Goal: Transaction & Acquisition: Purchase product/service

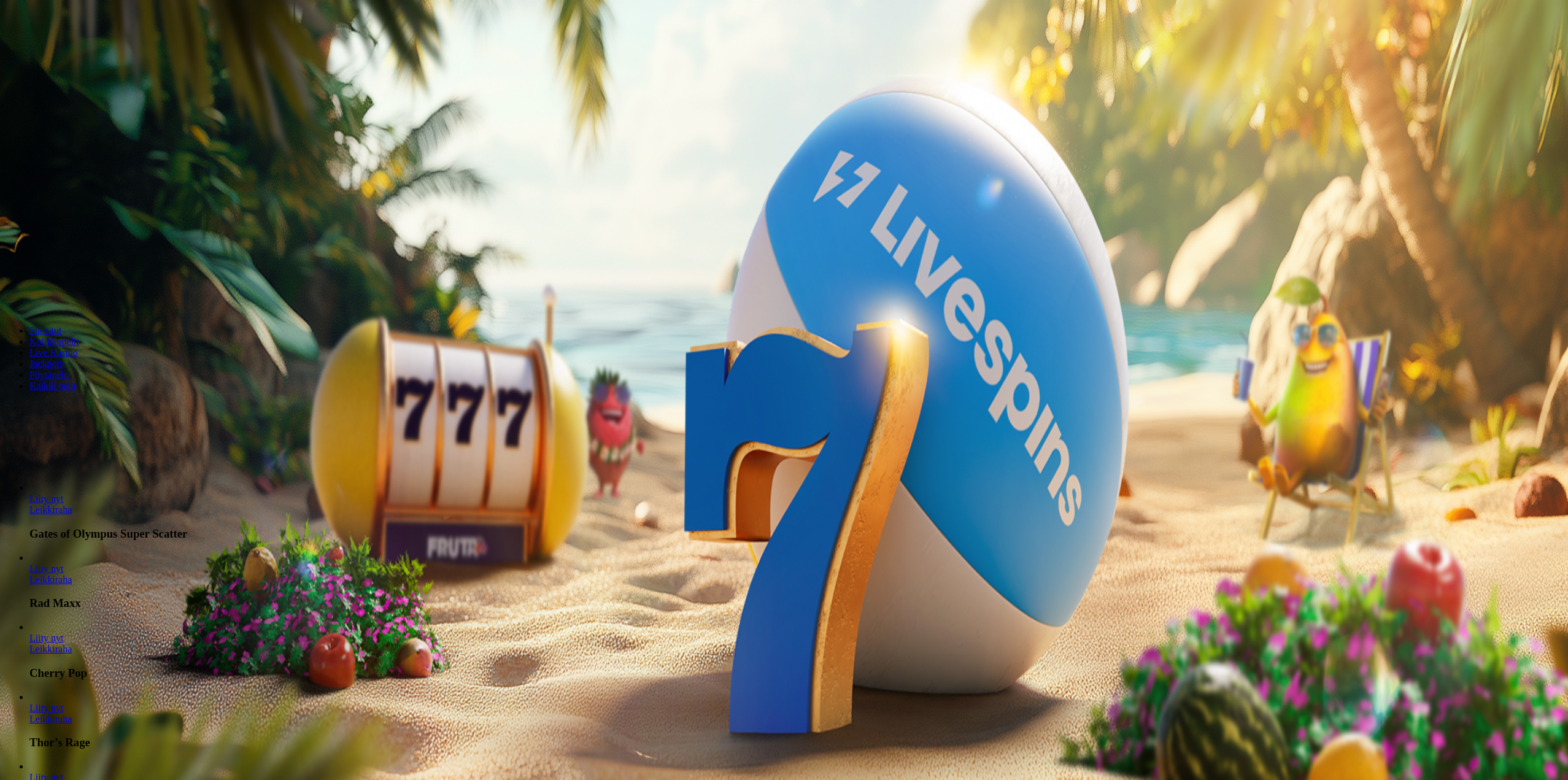
click at [10, 289] on span "minus icon" at bounding box center [10, 289] width 0 height 0
type input "***"
click at [64, 293] on span "Talleta ja pelaa" at bounding box center [36, 298] width 55 height 10
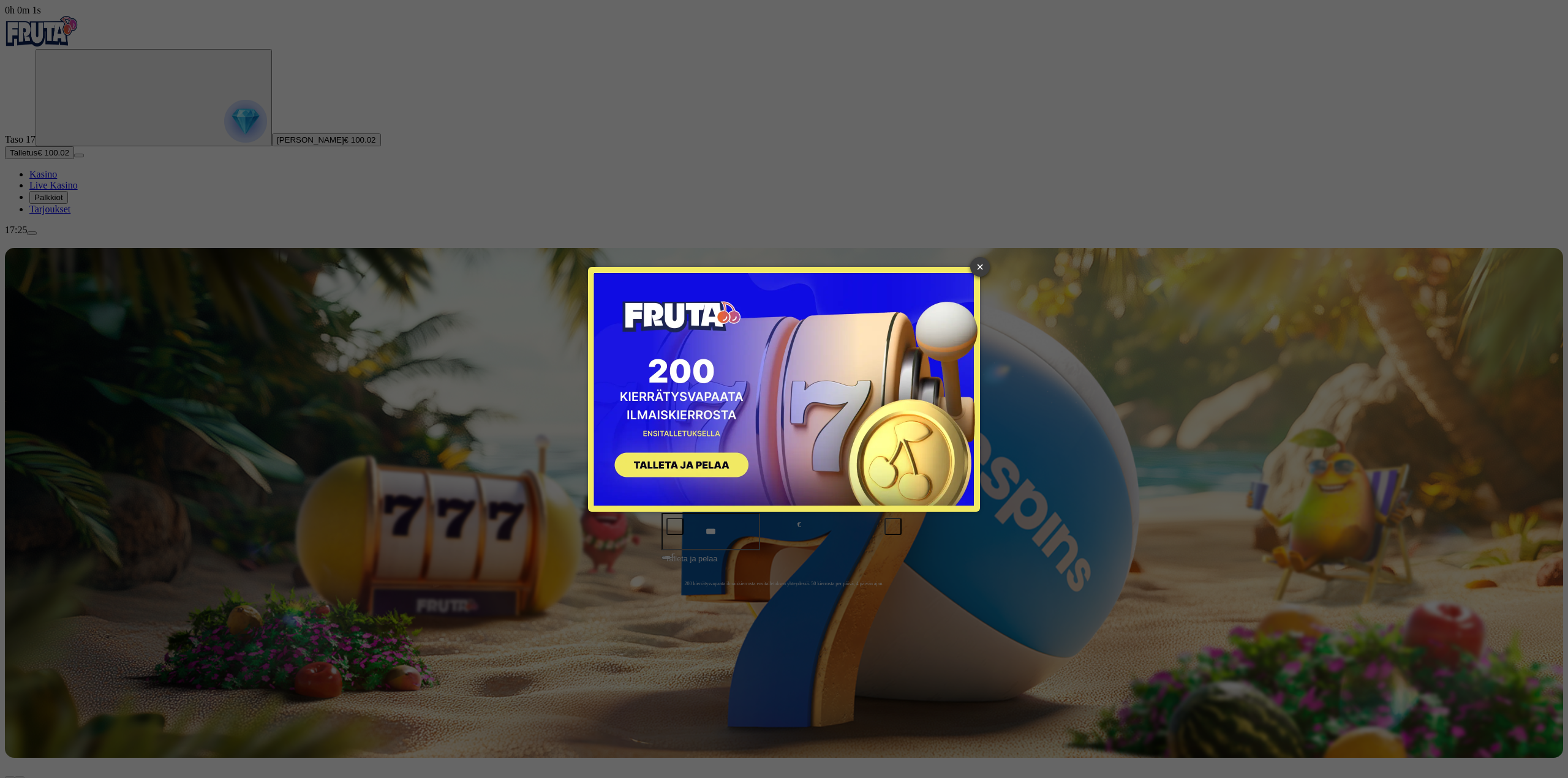
click at [983, 261] on link "×" at bounding box center [980, 267] width 20 height 20
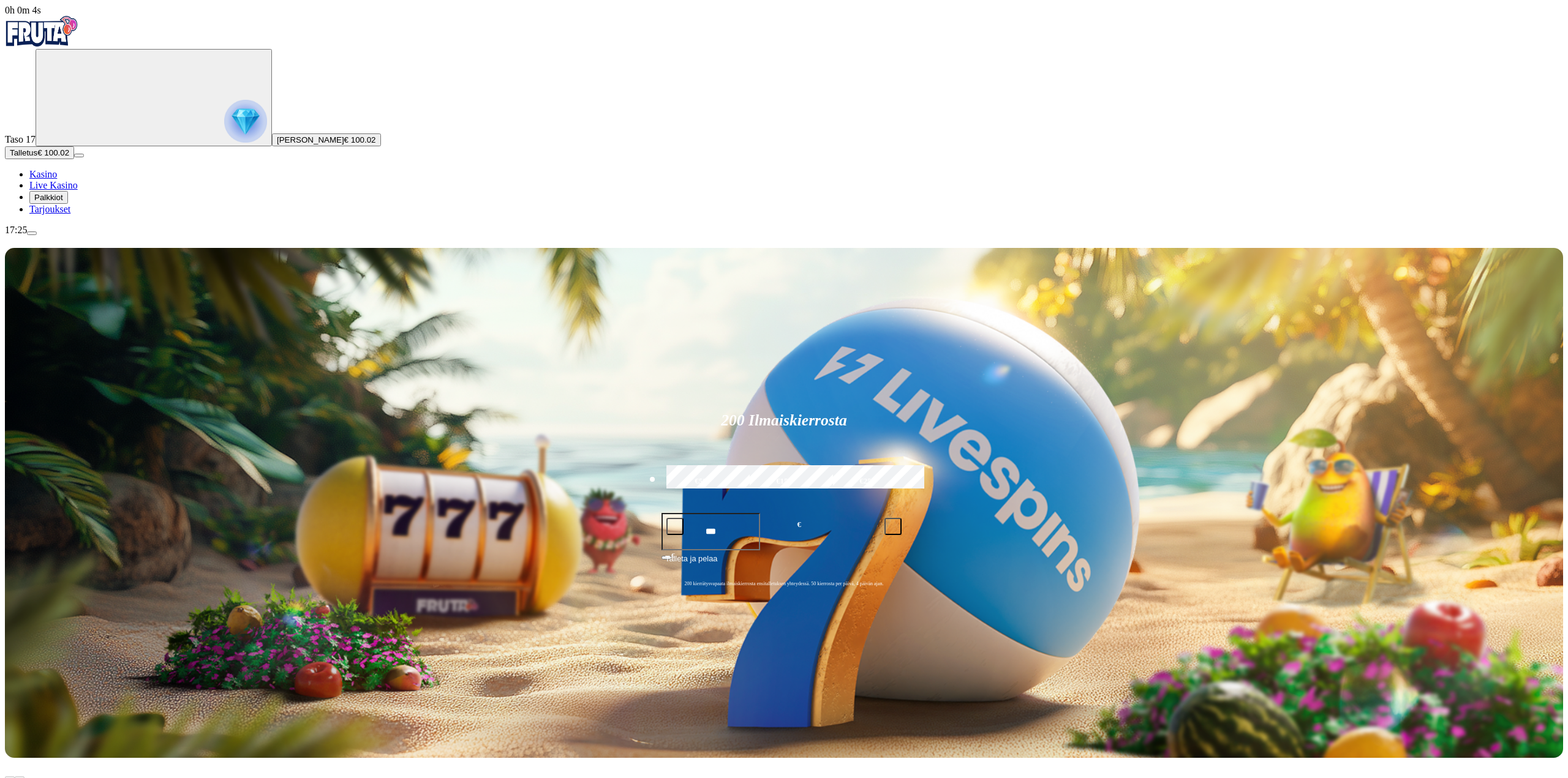
type input "**********"
drag, startPoint x: 1240, startPoint y: 480, endPoint x: 1025, endPoint y: 468, distance: 215.3
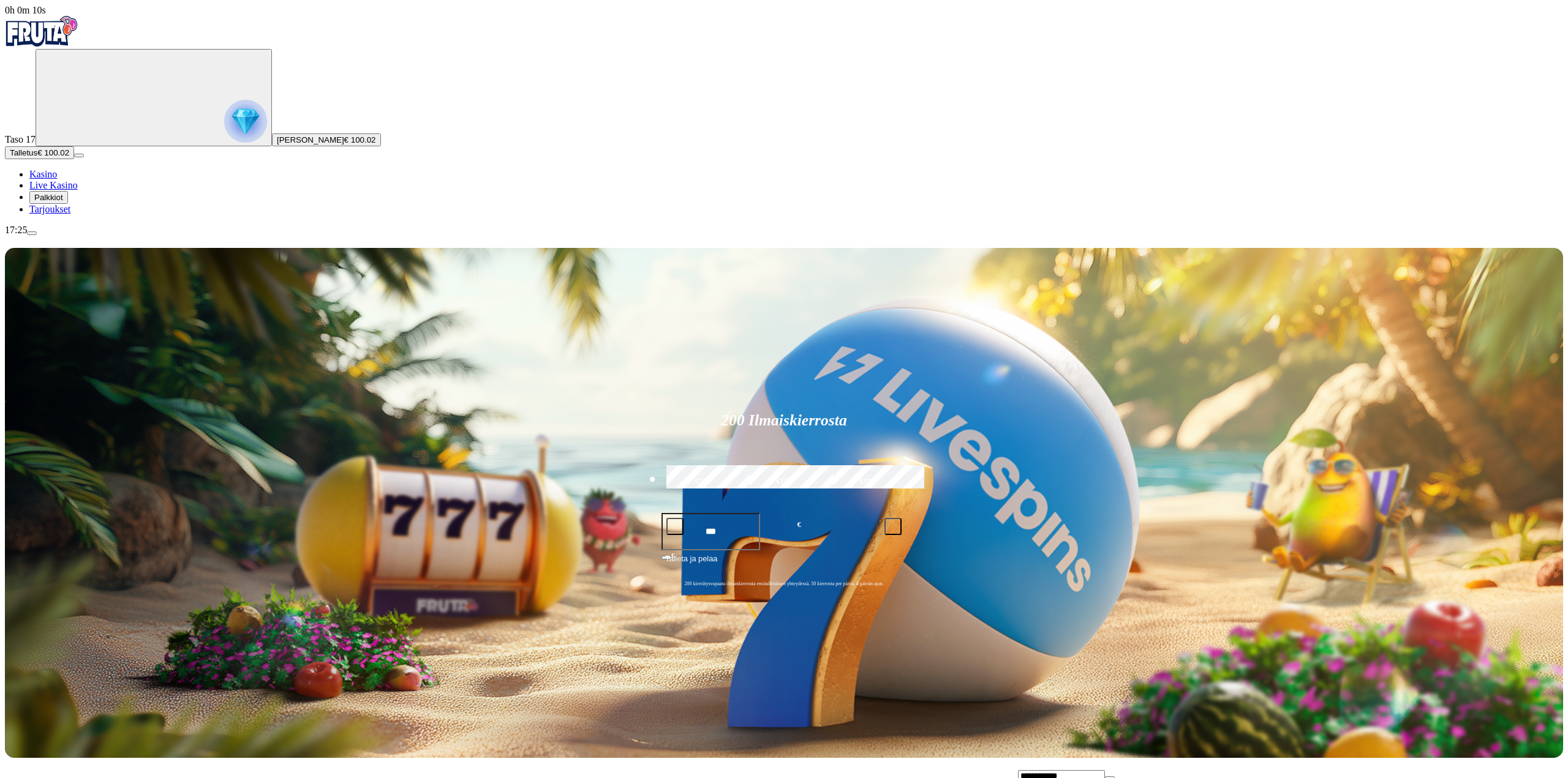
type input "*"
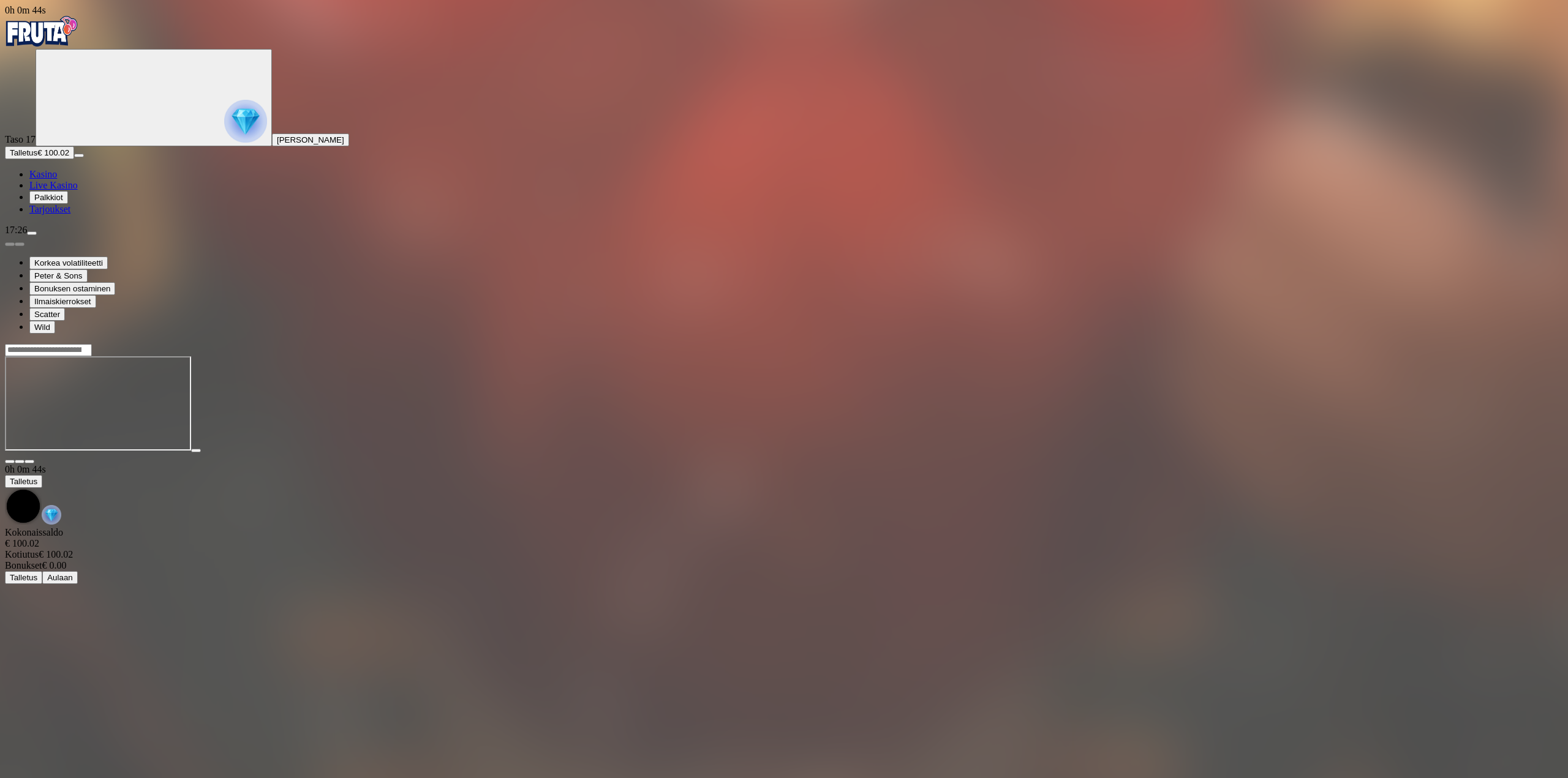
click at [56, 47] on img "Primary" at bounding box center [41, 30] width 73 height 30
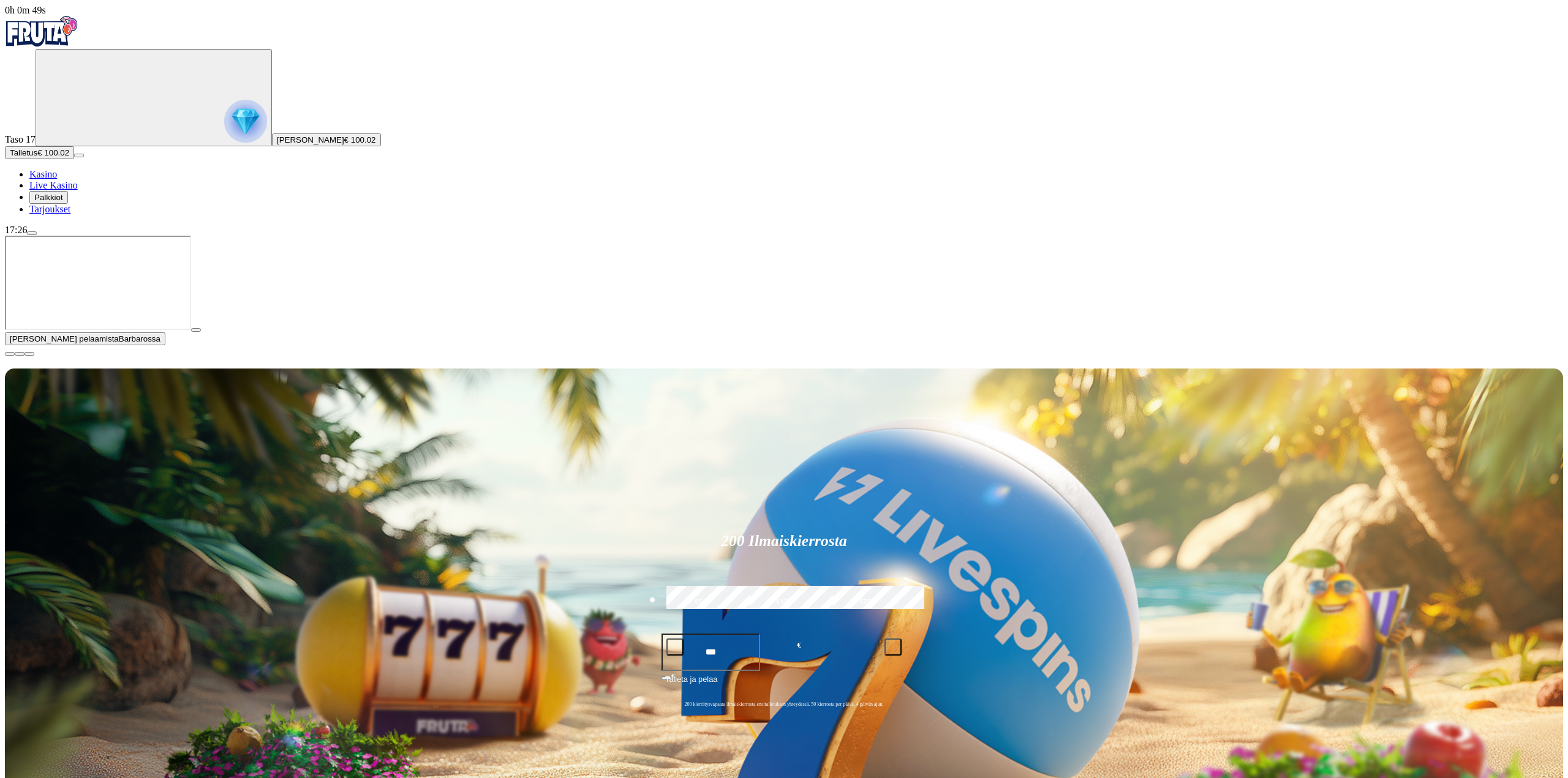
click at [10, 354] on span "close icon" at bounding box center [10, 354] width 0 height 0
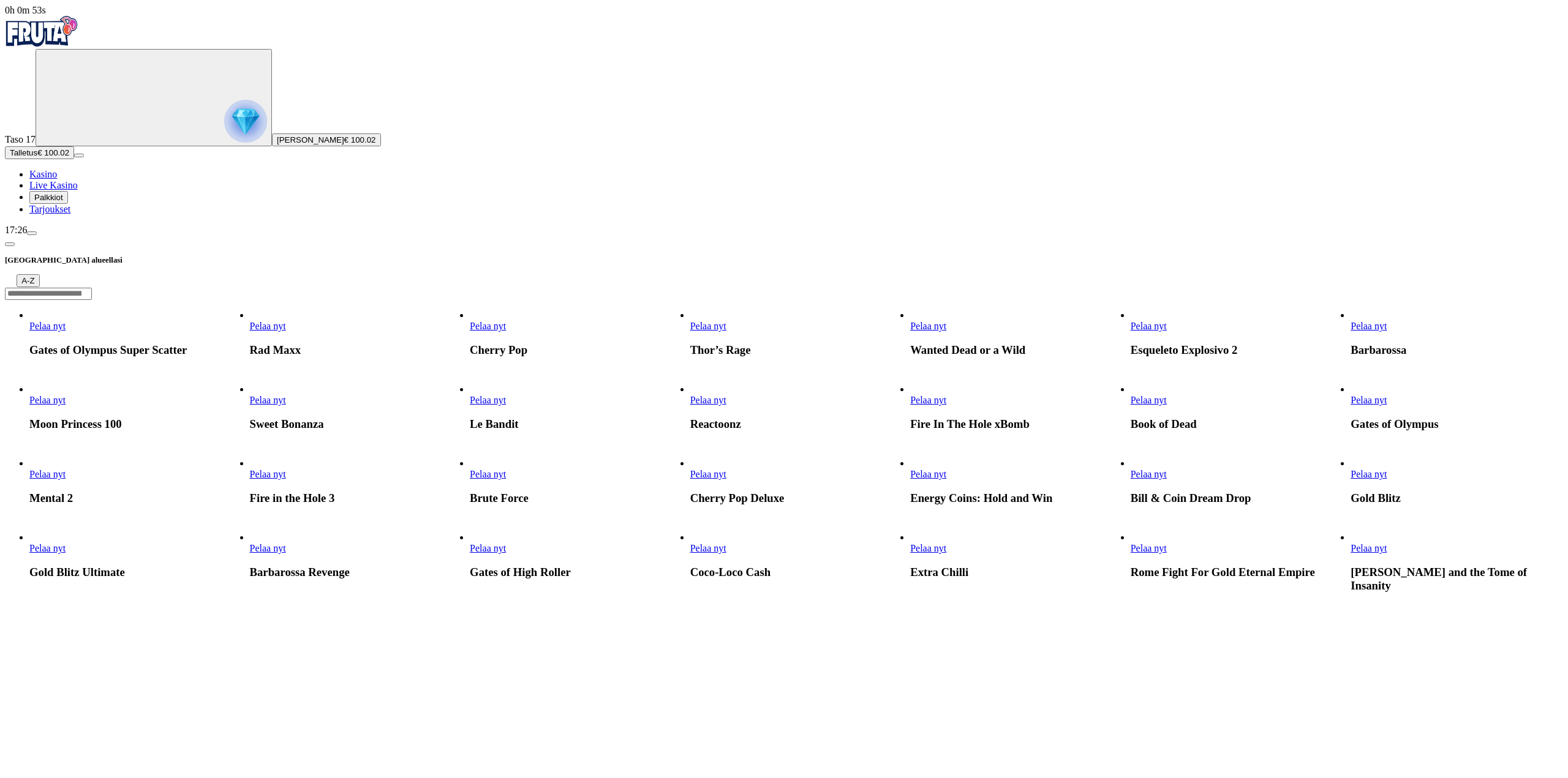
click at [1114, 571] on ul "Pelaa nyt Gates of Olympus Super Scatter Pelaa nyt Rad Maxx Pelaa nyt Cherry Po…" at bounding box center [784, 457] width 1558 height 294
click at [1167, 321] on span "Pelaa nyt" at bounding box center [1149, 326] width 36 height 10
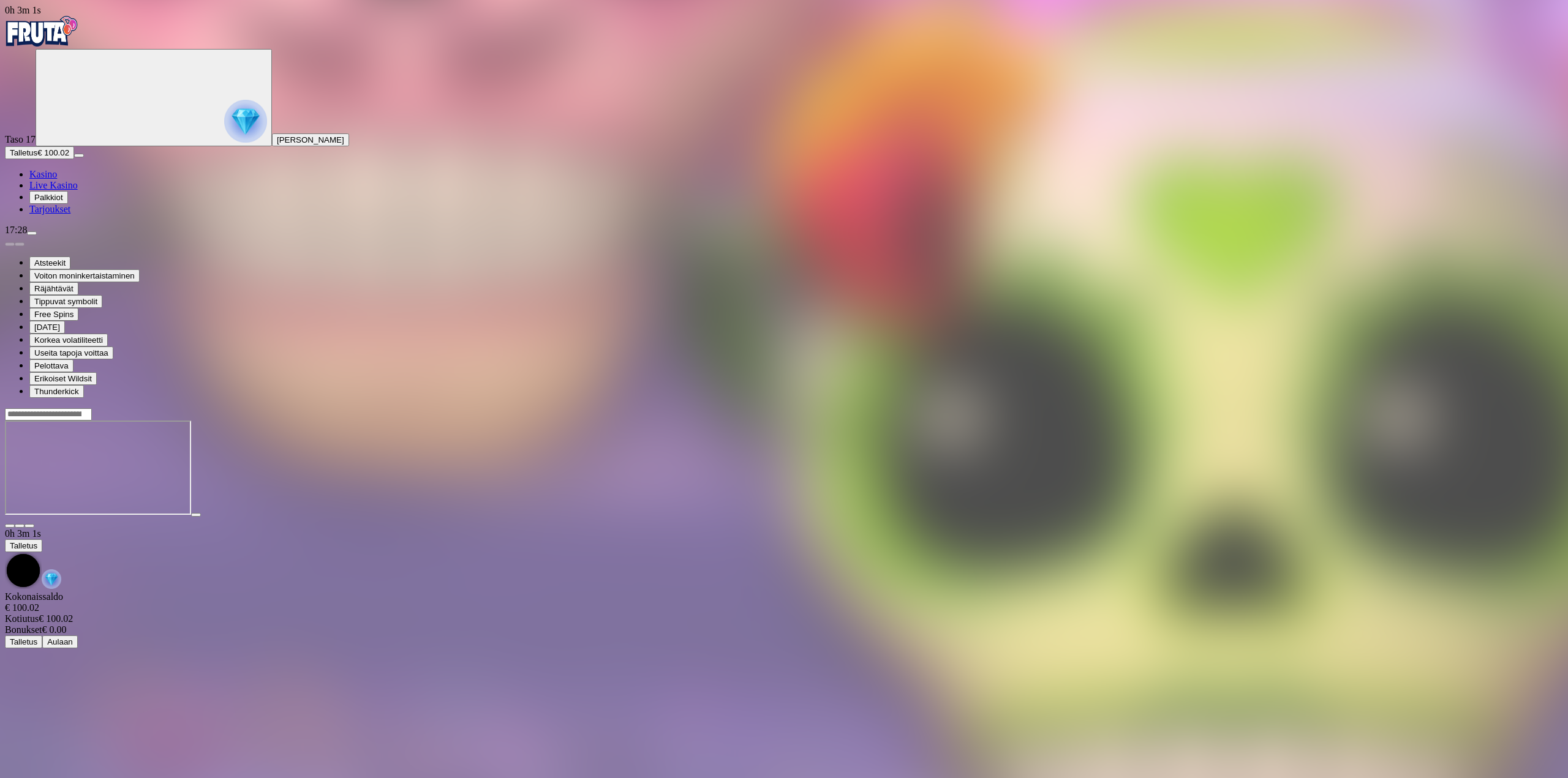
click at [1563, 648] on main "0h 3m 1s Talletus Kokonaissaldo € 100.02 Kotiutus € 100.02 Bonukset € 0.00 Tall…" at bounding box center [784, 528] width 1558 height 241
click at [79, 27] on img "Primary" at bounding box center [41, 30] width 73 height 30
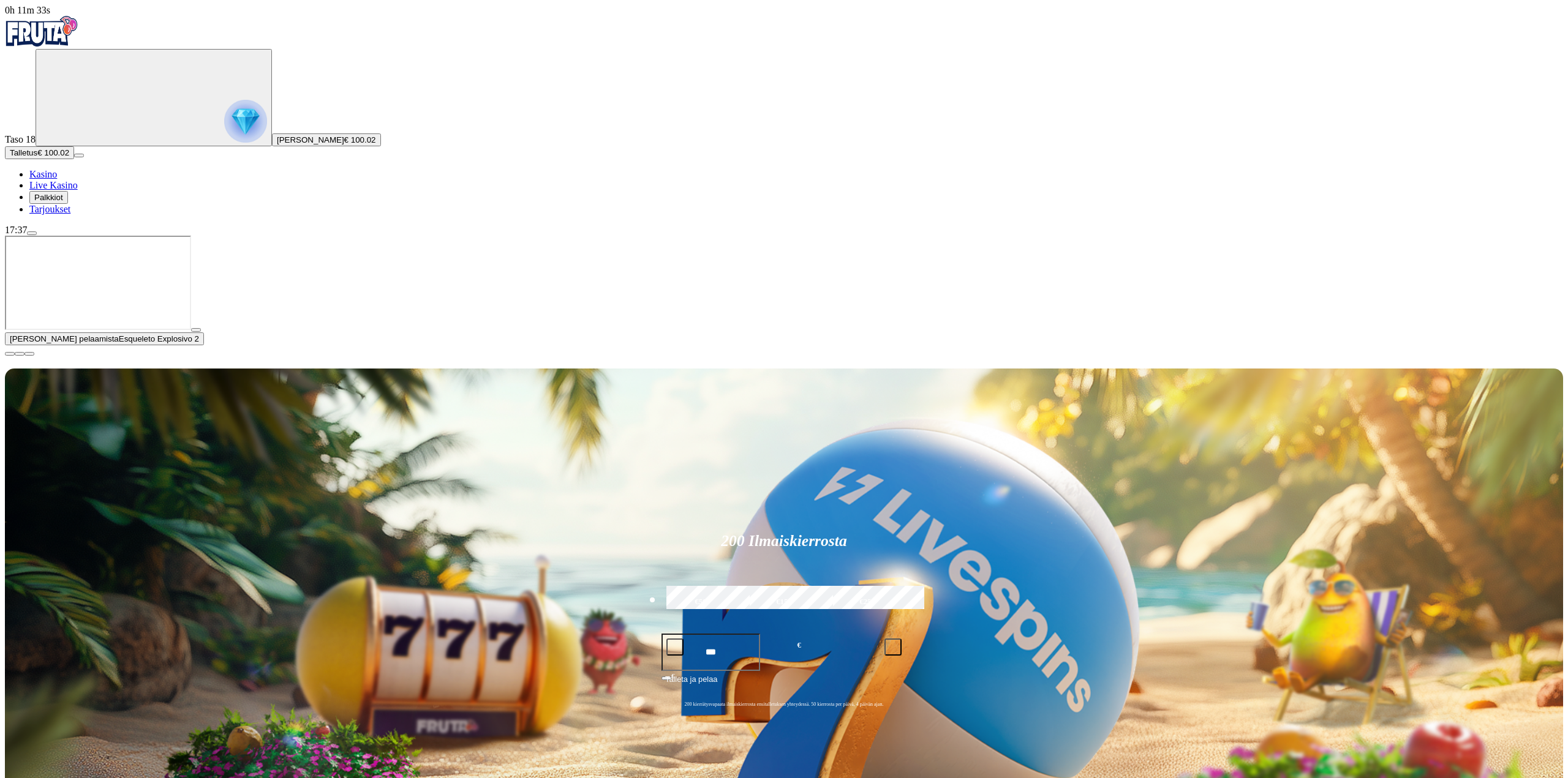
click at [124, 236] on div "17:37" at bounding box center [784, 230] width 1558 height 11
click at [32, 233] on span "menu icon" at bounding box center [32, 233] width 0 height 0
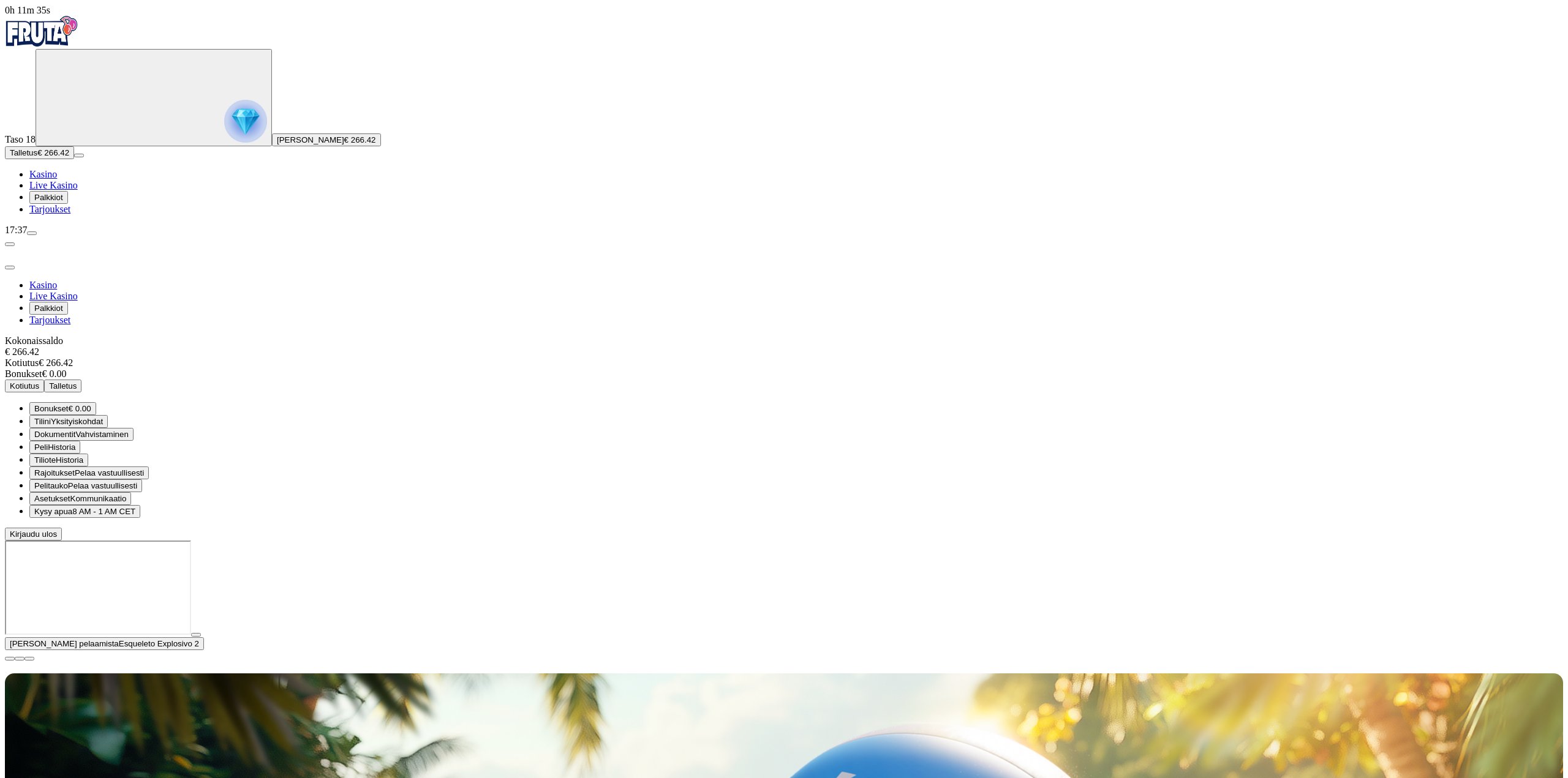
click at [134, 428] on button "Dokumentit Vahvistaminen" at bounding box center [81, 434] width 105 height 13
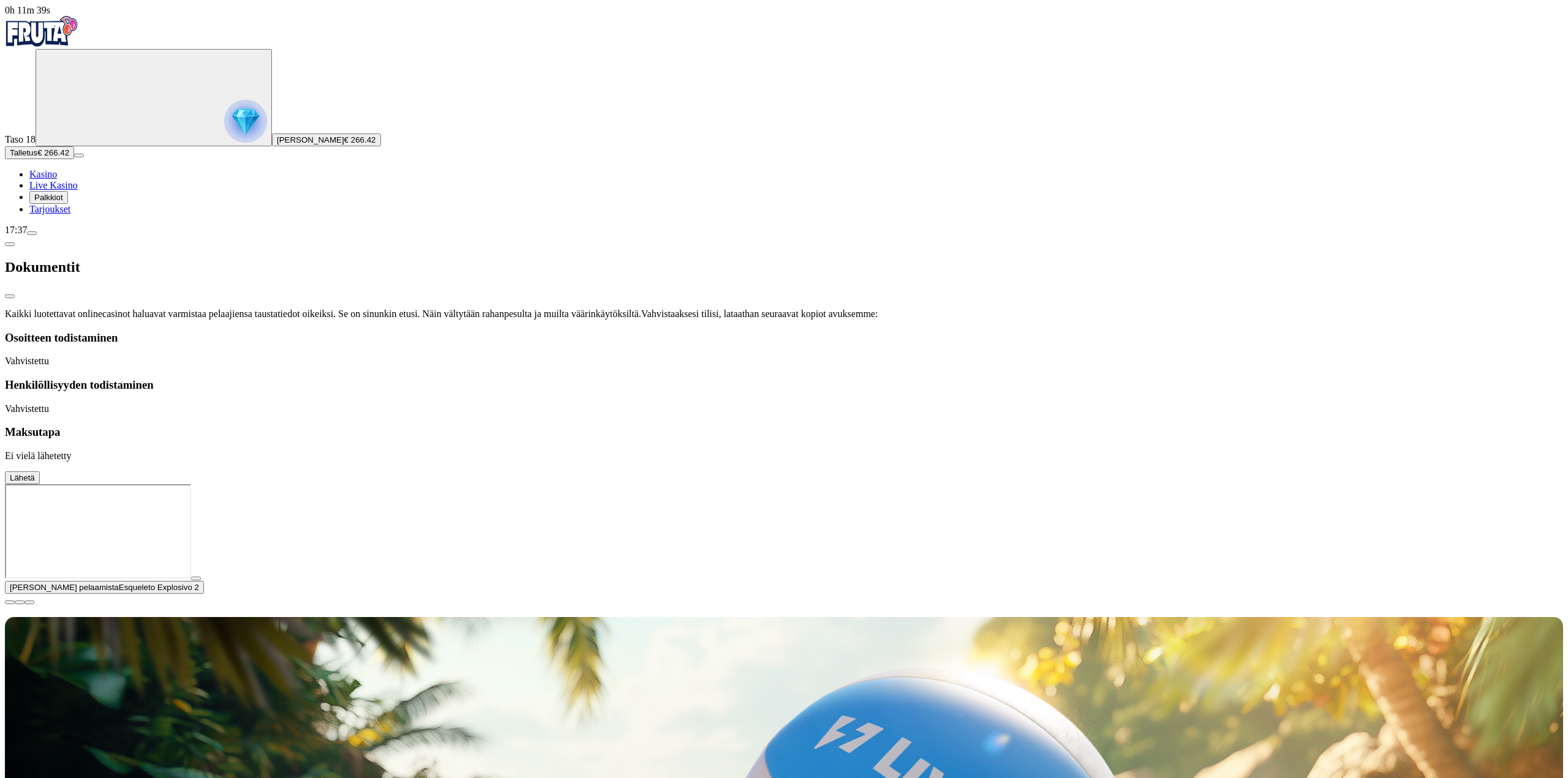
drag, startPoint x: 161, startPoint y: 24, endPoint x: 155, endPoint y: 18, distance: 8.5
click at [160, 236] on div "Dokumentit" at bounding box center [784, 267] width 1558 height 63
click at [10, 244] on span "chevron-left icon" at bounding box center [10, 244] width 0 height 0
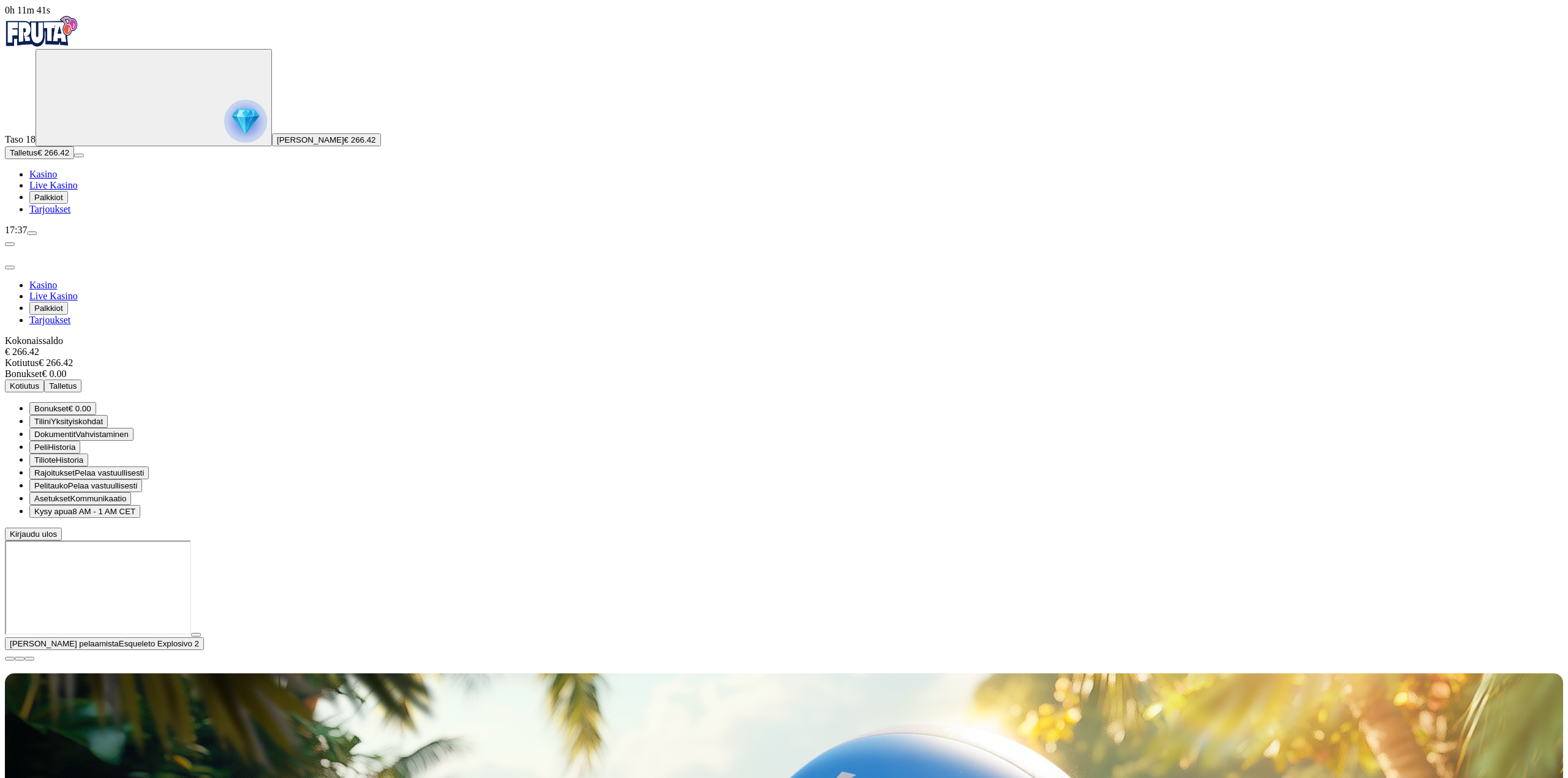
click at [183, 336] on div "Kokonaissaldo € 266.42 Kotiutus € 266.42 Bonukset € 0.00 Kotiutus Talletus" at bounding box center [784, 364] width 1558 height 57
click at [39, 382] on span "Kotiutus" at bounding box center [24, 386] width 29 height 9
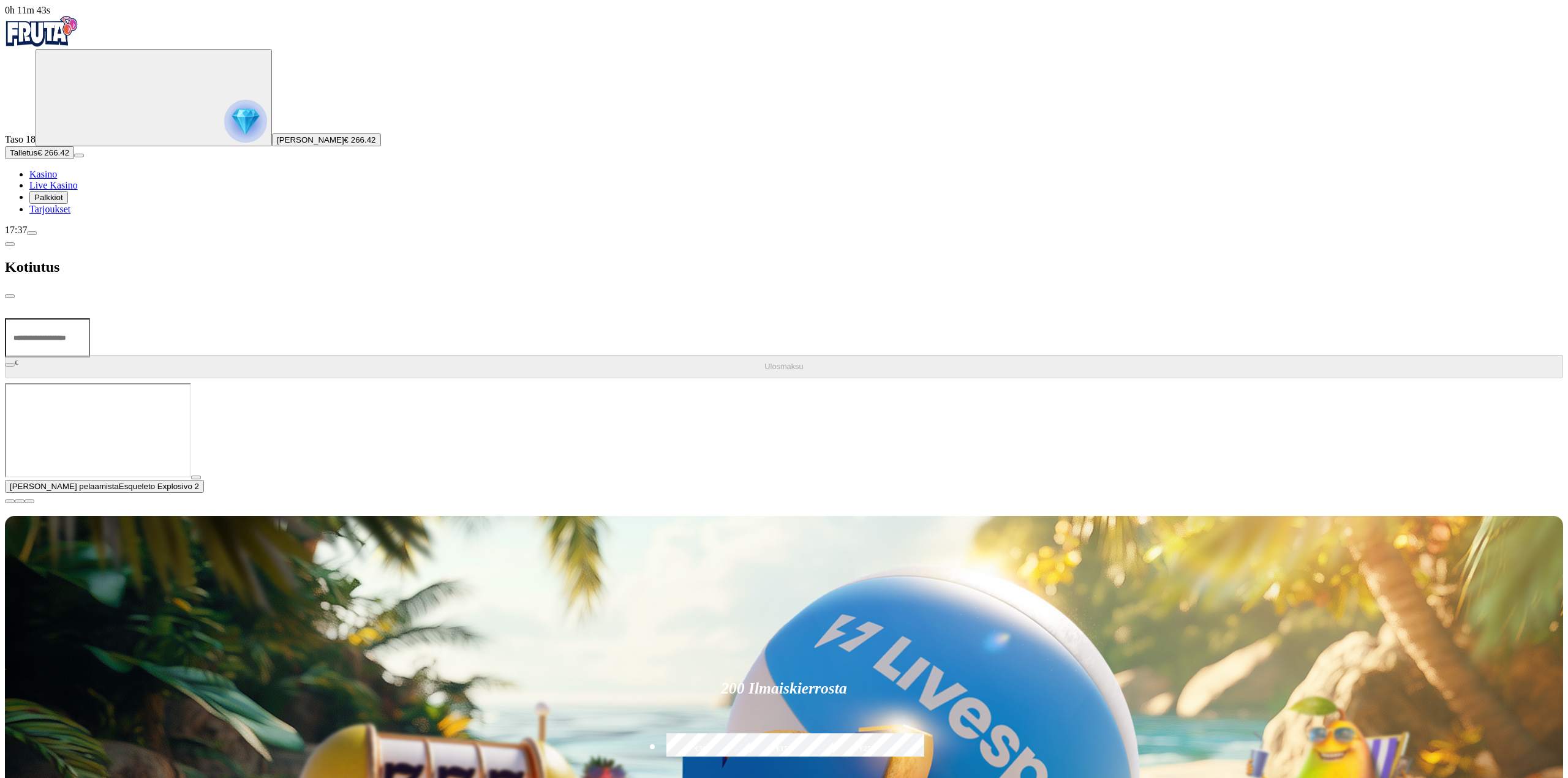
click at [90, 319] on input "number" at bounding box center [48, 338] width 86 height 39
type input "***"
click at [765, 362] on span "Ulosmaksu" at bounding box center [784, 366] width 39 height 9
click at [10, 244] on span "chevron-left icon" at bounding box center [10, 244] width 0 height 0
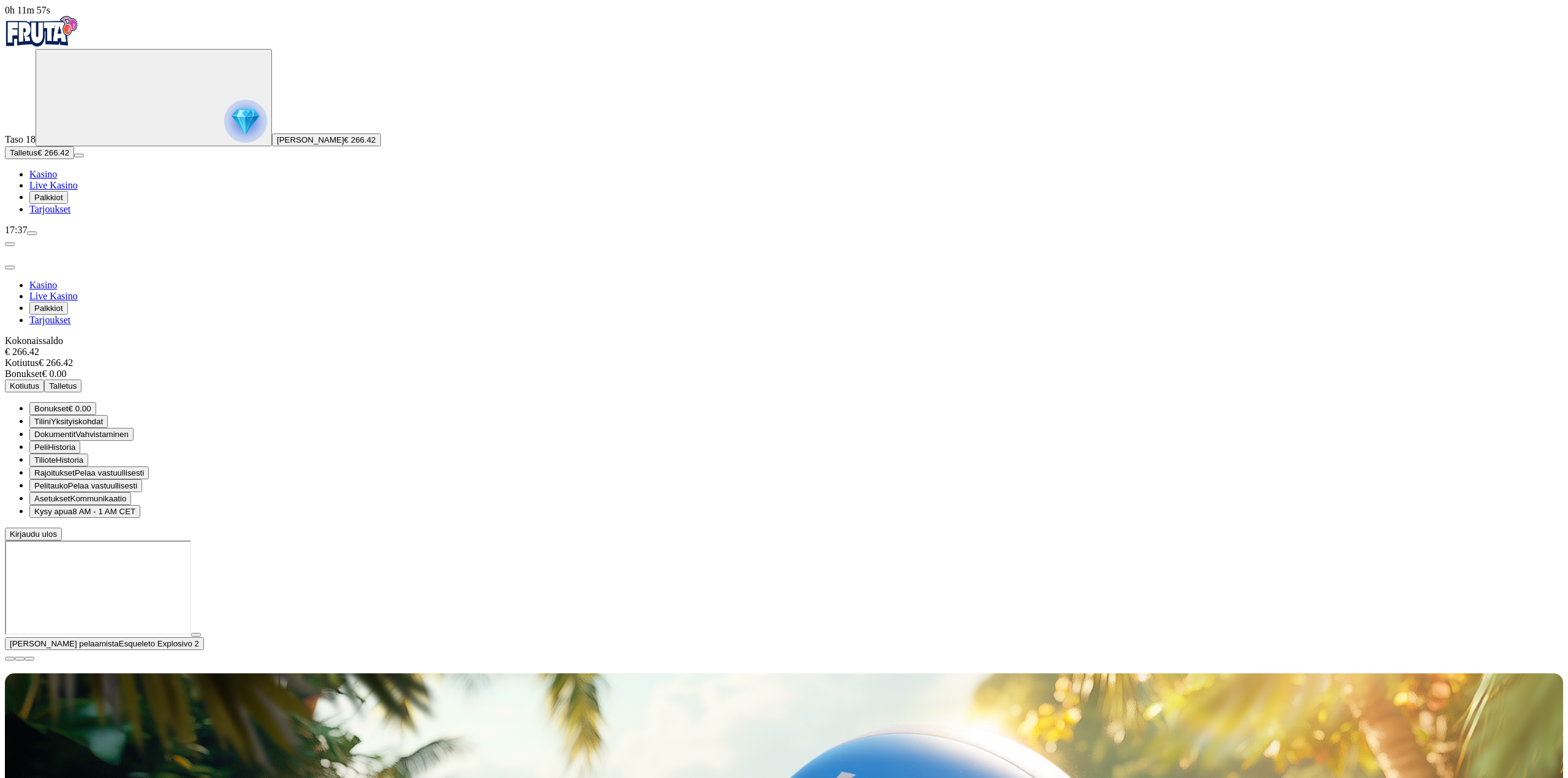
click at [54, 49] on div "Primary" at bounding box center [784, 32] width 1558 height 33
click at [66, 39] on img "Primary" at bounding box center [41, 30] width 73 height 30
click at [60, 32] on img "Primary" at bounding box center [41, 30] width 73 height 30
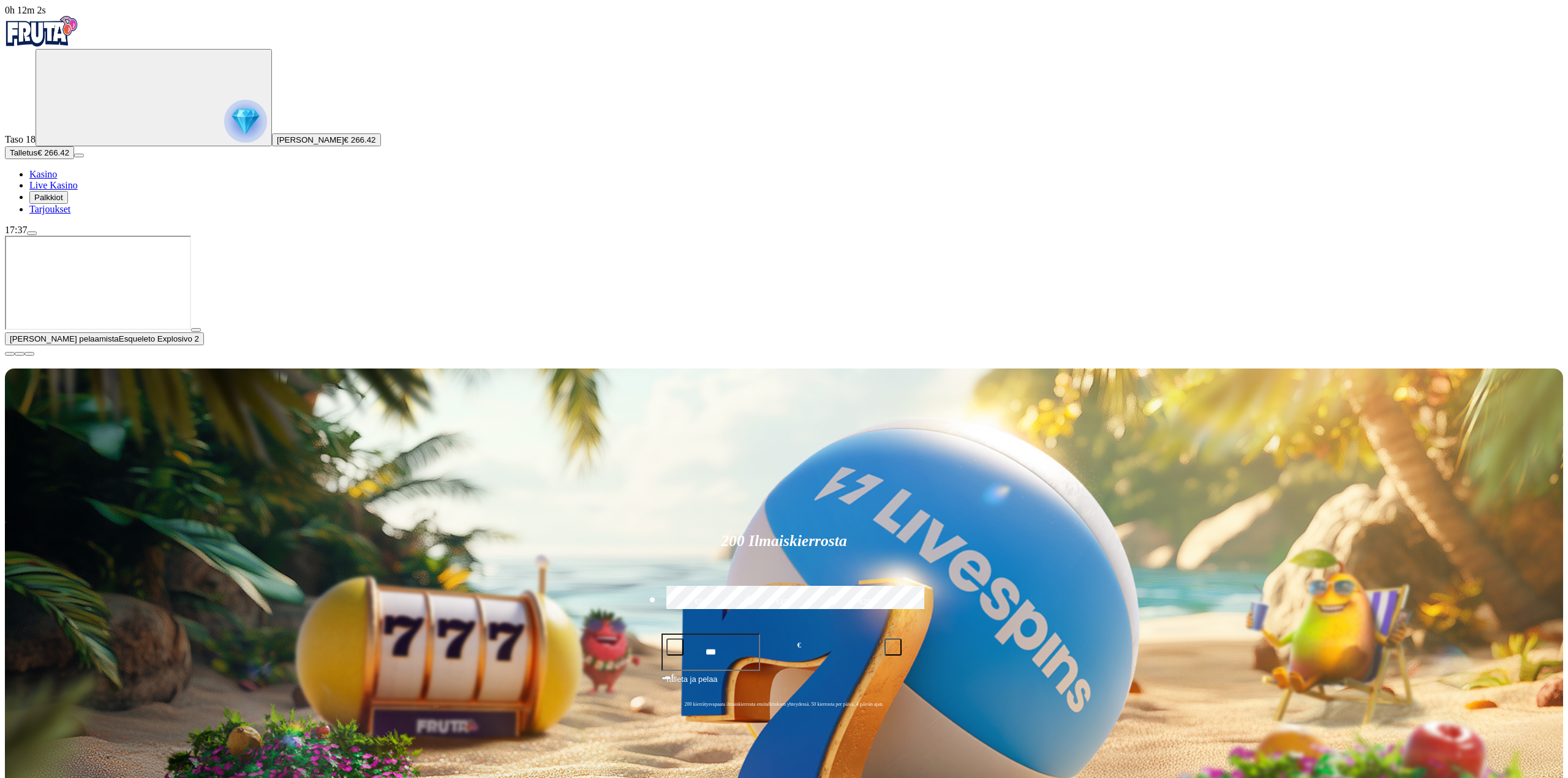
click at [64, 215] on ul "Kasino Live Kasino Palkkiot Tarjoukset" at bounding box center [784, 192] width 1558 height 46
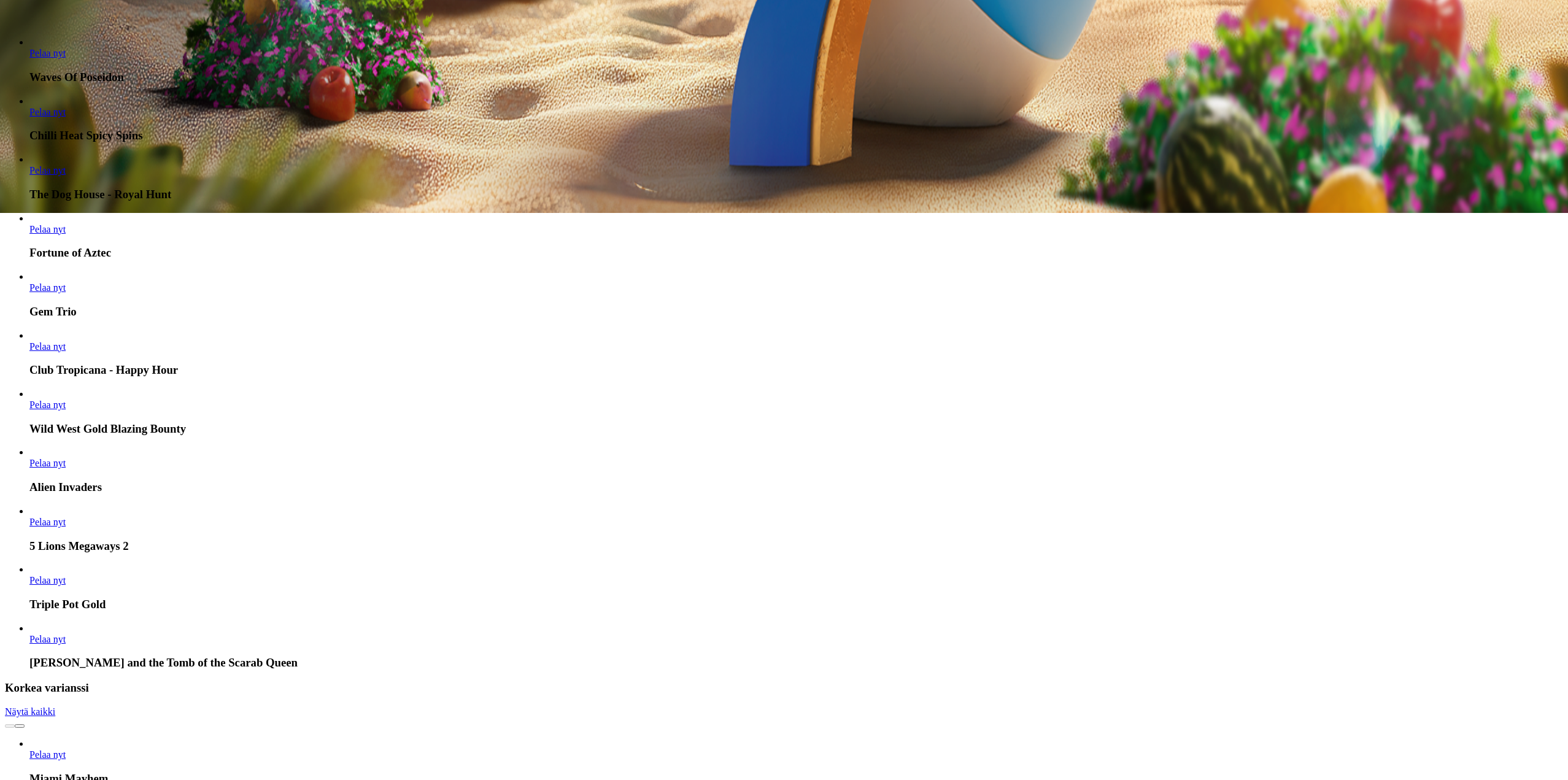
scroll to position [614, 0]
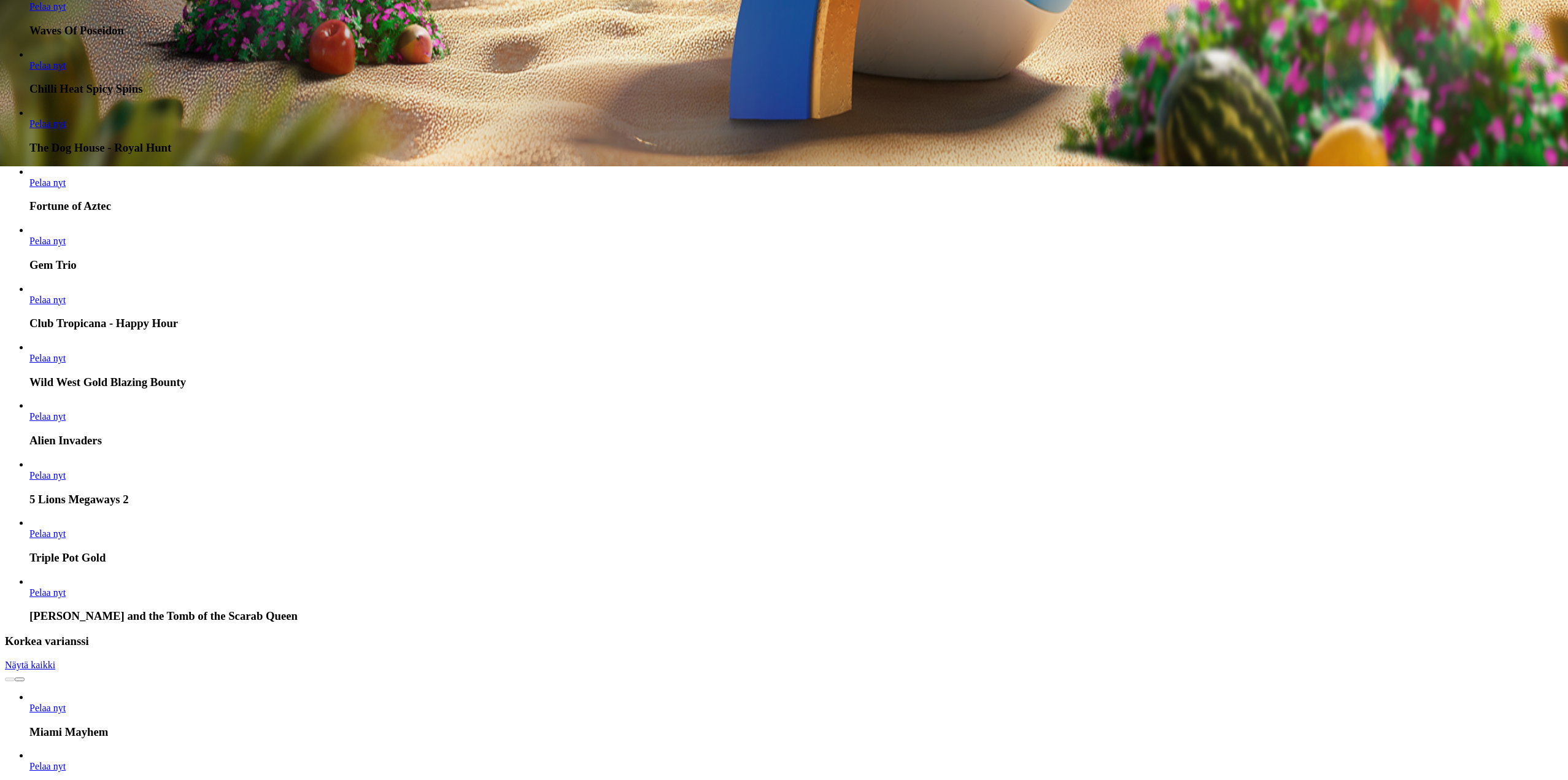
drag, startPoint x: 434, startPoint y: 521, endPoint x: 419, endPoint y: 525, distance: 15.5
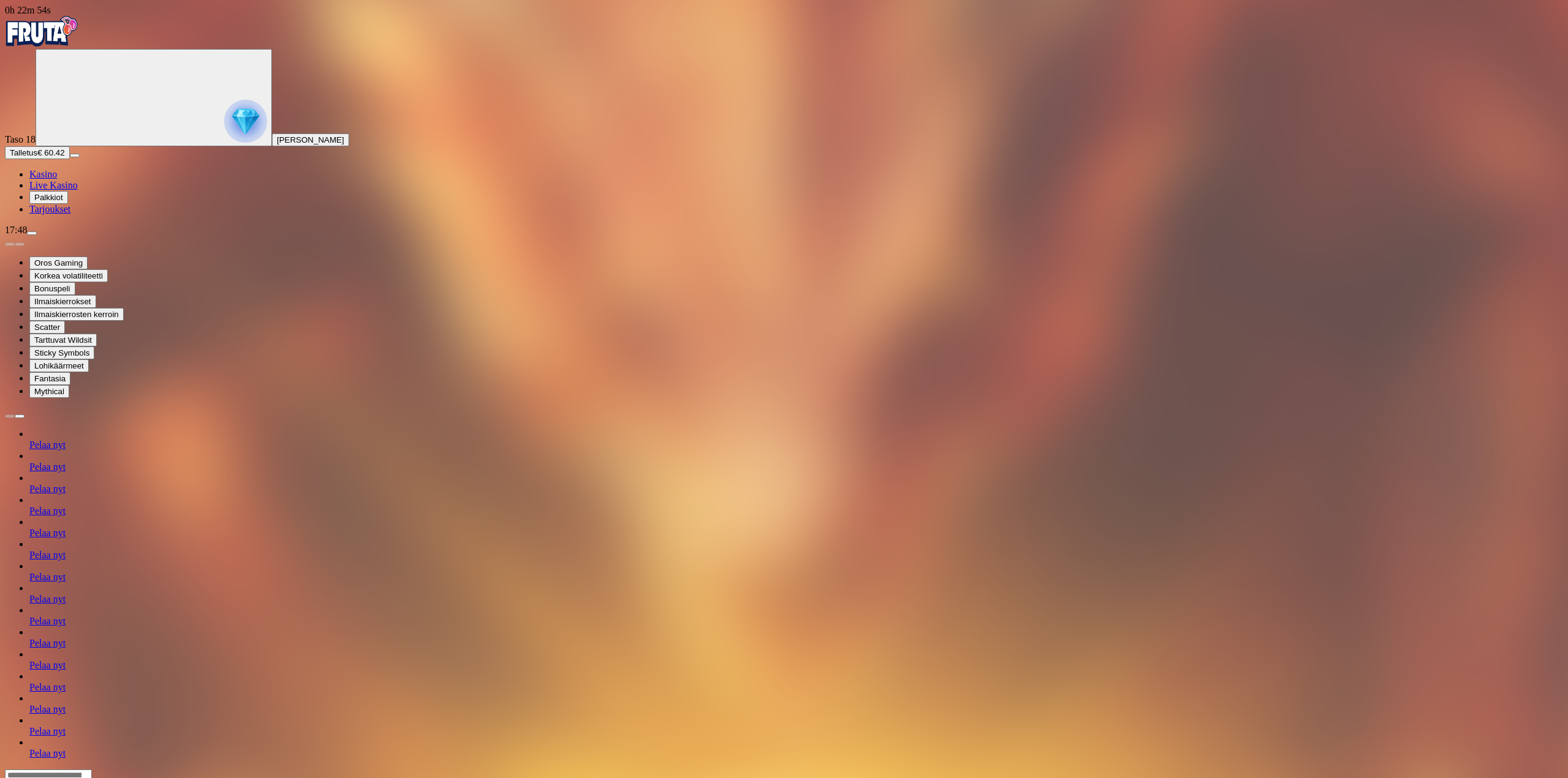
click at [37, 159] on button "Talletus € 60.42" at bounding box center [37, 152] width 65 height 13
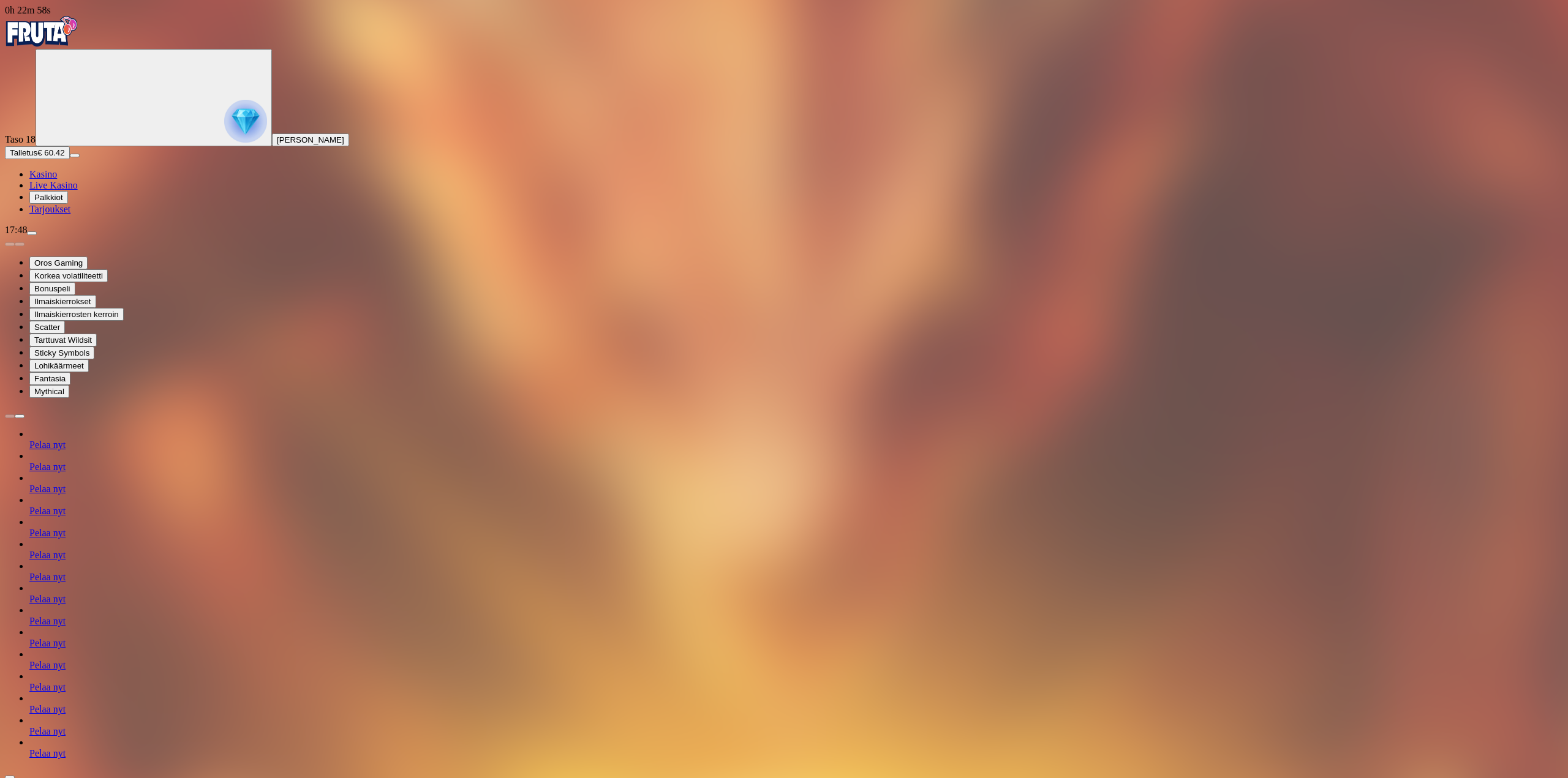
type input "**"
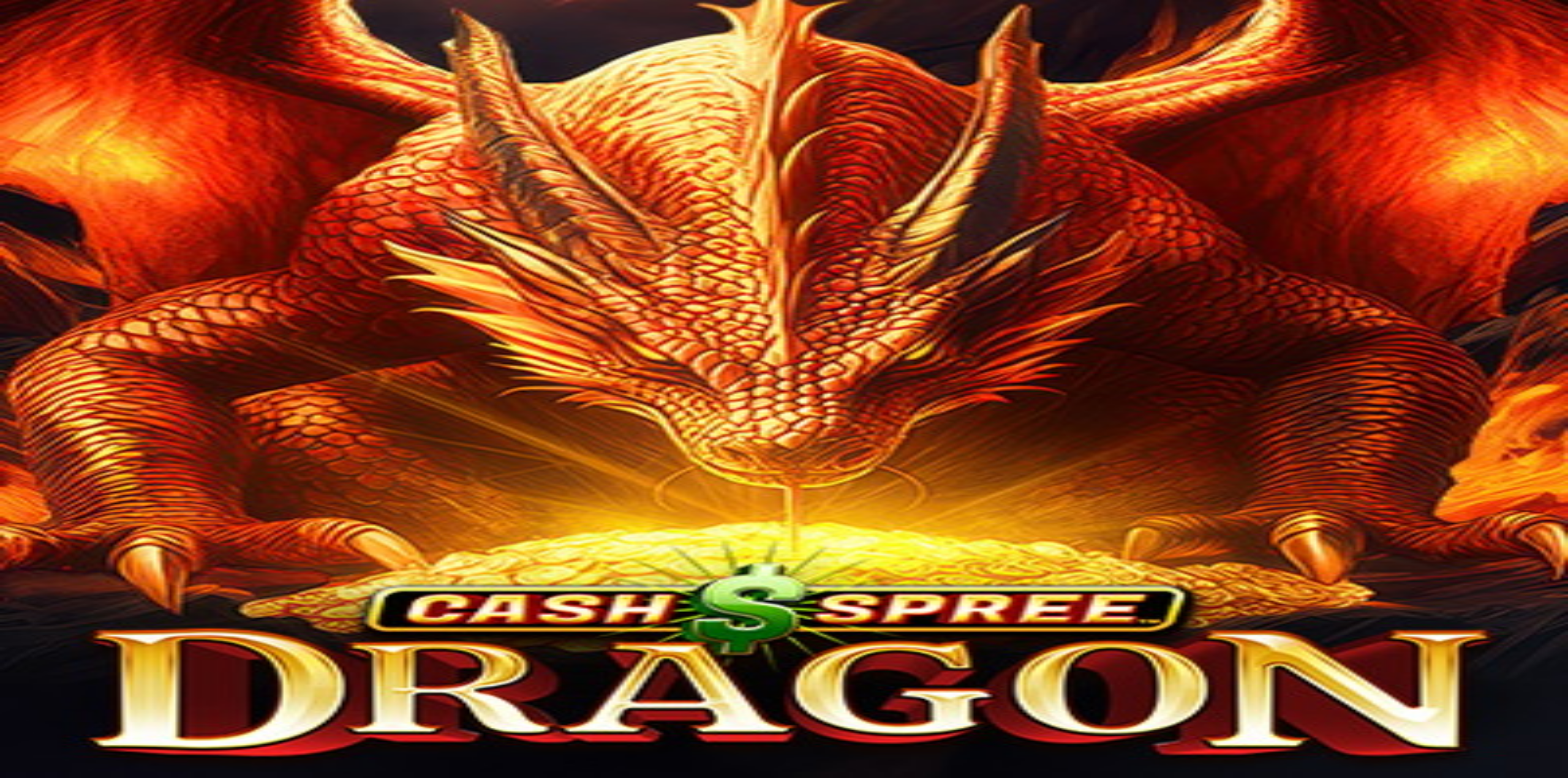
click at [37, 116] on span "Talletus" at bounding box center [23, 111] width 28 height 9
drag, startPoint x: 209, startPoint y: 114, endPoint x: 55, endPoint y: 107, distance: 154.2
click at [55, 107] on div "1h 3m 11s Taso 19 Tomi Tapani Koskinen Talletus € 50.82 Kasino Live Kasino Palk…" at bounding box center [784, 287] width 1558 height 563
type input "***"
click at [83, 557] on span "TALLETA JA PELAA" at bounding box center [46, 561] width 73 height 9
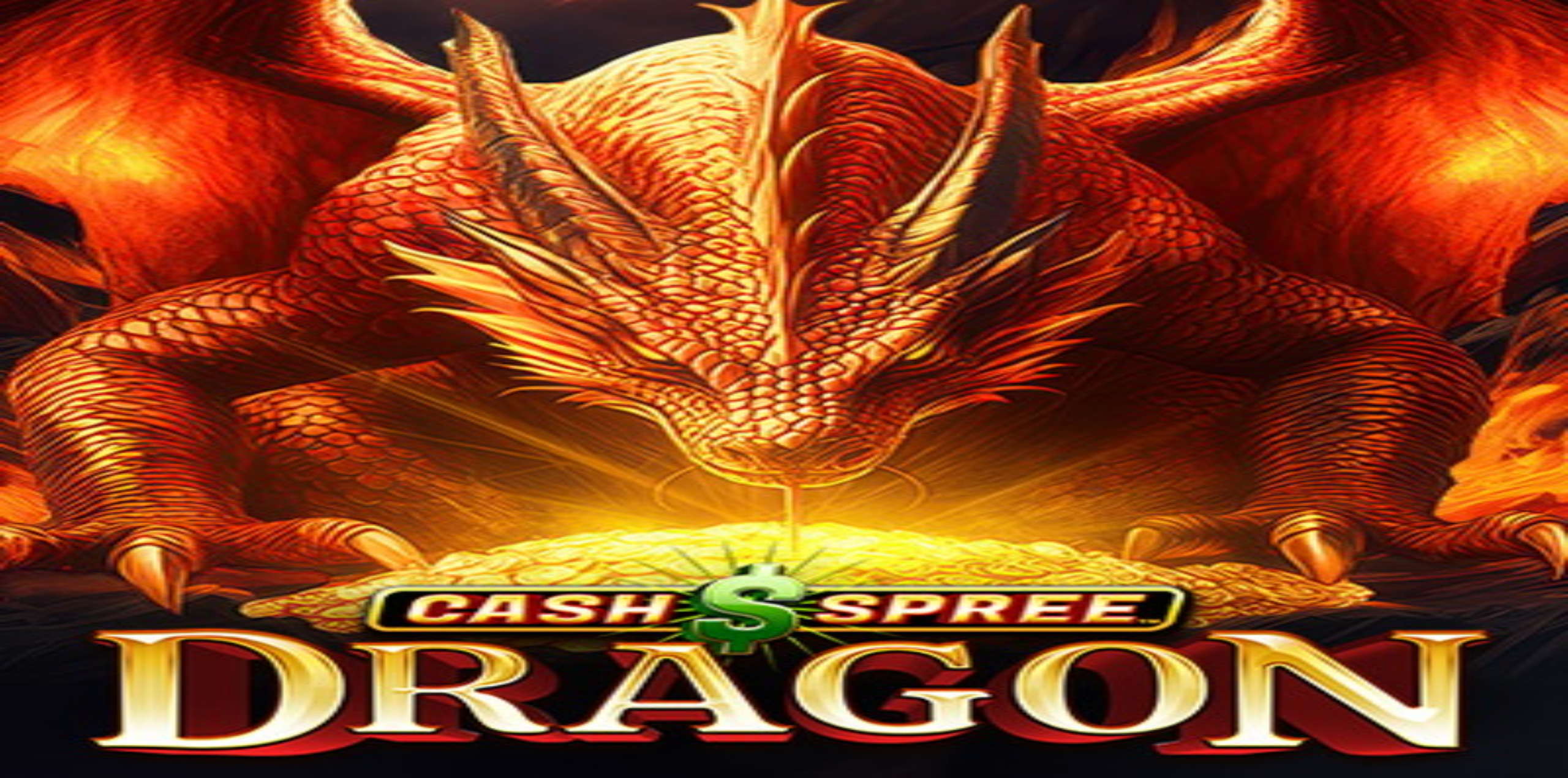
click at [151, 514] on main "1h 14m 20s Talletus Kokonaissaldo € 100.02 Kotiutus € 100.02 Bonukset € 0.00 Ta…" at bounding box center [784, 486] width 1558 height 241
click at [97, 104] on div "Taso 19 Tomi Tapani Koskinen" at bounding box center [784, 77] width 1558 height 56
click at [35, 96] on span "Taso 19" at bounding box center [20, 98] width 30 height 10
click at [63, 161] on span "Palkkiot" at bounding box center [48, 155] width 29 height 9
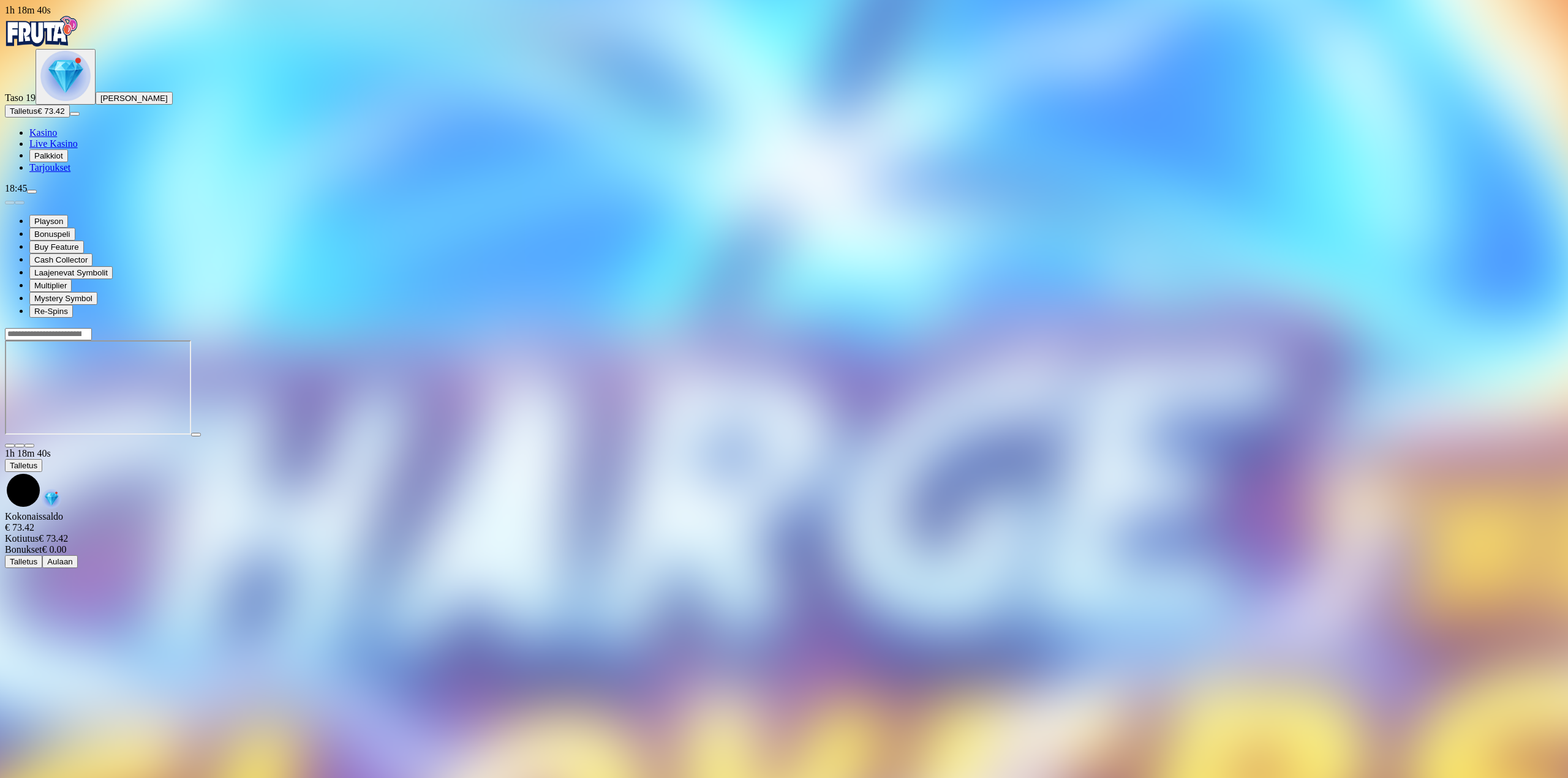
click at [73, 101] on img "Primary" at bounding box center [66, 76] width 50 height 50
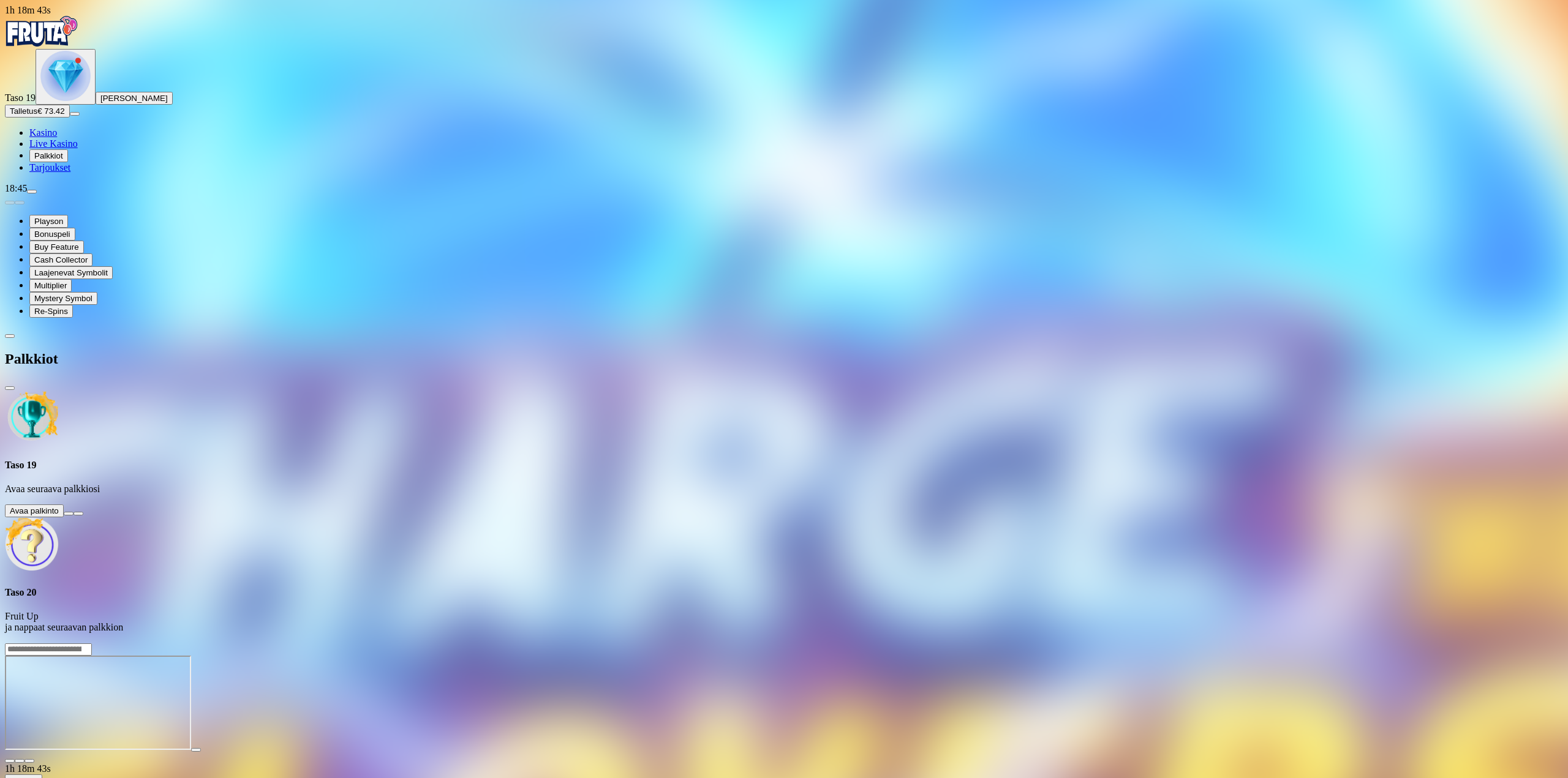
click at [81, 174] on ul "Kasino Live Kasino Palkkiot Tarjoukset" at bounding box center [784, 149] width 1558 height 46
click at [409, 642] on div at bounding box center [784, 642] width 1558 height 0
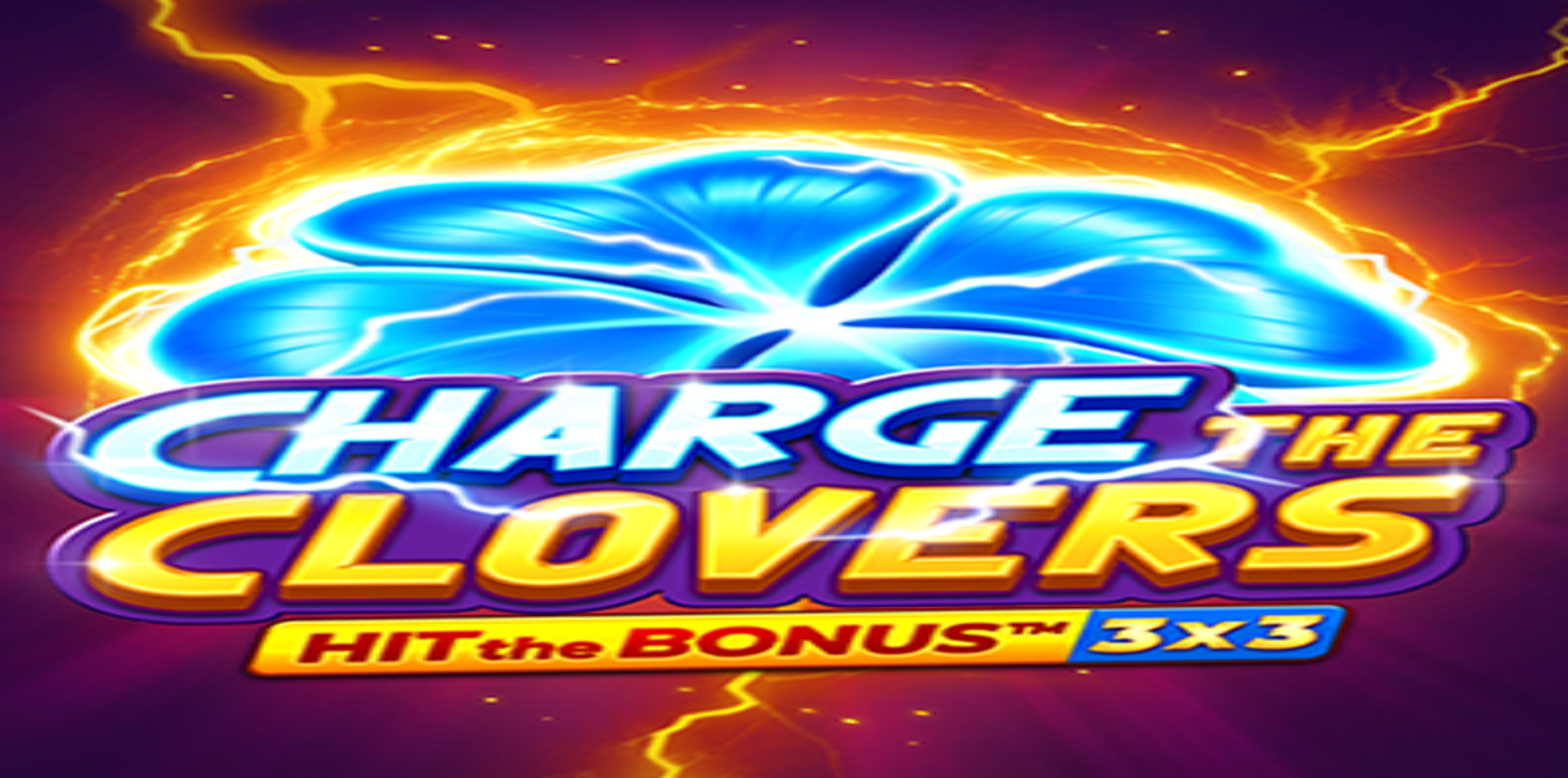
click at [59, 101] on img "Primary" at bounding box center [66, 76] width 50 height 50
click at [73, 512] on button at bounding box center [68, 514] width 10 height 3
click at [64, 553] on button "Avaa palkinto" at bounding box center [35, 559] width 59 height 13
click at [59, 740] on button at bounding box center [54, 742] width 10 height 3
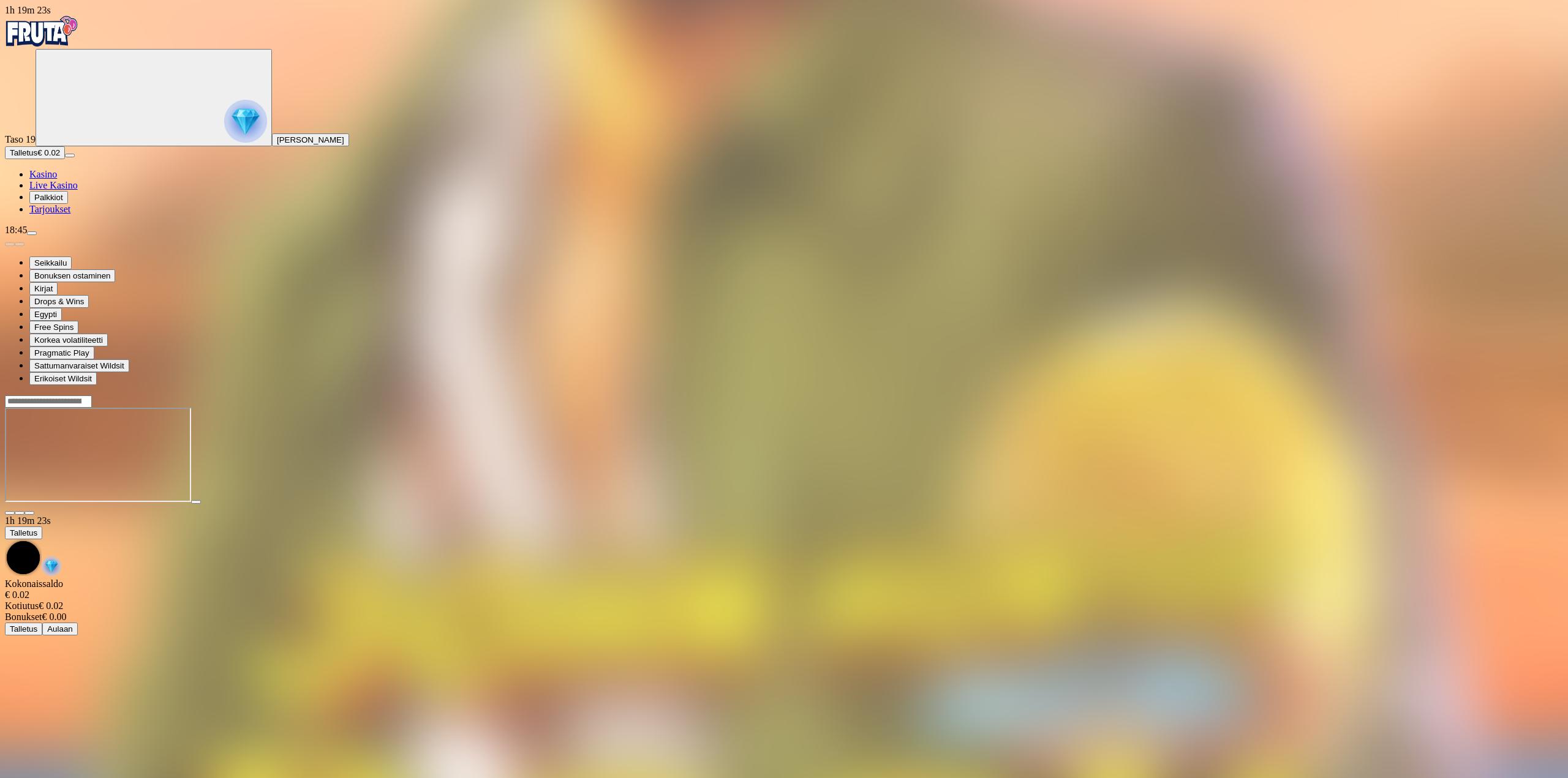
click at [79, 47] on img "Primary" at bounding box center [41, 30] width 73 height 30
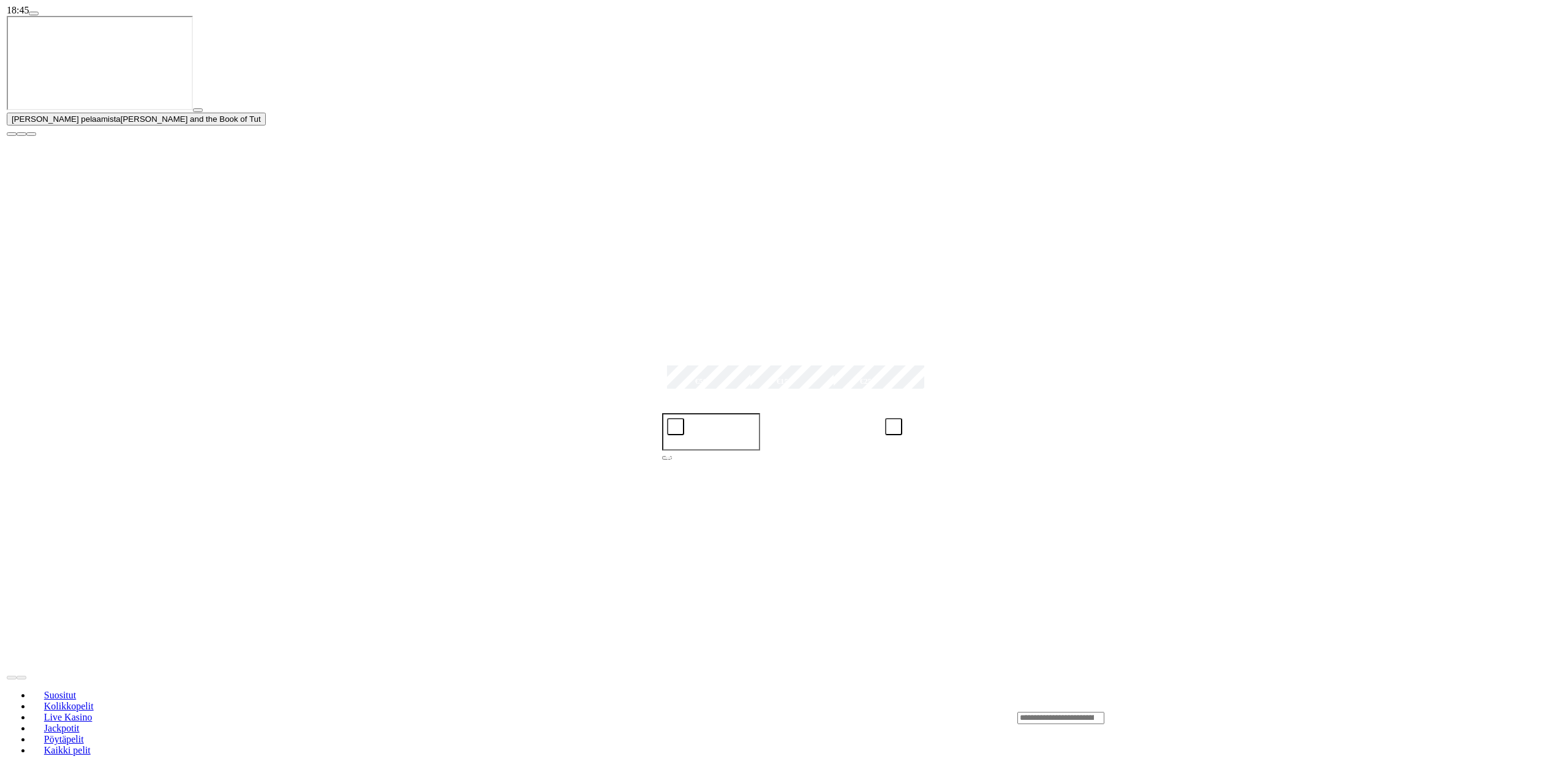
scroll to position [245, 0]
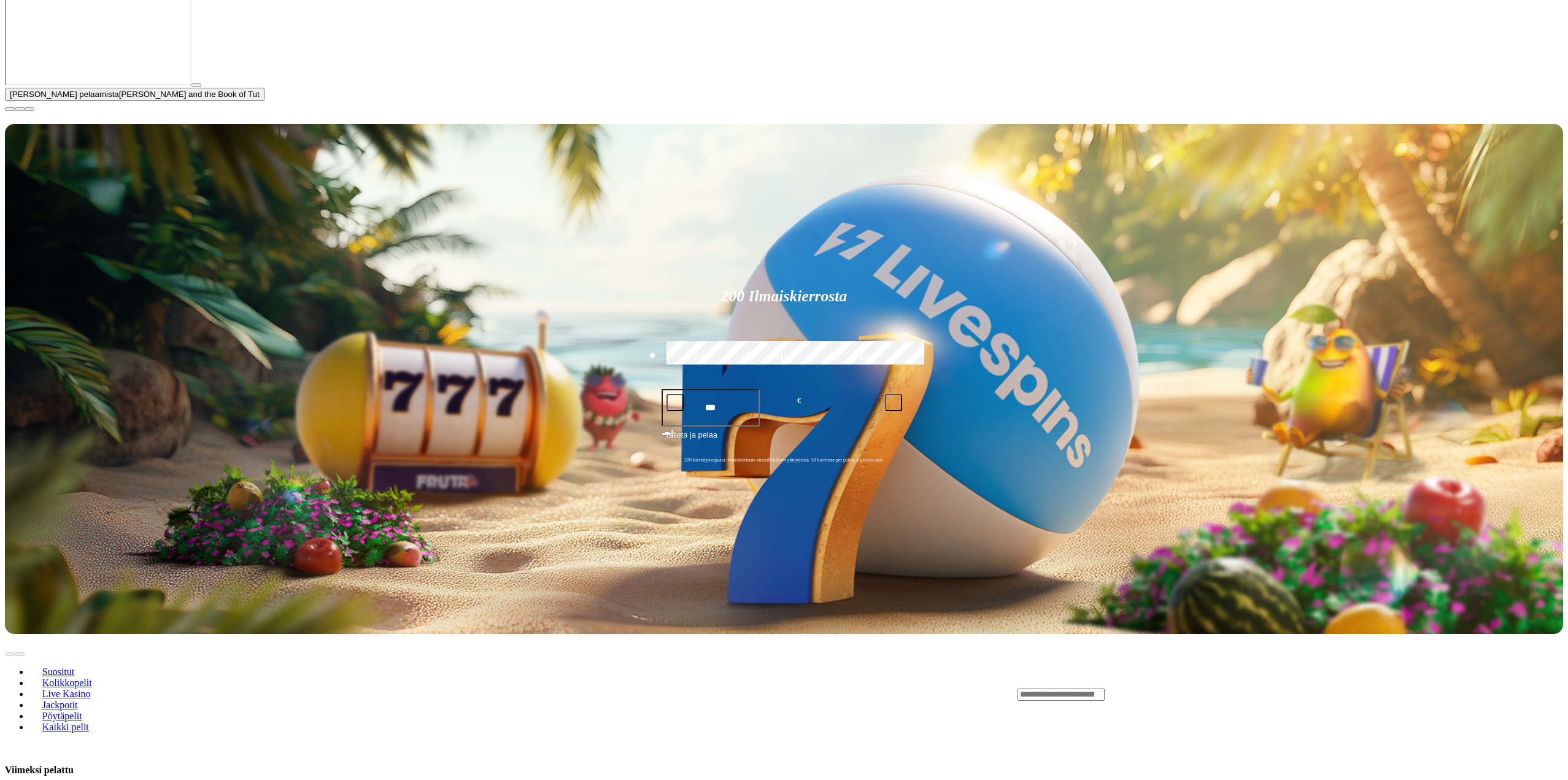
click at [1212, 688] on div "Lobby" at bounding box center [1290, 694] width 545 height 13
click at [1104, 689] on input "Search" at bounding box center [1061, 695] width 87 height 12
type input "*"
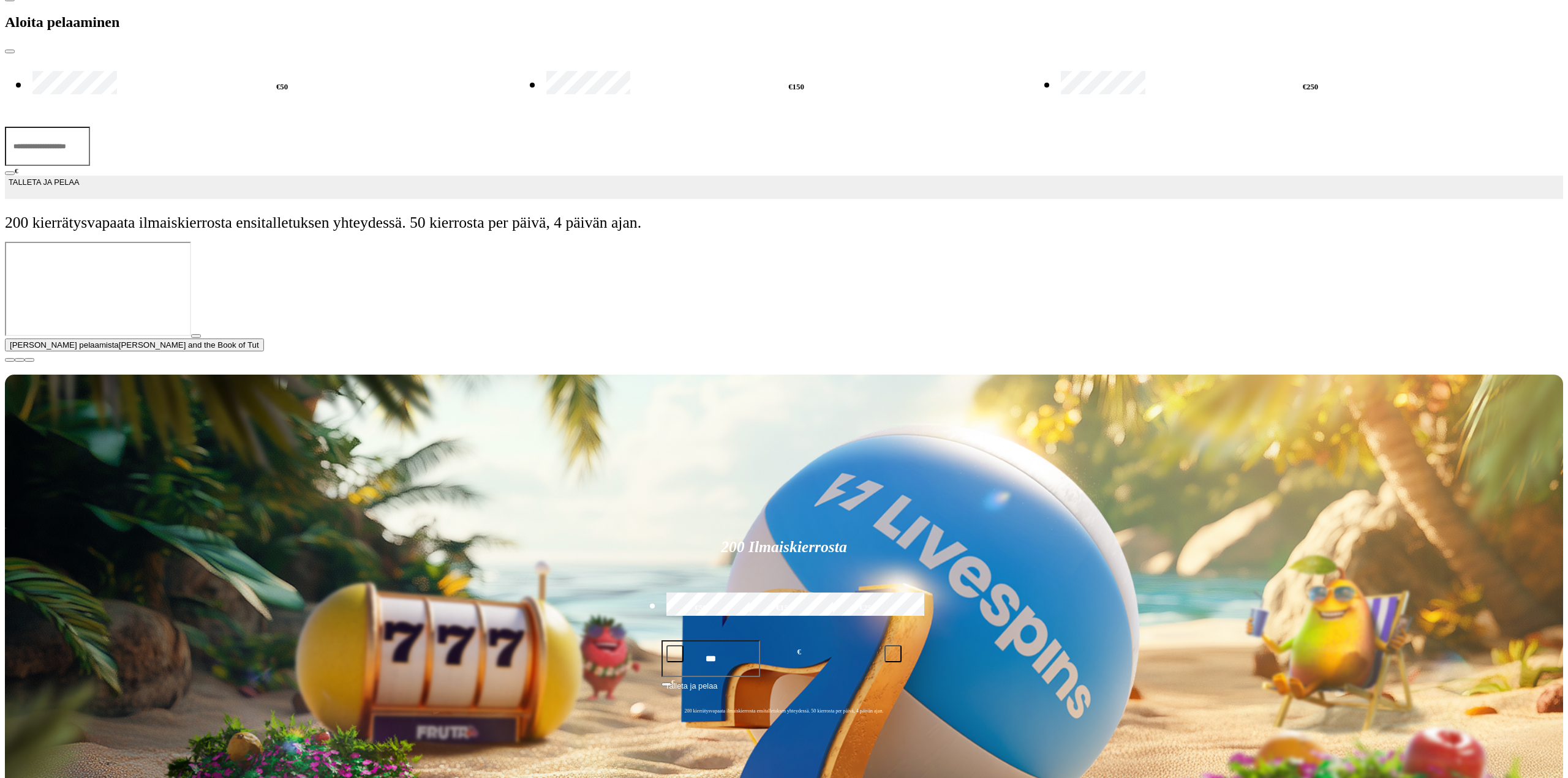
click at [90, 127] on input "***" at bounding box center [48, 146] width 86 height 39
type input "***"
click at [79, 176] on span "TALLETA JA PELAA" at bounding box center [44, 187] width 71 height 22
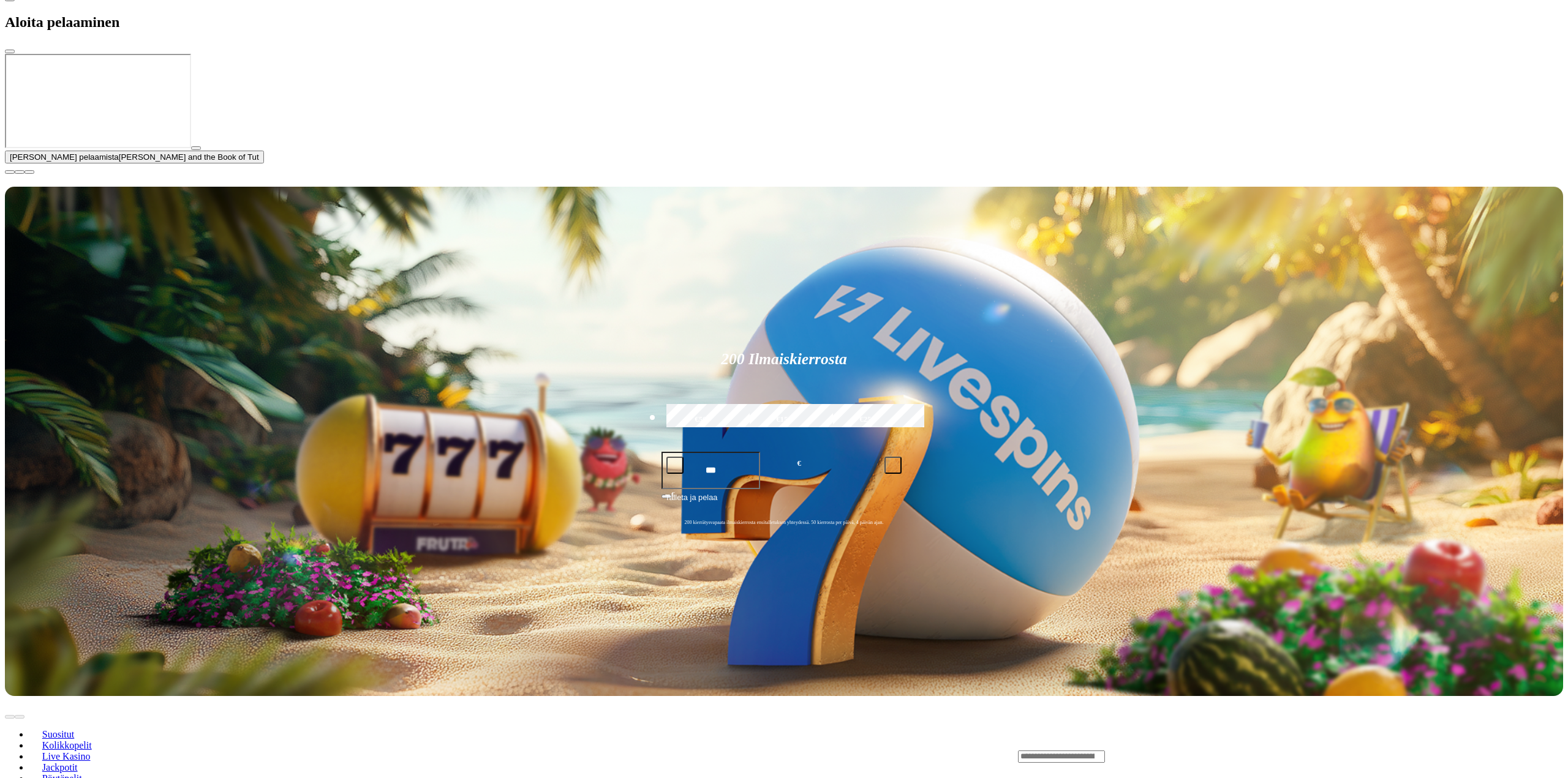
click at [864, 54] on div at bounding box center [784, 54] width 1558 height 0
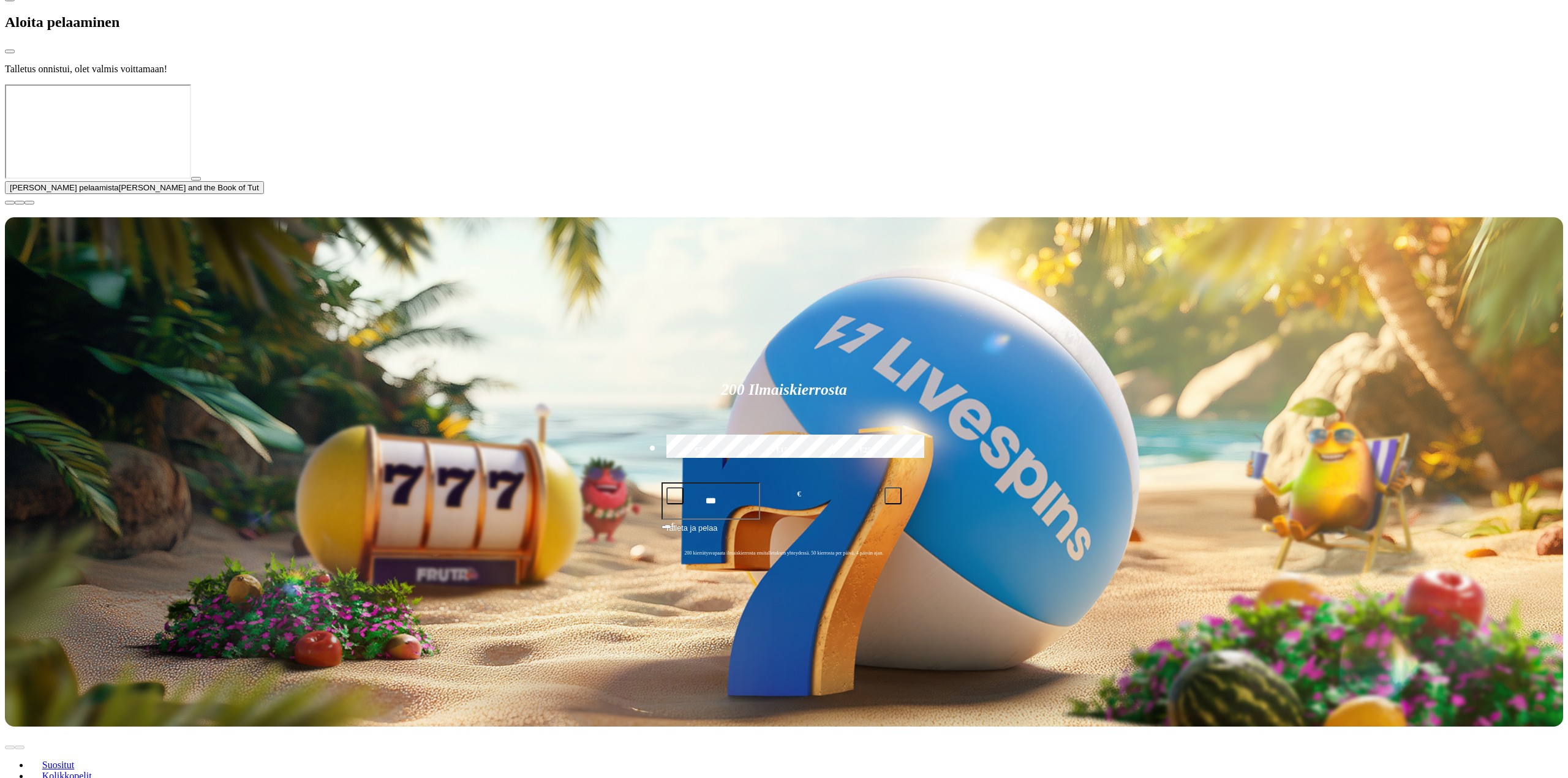
click at [643, 85] on div at bounding box center [784, 85] width 1558 height 0
click at [633, 85] on div at bounding box center [784, 85] width 1558 height 0
click at [532, 85] on div at bounding box center [784, 85] width 1558 height 0
click at [864, 85] on div at bounding box center [784, 85] width 1558 height 0
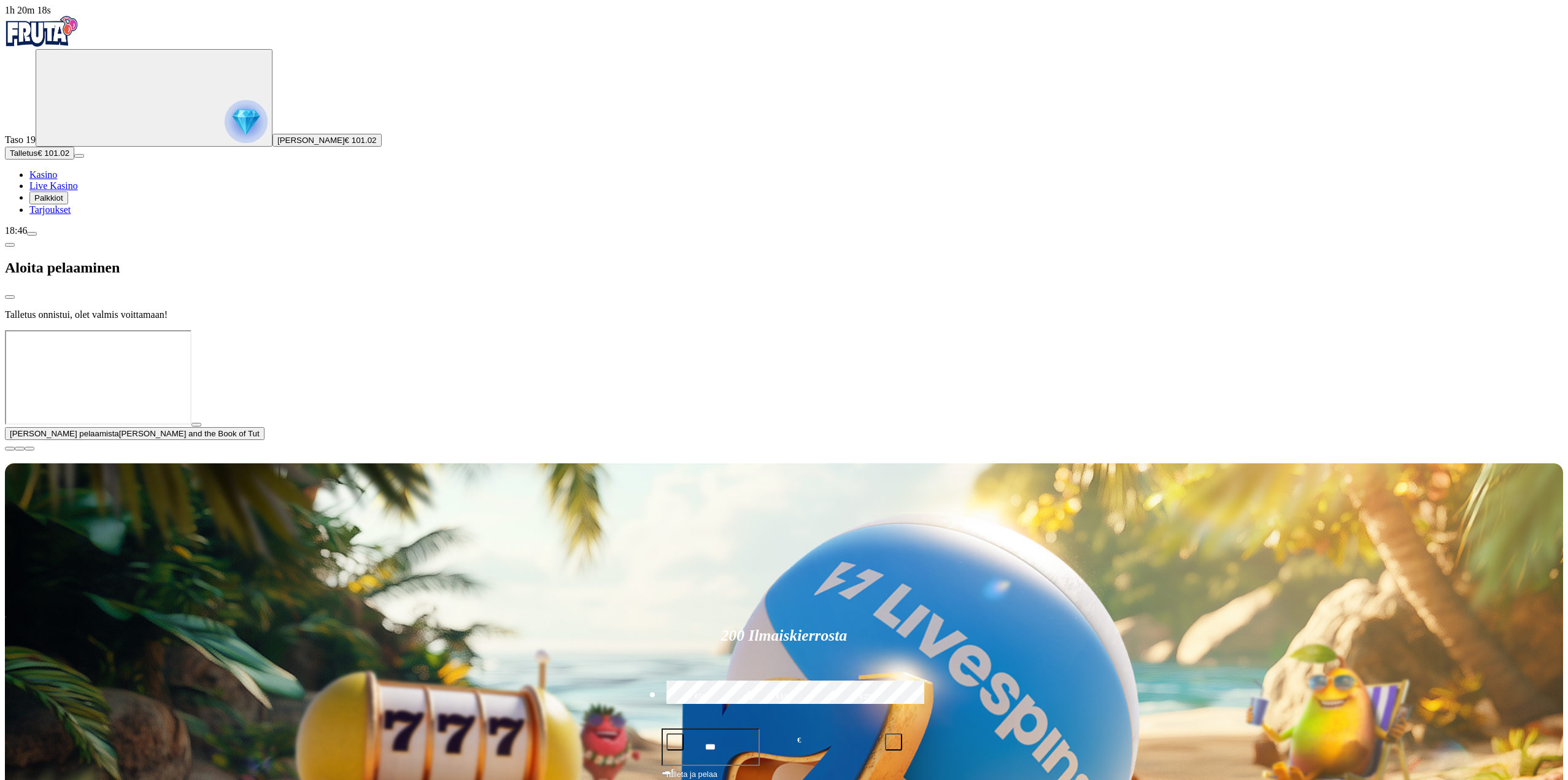
drag, startPoint x: 916, startPoint y: 425, endPoint x: 947, endPoint y: 424, distance: 31.0
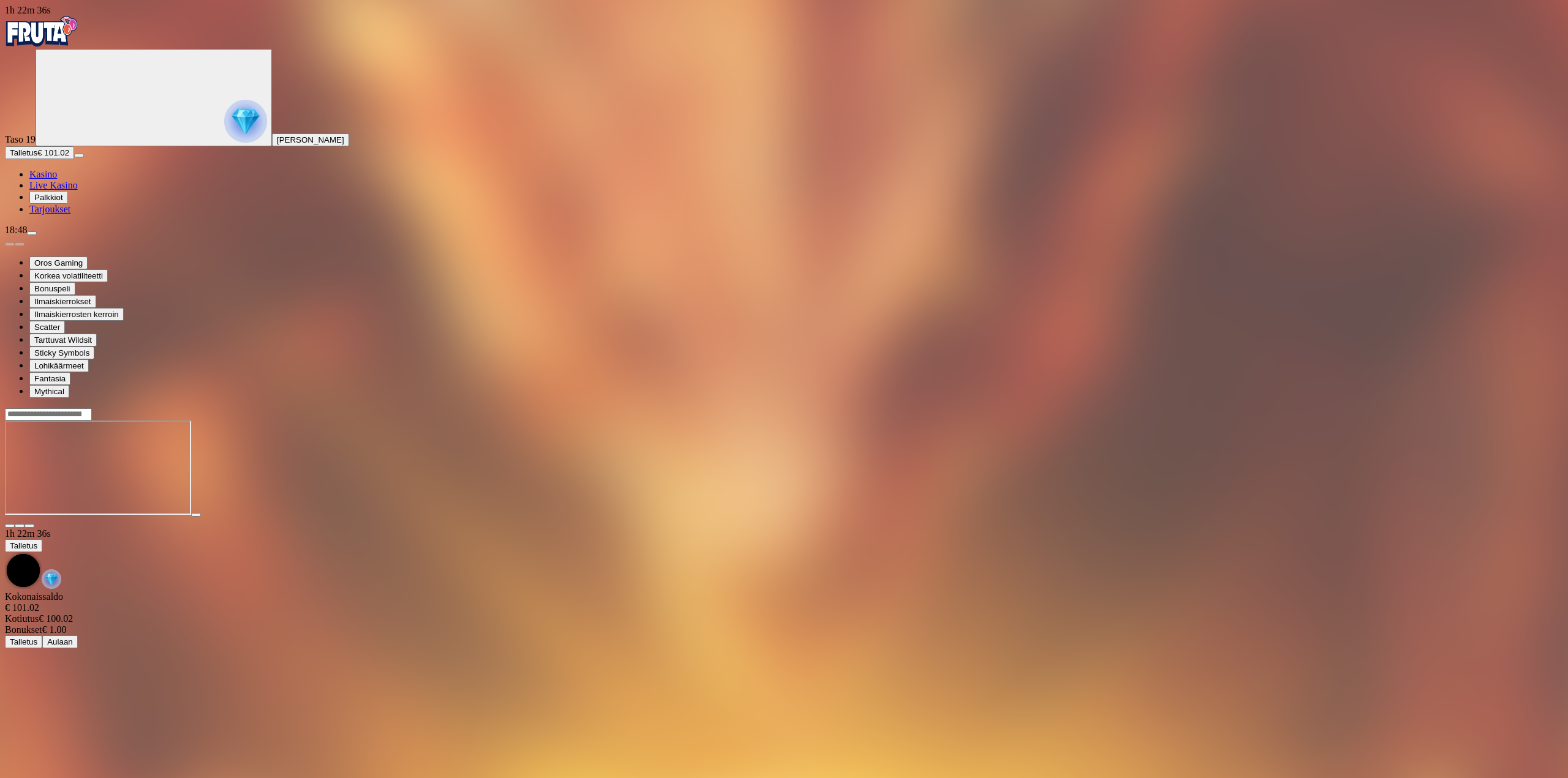
click at [76, 45] on img "Primary" at bounding box center [41, 30] width 73 height 30
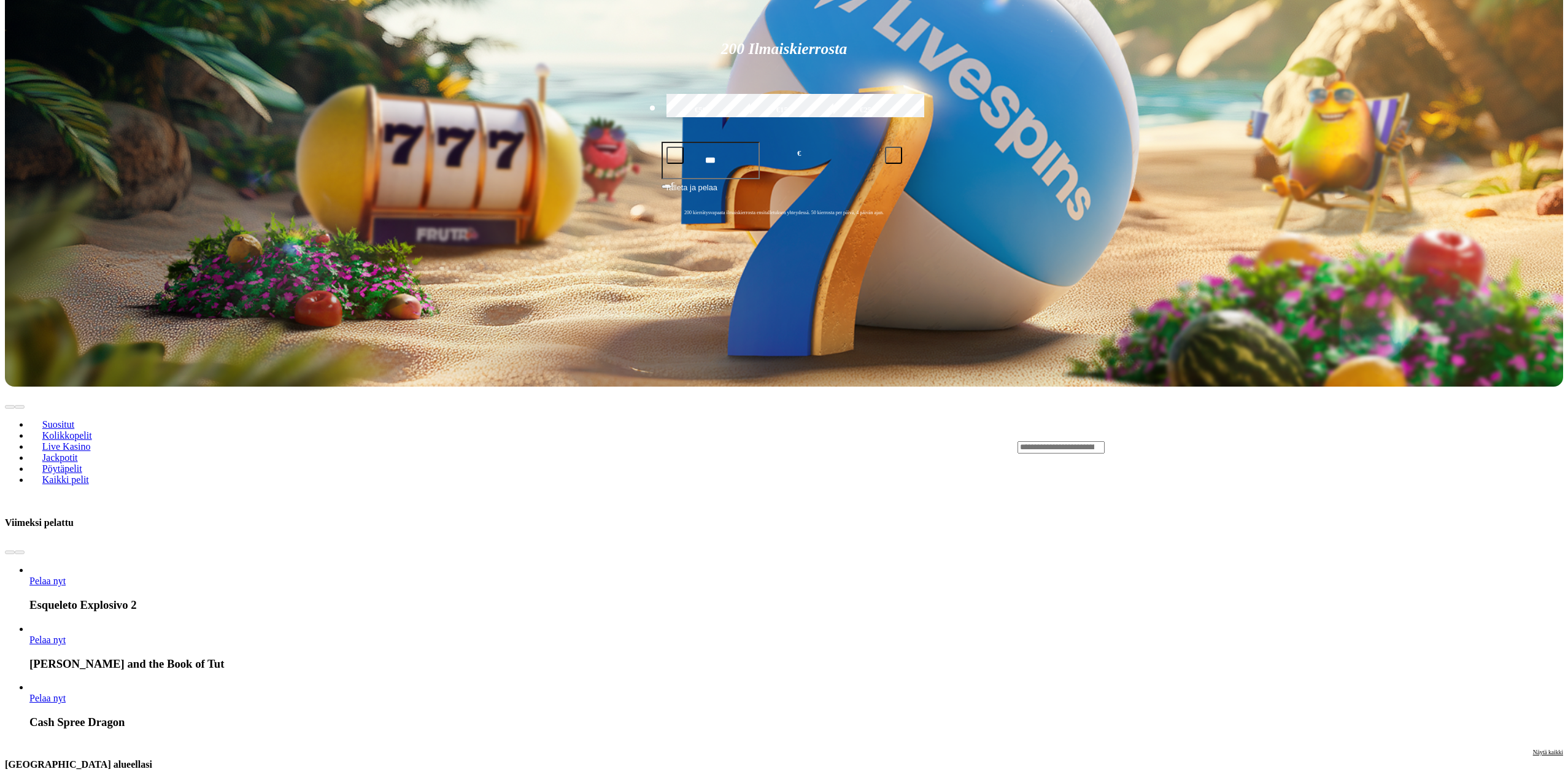
scroll to position [552, 0]
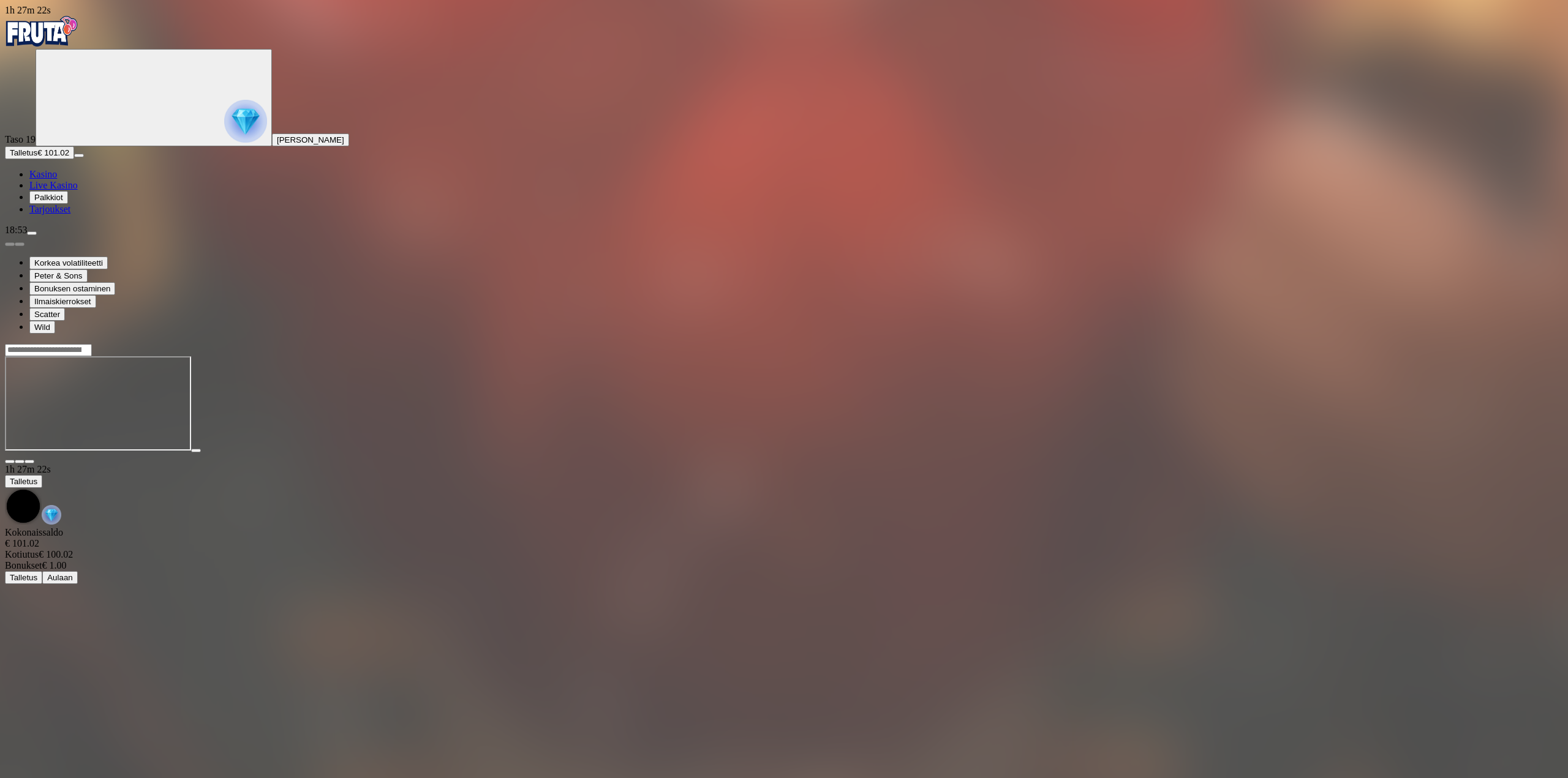
click at [77, 41] on img "Primary" at bounding box center [41, 30] width 73 height 30
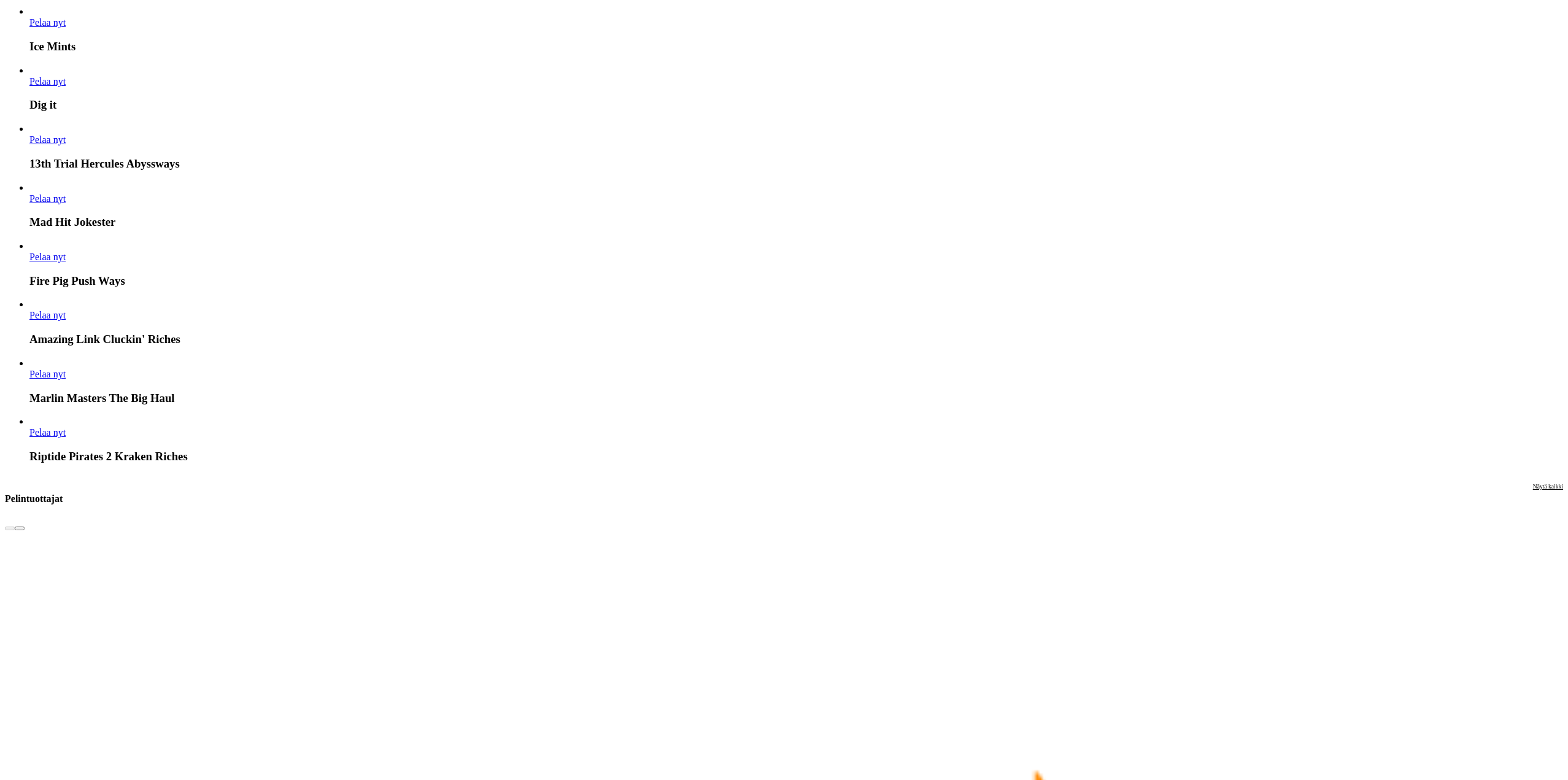
scroll to position [2332, 0]
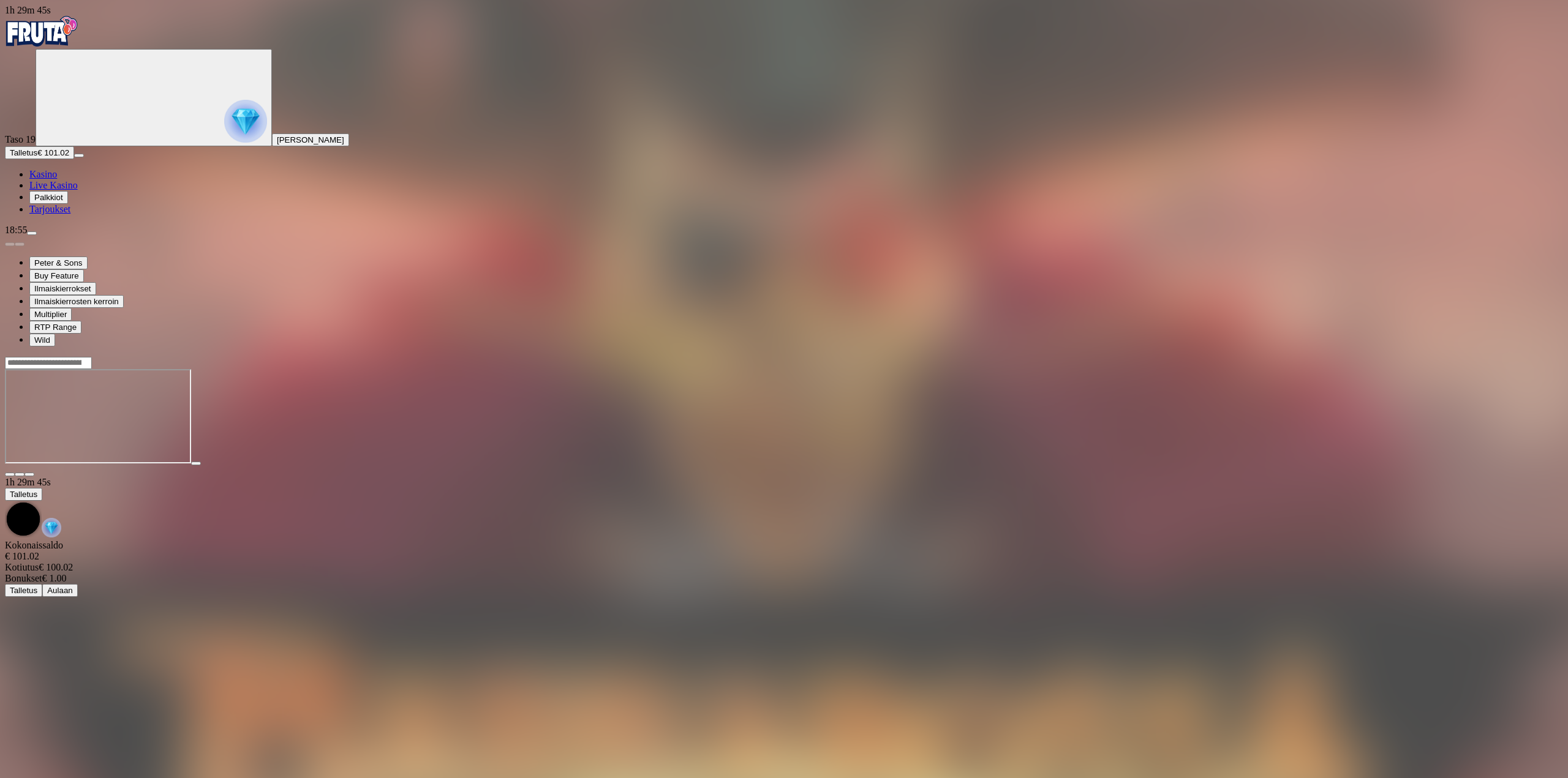
click at [79, 47] on img "Primary" at bounding box center [41, 30] width 73 height 30
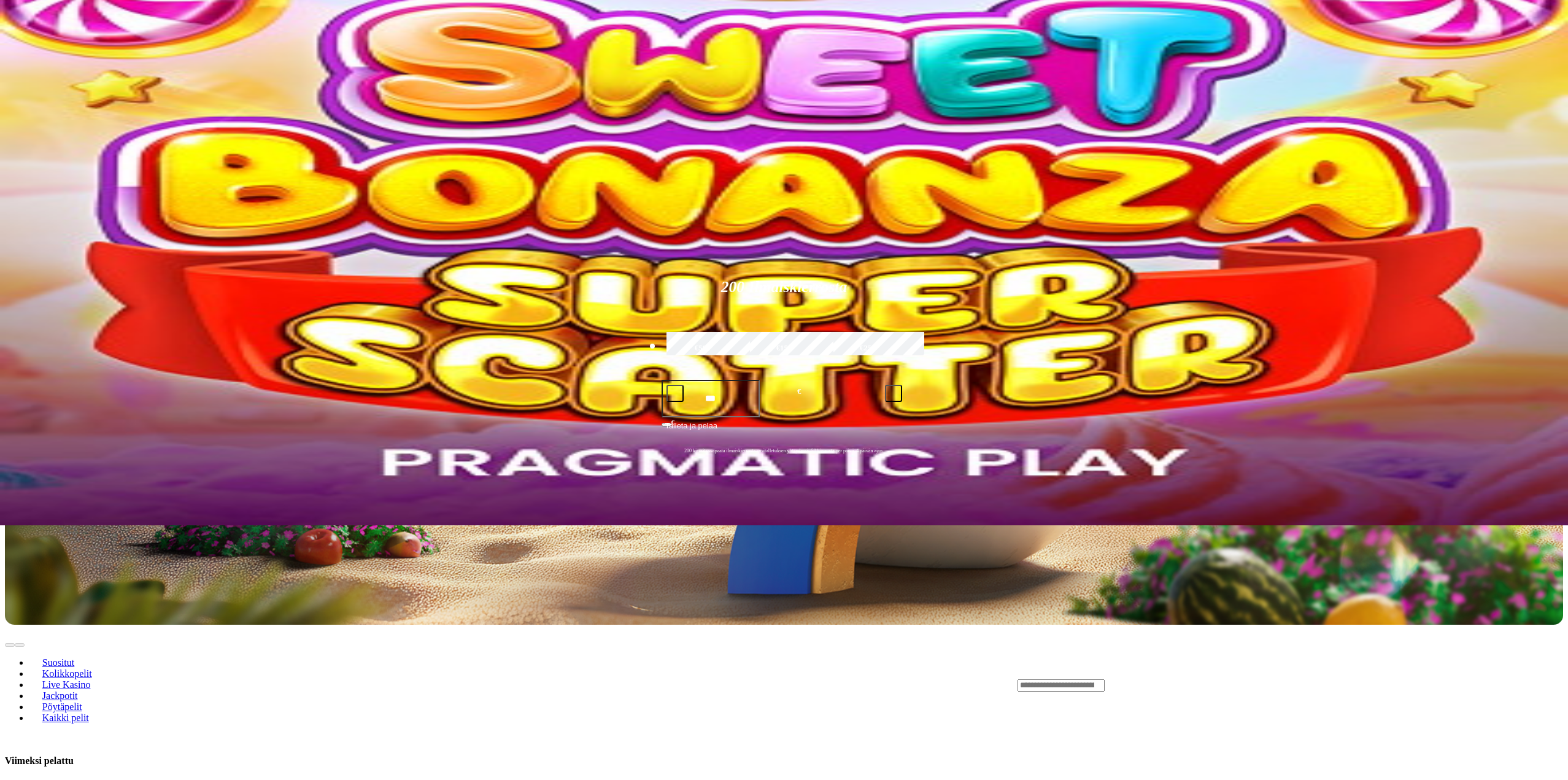
scroll to position [61, 0]
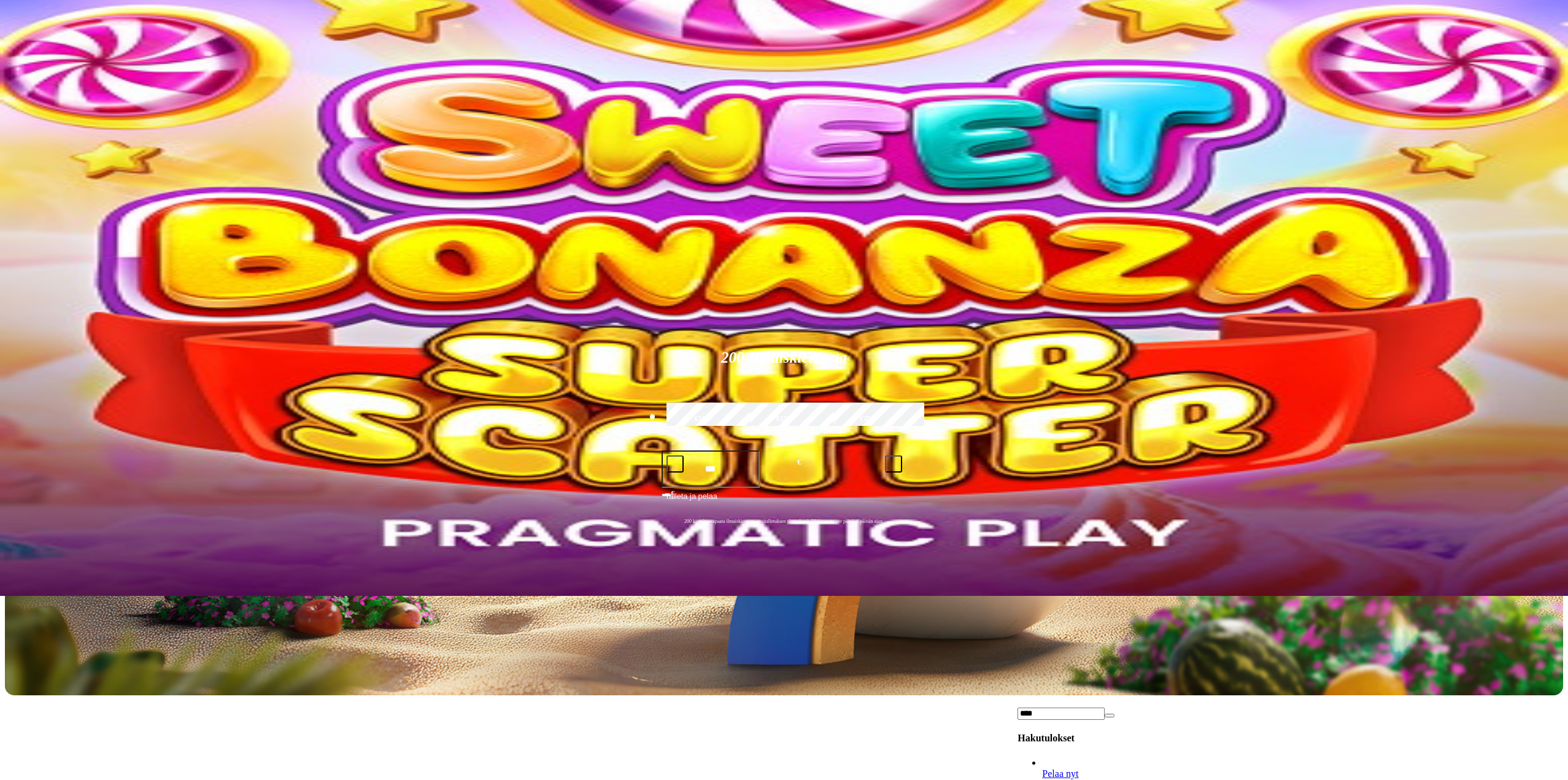
scroll to position [0, 0]
type input "****"
click at [10, 171] on span "close icon" at bounding box center [10, 171] width 0 height 0
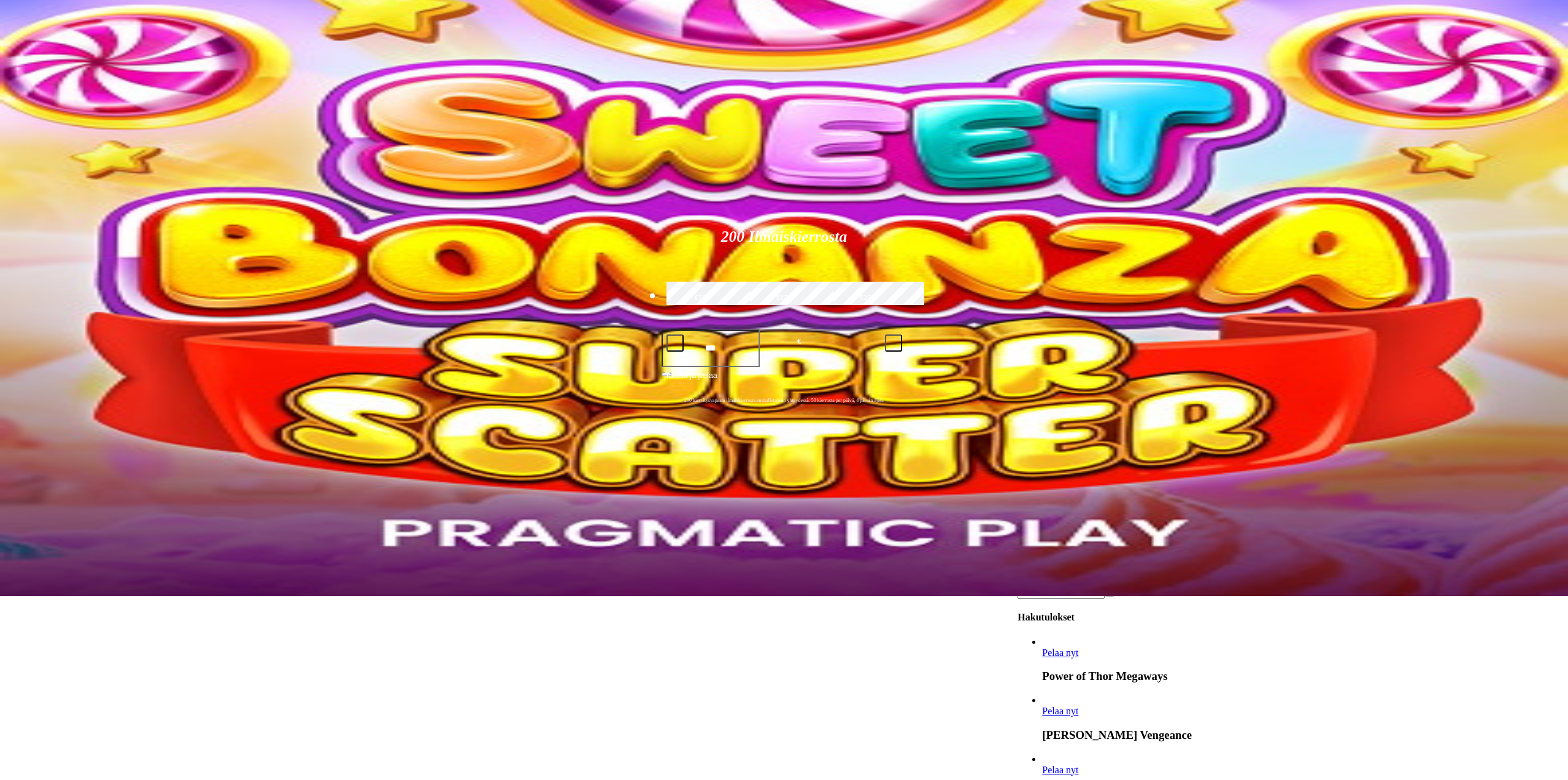
click at [1104, 587] on input "****" at bounding box center [1061, 593] width 87 height 12
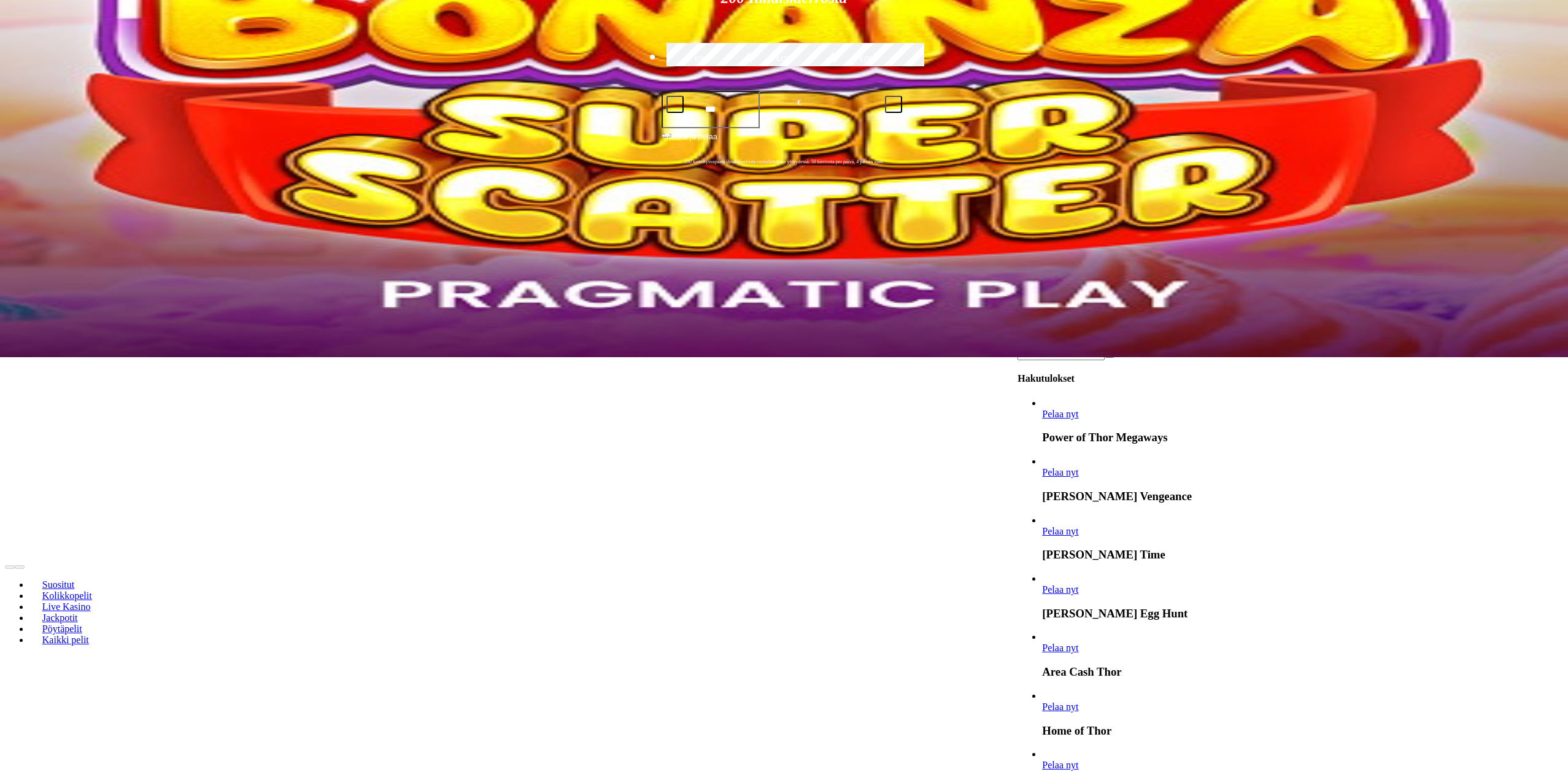
scroll to position [429, 0]
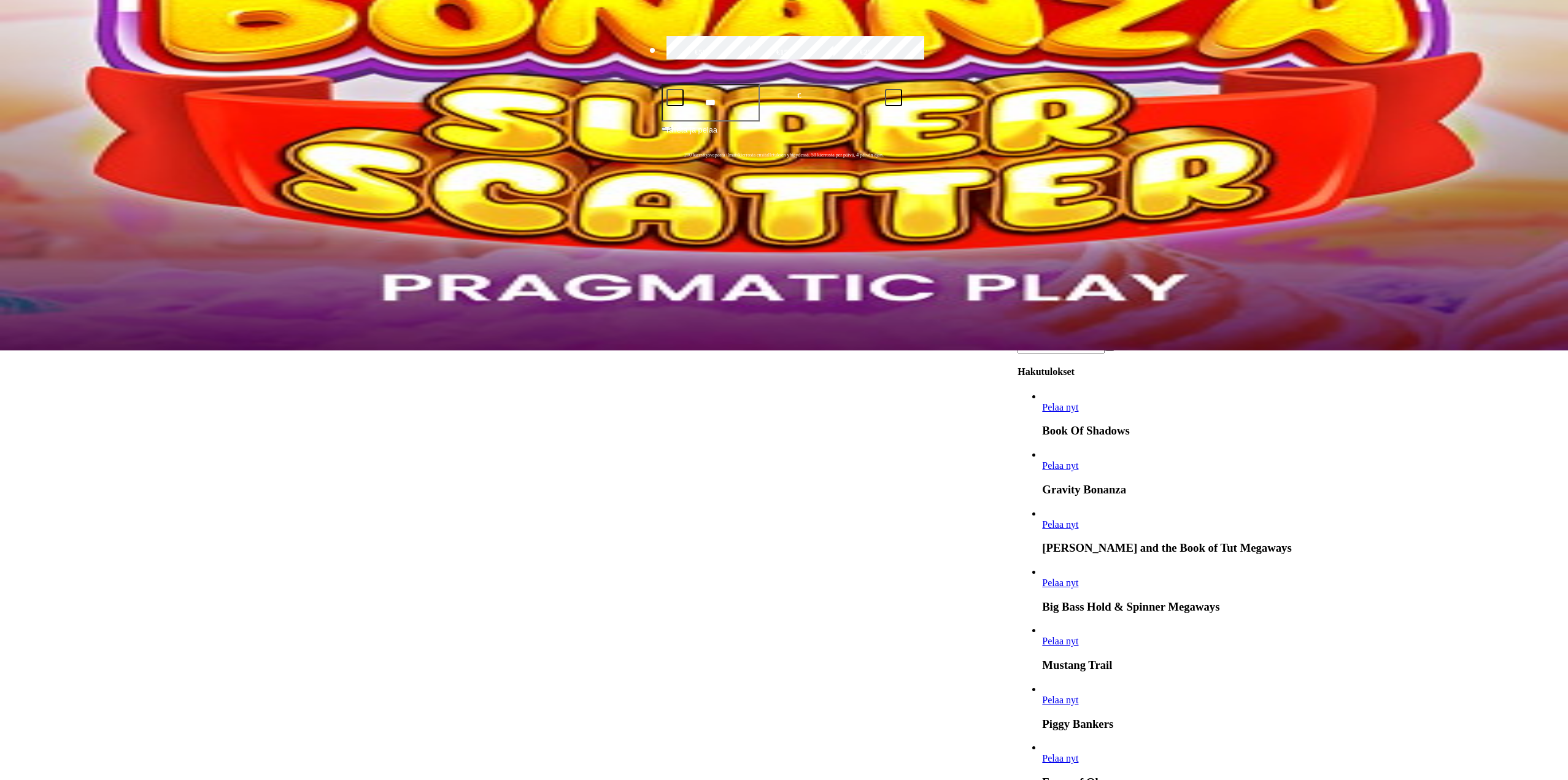
type input "*"
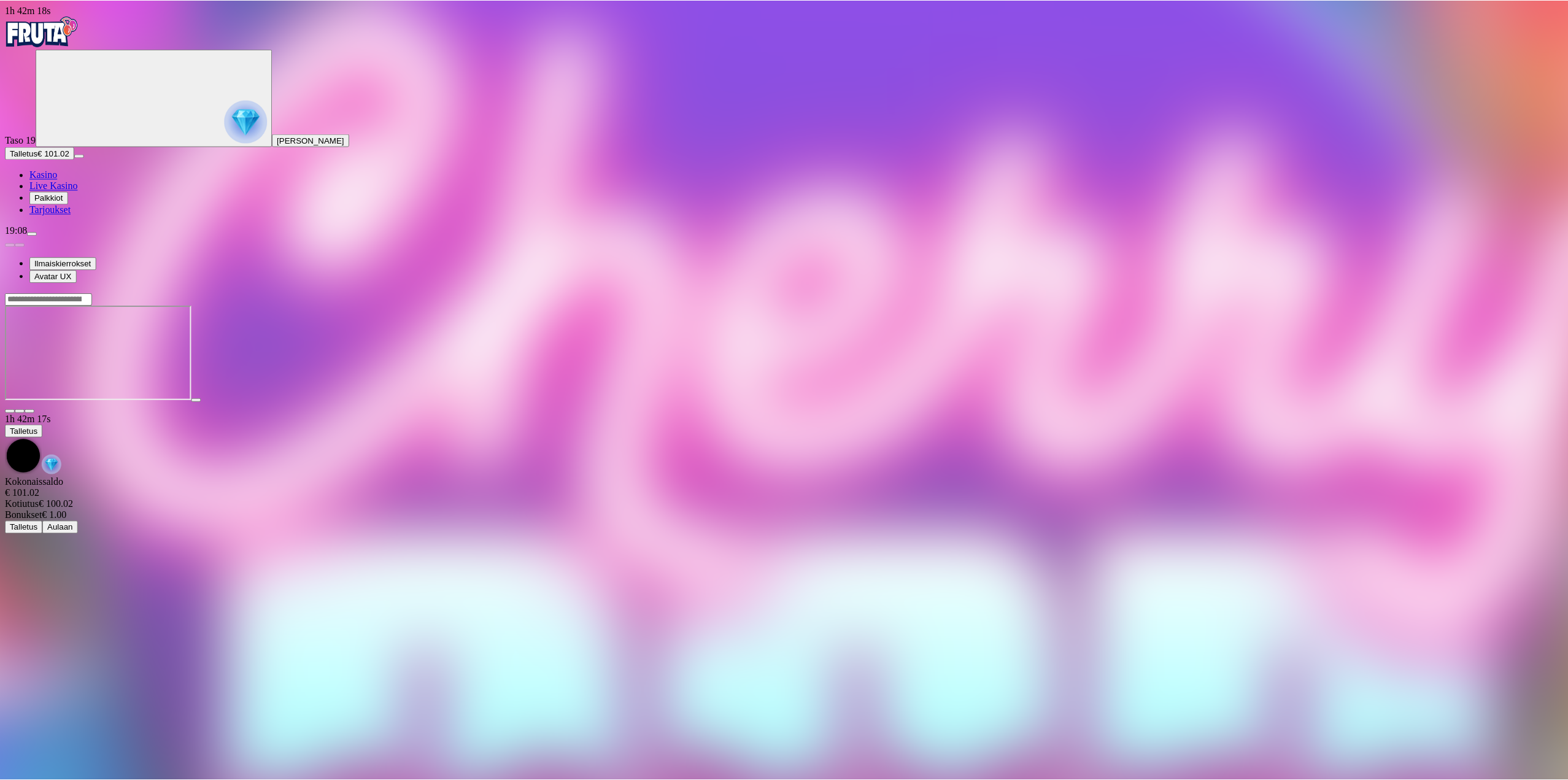
scroll to position [56, 0]
click at [68, 47] on img "Primary" at bounding box center [42, 30] width 74 height 30
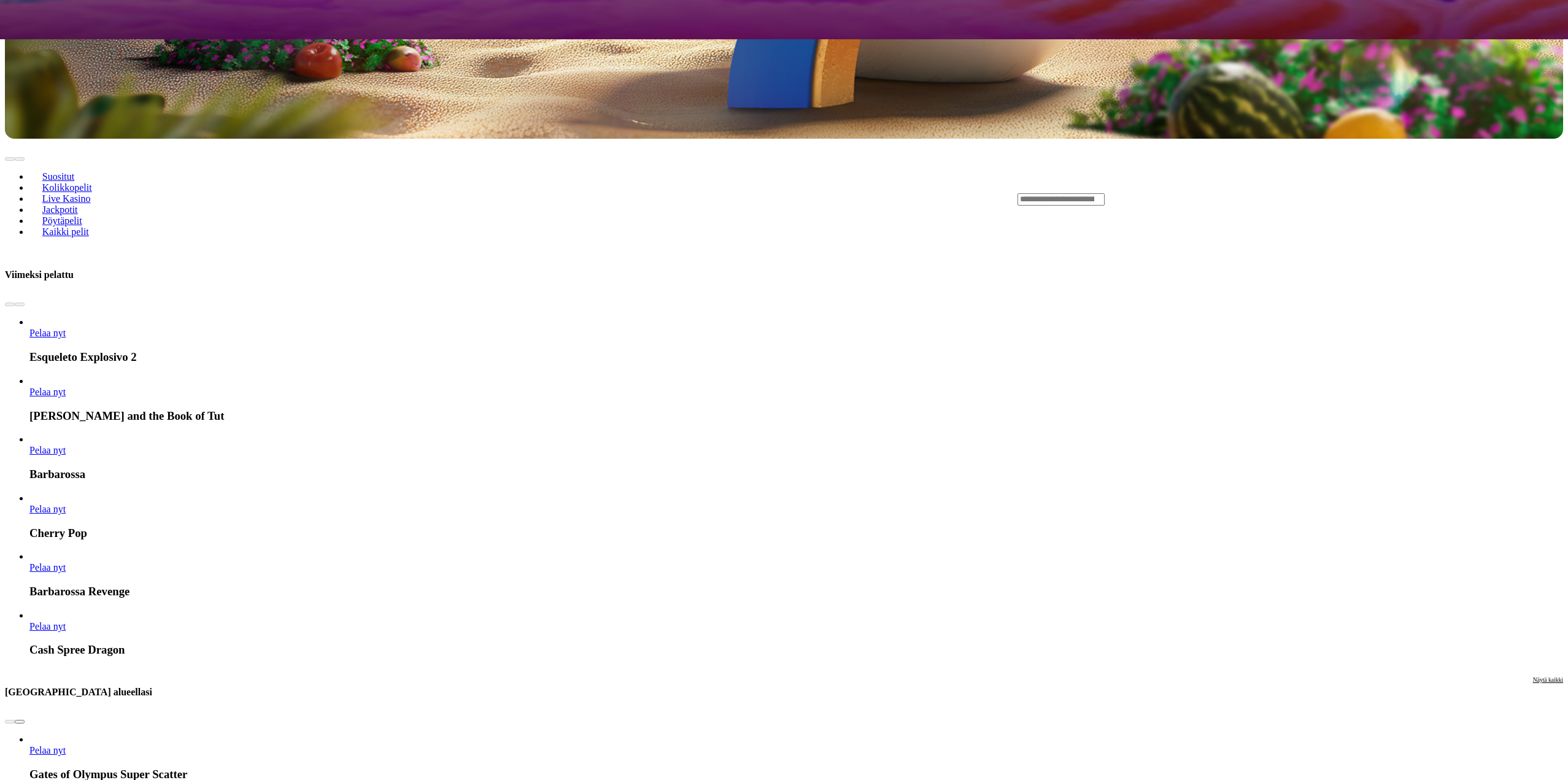
scroll to position [737, 0]
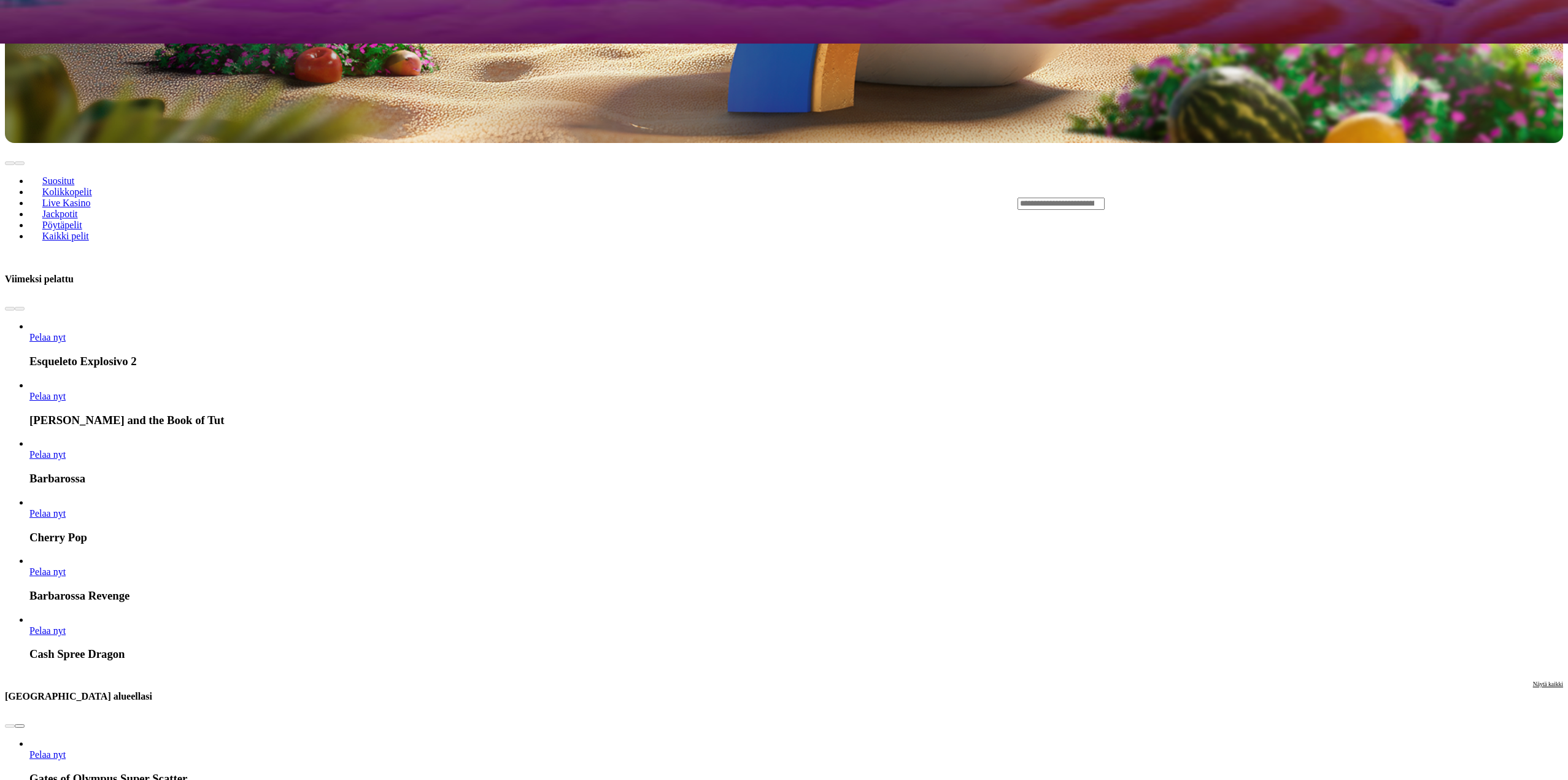
drag, startPoint x: 1333, startPoint y: 434, endPoint x: 502, endPoint y: 436, distance: 831.0
drag, startPoint x: 1089, startPoint y: 412, endPoint x: 879, endPoint y: 430, distance: 210.8
drag, startPoint x: 1344, startPoint y: 130, endPoint x: 334, endPoint y: 165, distance: 1010.6
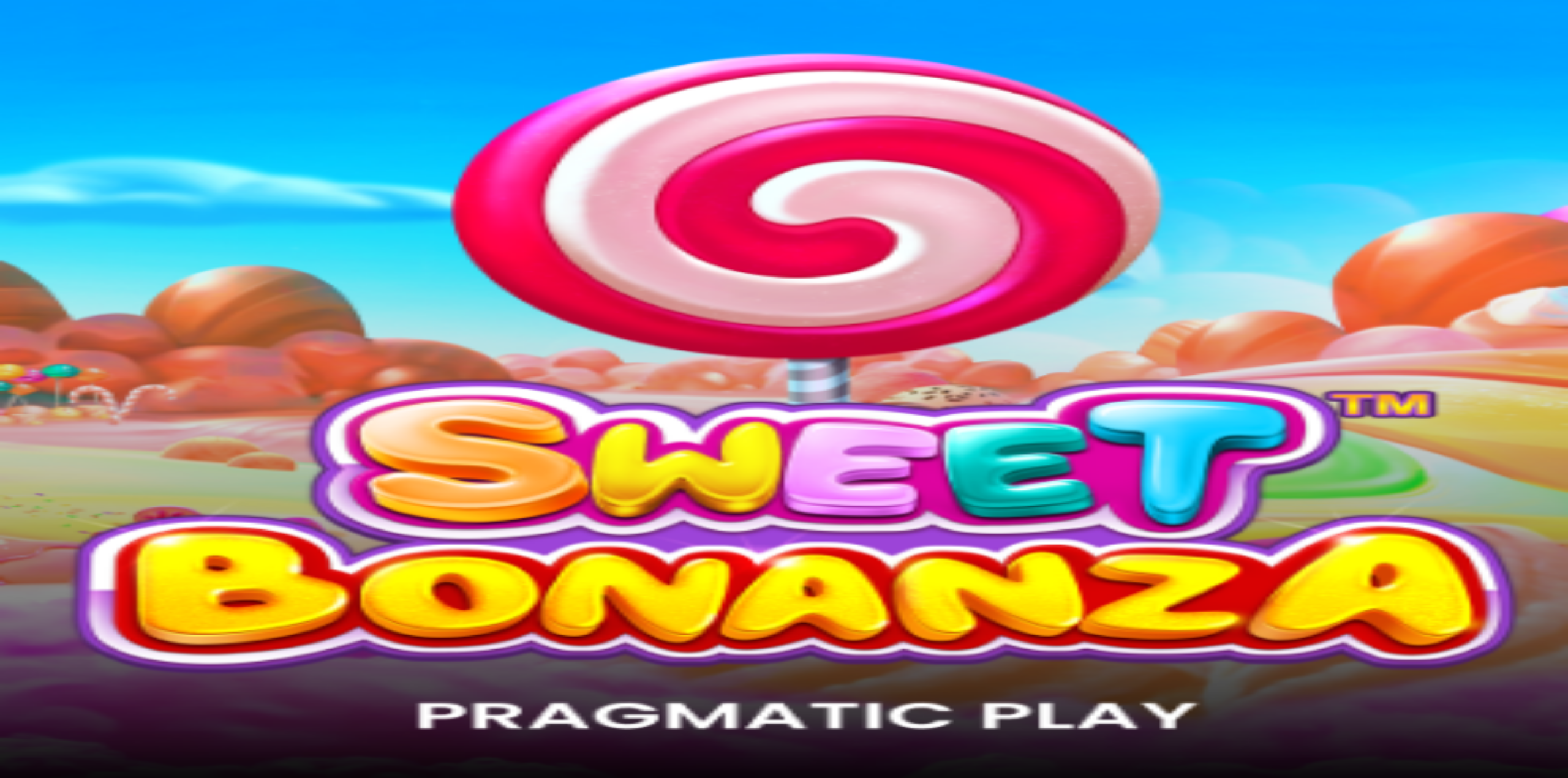
click at [44, 36] on img "Primary" at bounding box center [41, 30] width 73 height 30
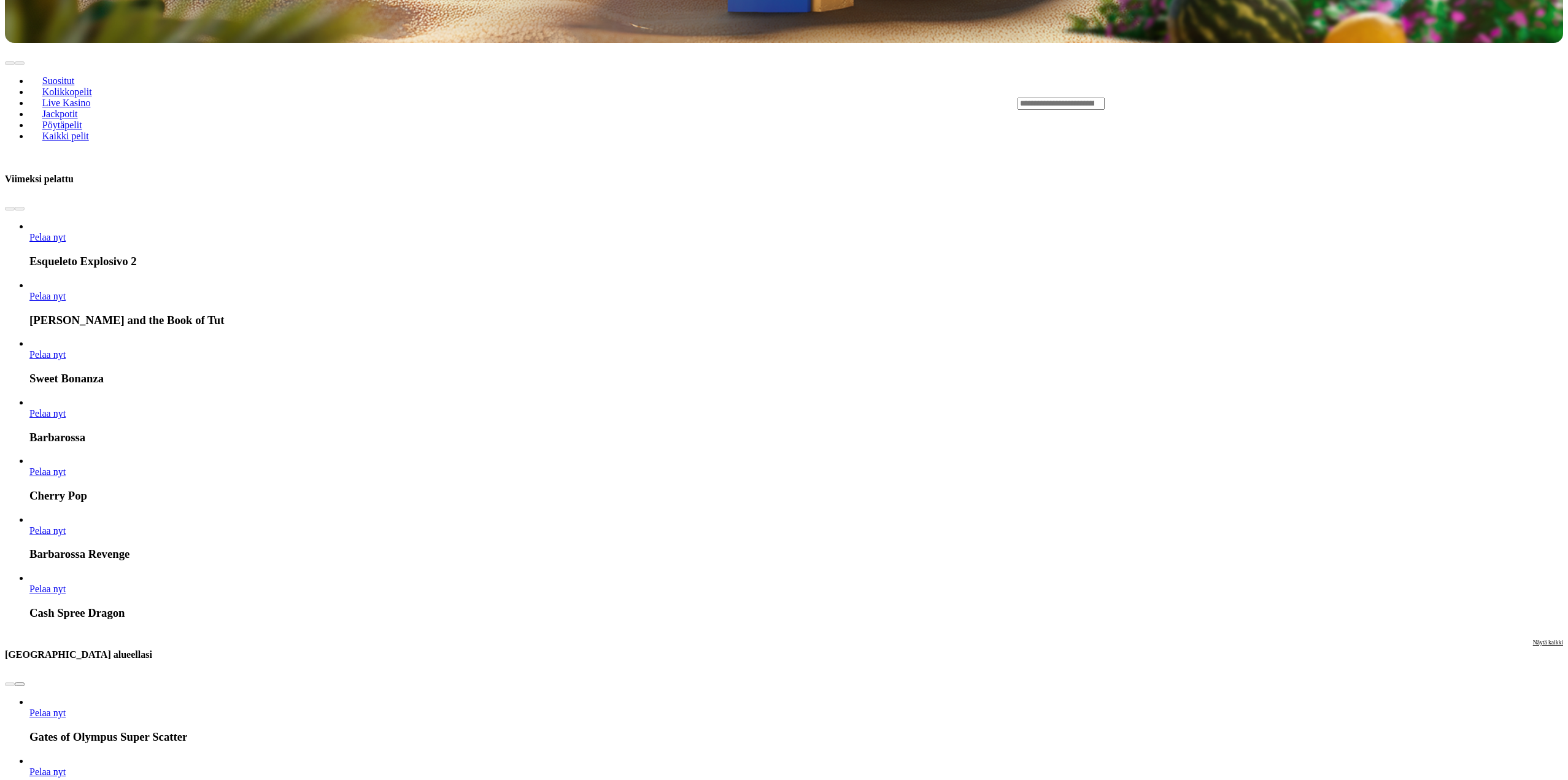
scroll to position [860, 0]
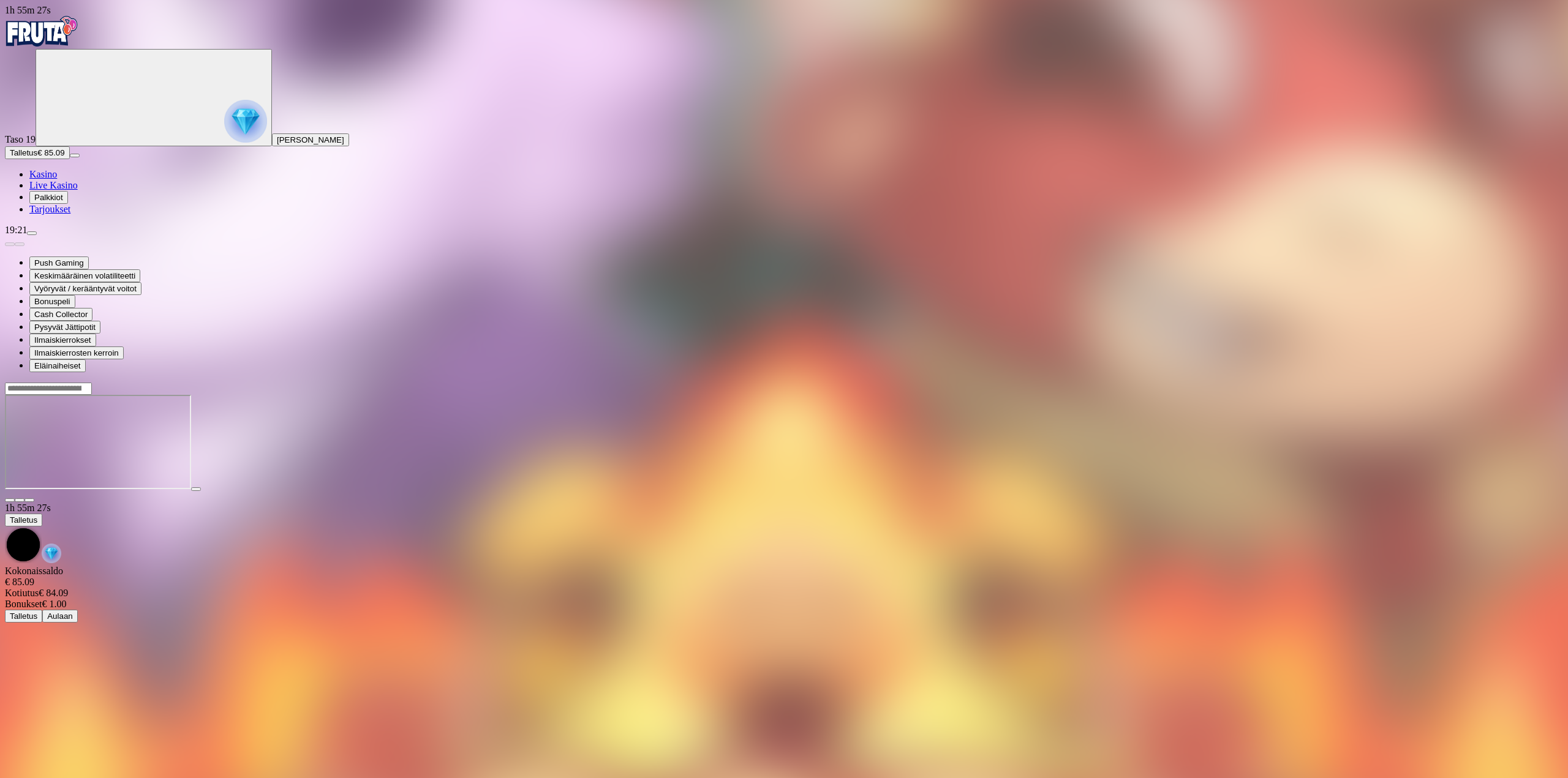
drag, startPoint x: 1567, startPoint y: 372, endPoint x: 1455, endPoint y: 315, distance: 125.7
click at [1563, 382] on main "1h 55m 27s Talletus [GEOGRAPHIC_DATA] € 85.09 Kotiutus € 84.09 Bonukset € 1.00 …" at bounding box center [784, 502] width 1558 height 241
click at [1539, 445] on main "1h 55m 29s Talletus [GEOGRAPHIC_DATA] € 85.09 Kotiutus € 84.09 Bonukset € 1.00 …" at bounding box center [784, 502] width 1558 height 241
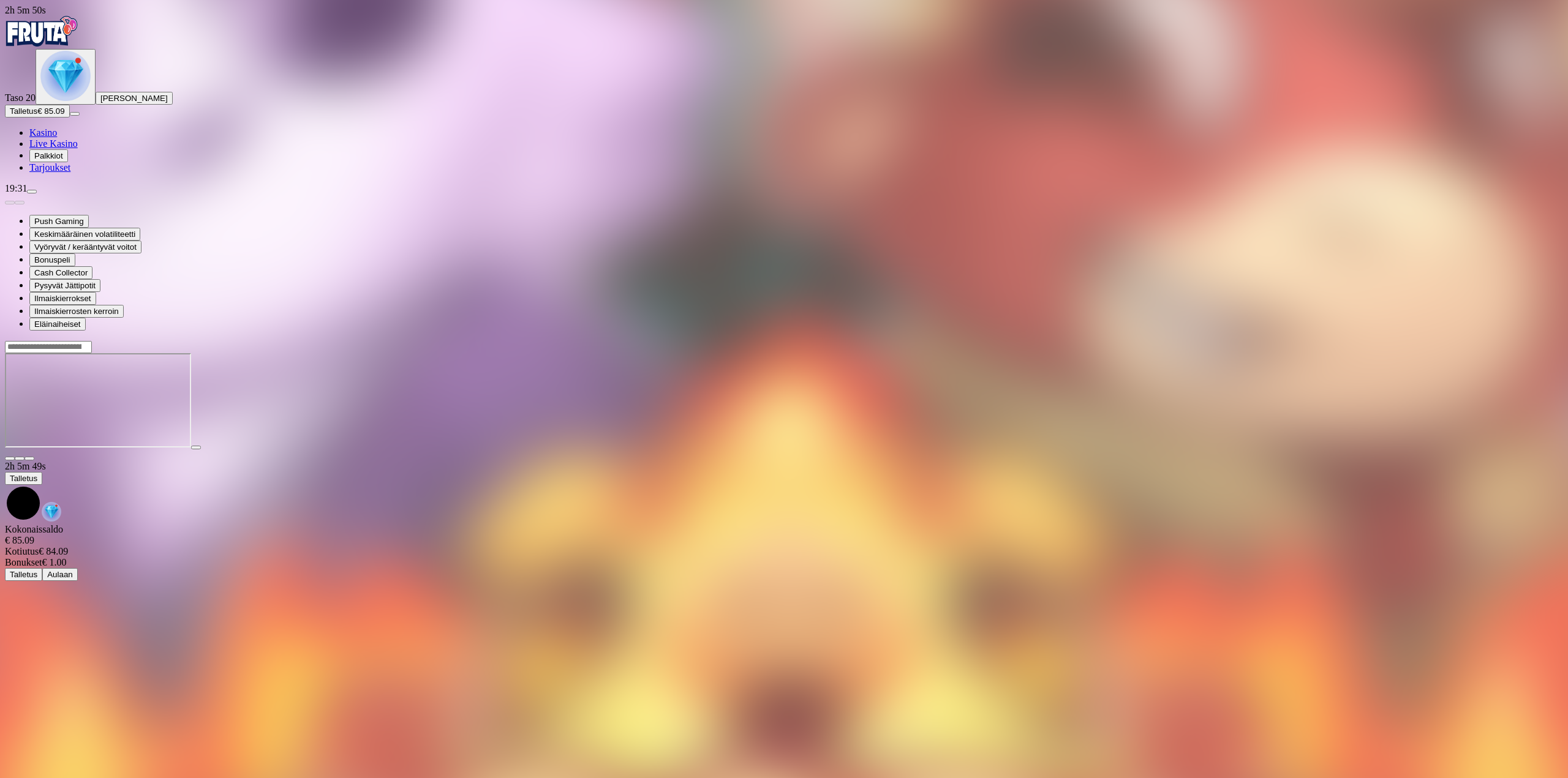
click at [71, 30] on img "Primary" at bounding box center [41, 30] width 73 height 30
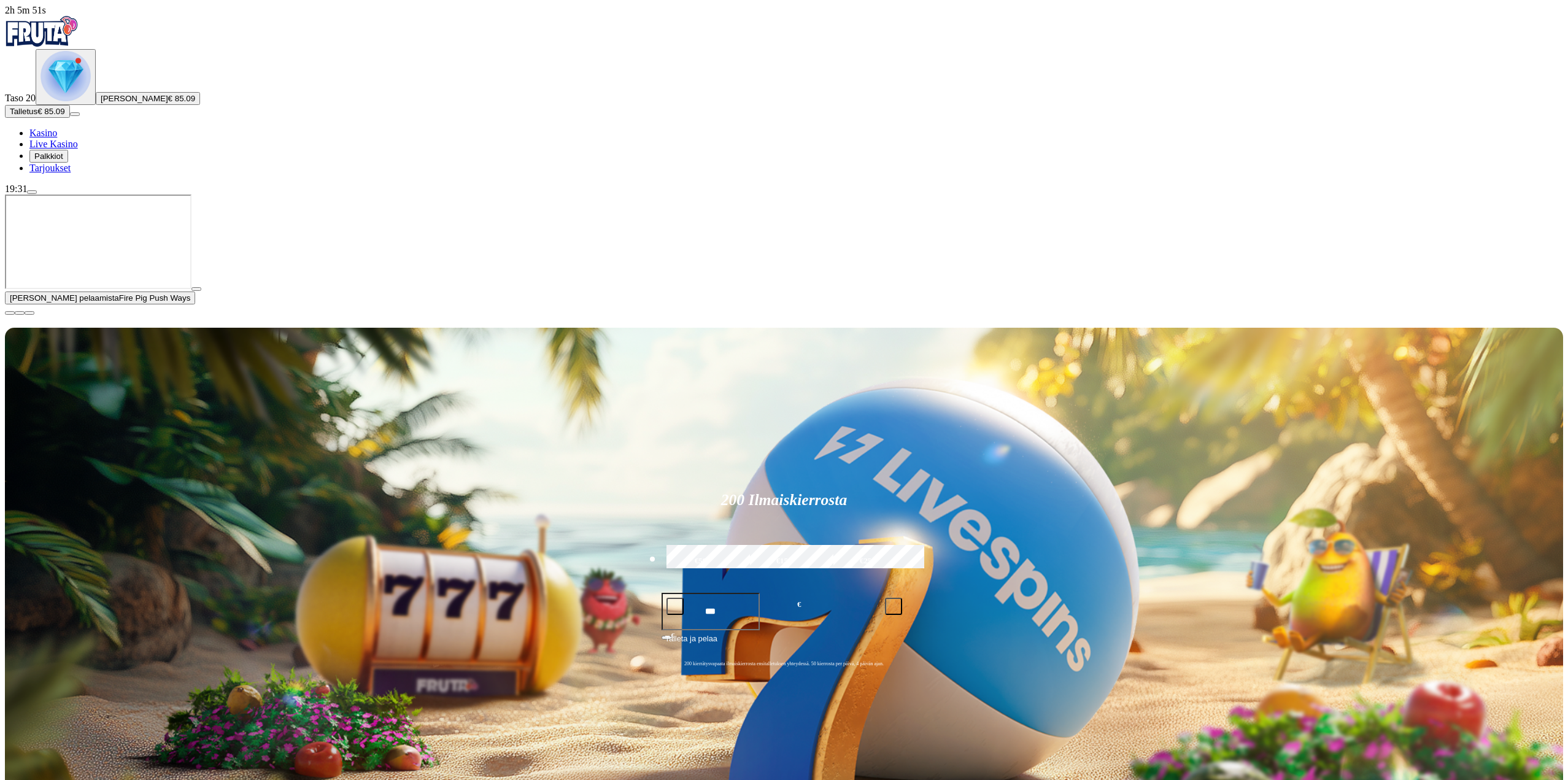
click at [100, 103] on span "[PERSON_NAME]" at bounding box center [134, 98] width 67 height 10
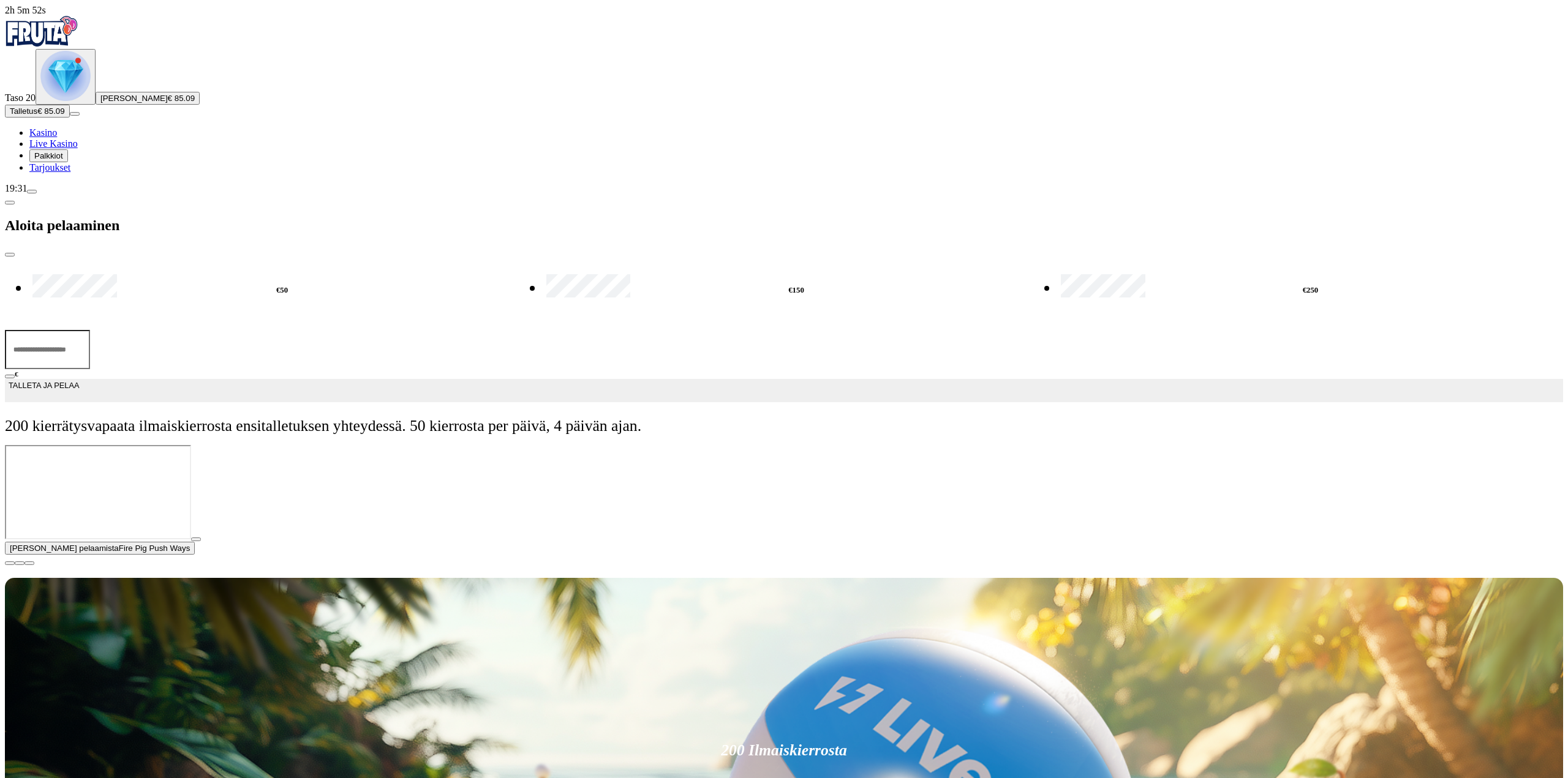
click at [105, 78] on div "Taso 20 [PERSON_NAME] € 85.09" at bounding box center [784, 77] width 1558 height 56
click at [54, 83] on div "Taso 20 [PERSON_NAME] € 85.09" at bounding box center [784, 77] width 1558 height 56
click at [62, 101] on img "Primary" at bounding box center [66, 76] width 50 height 50
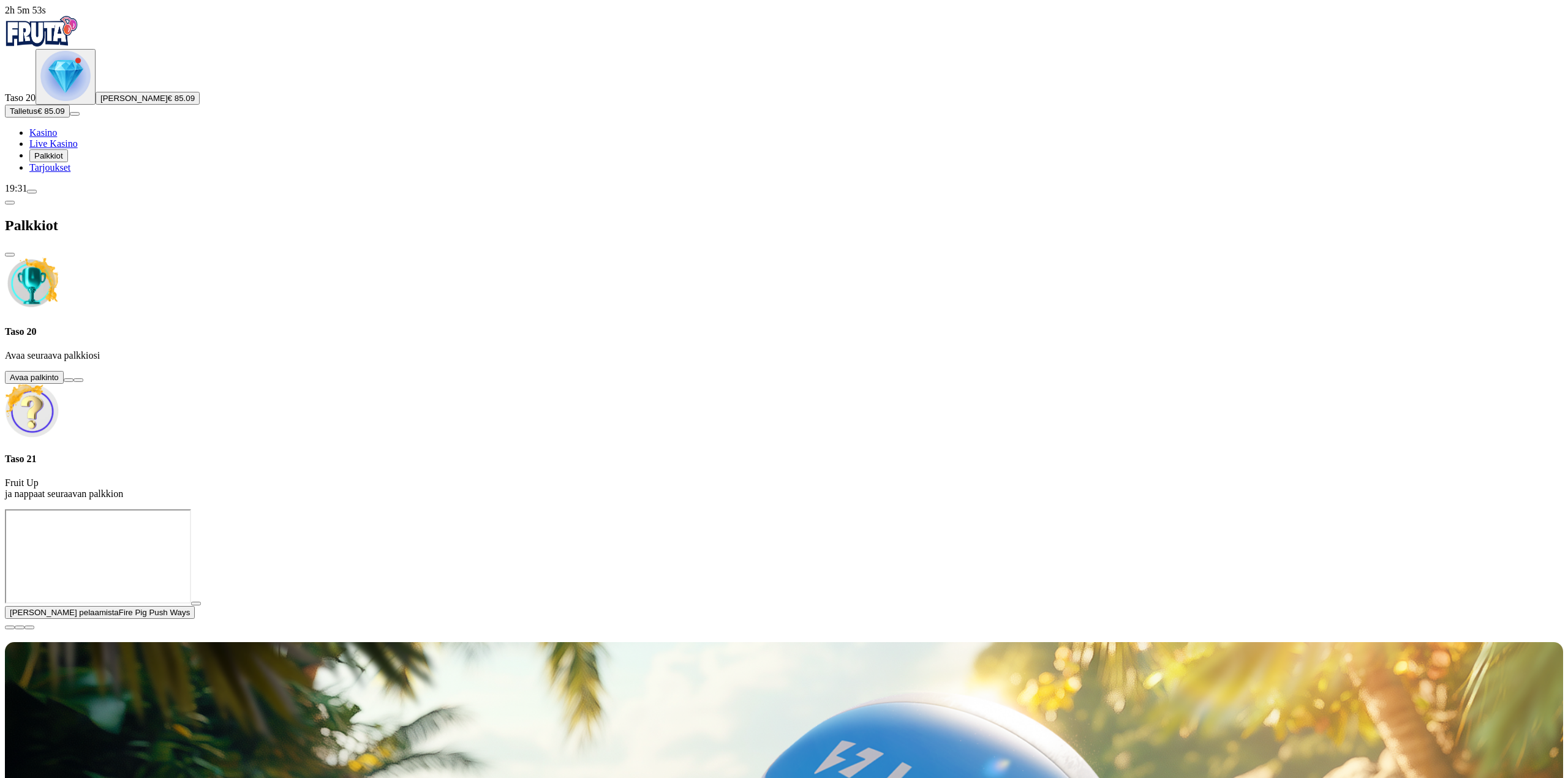
click at [73, 378] on button at bounding box center [68, 380] width 10 height 3
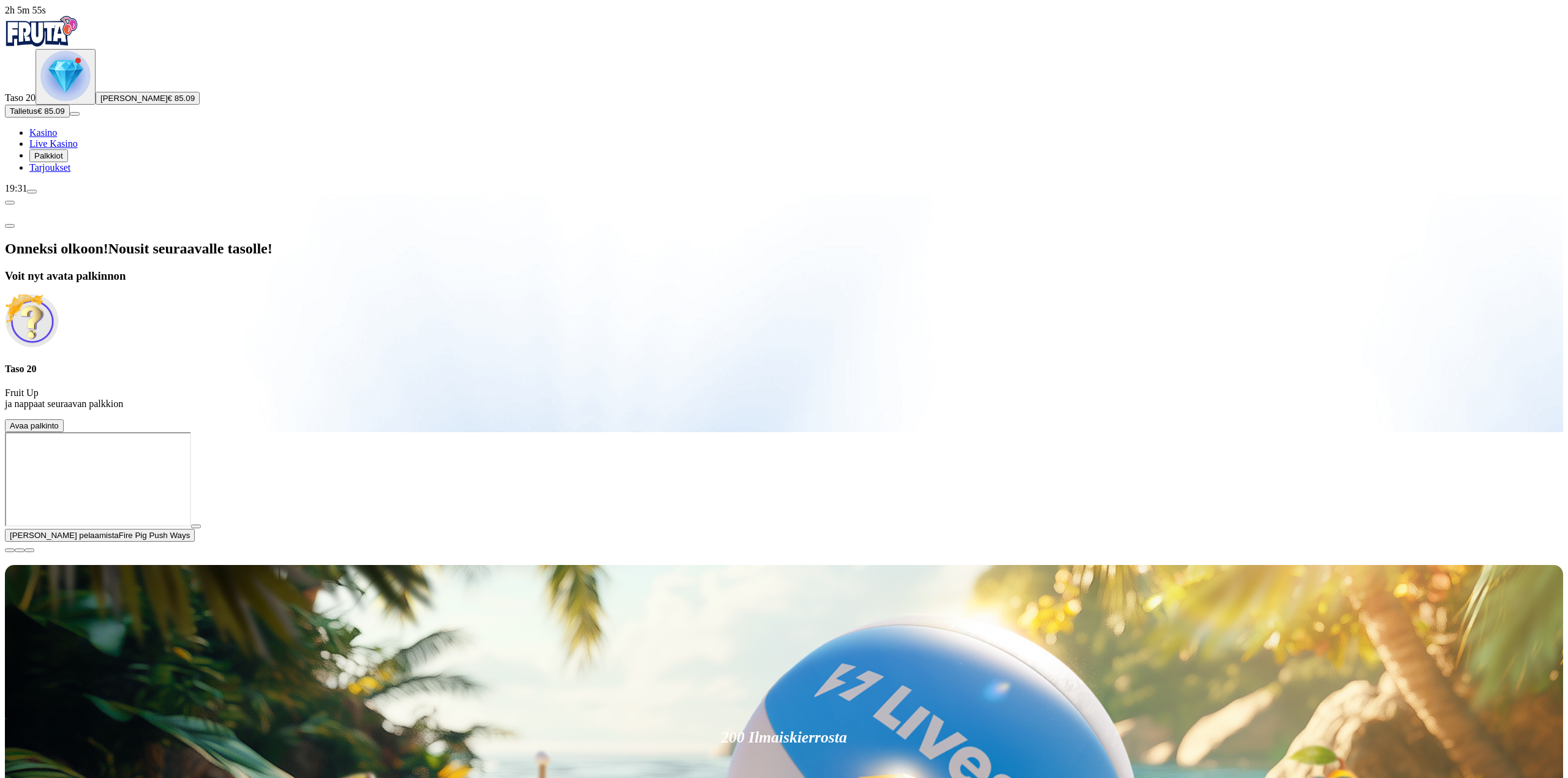
click at [59, 421] on span "Avaa palkinto" at bounding box center [34, 426] width 49 height 9
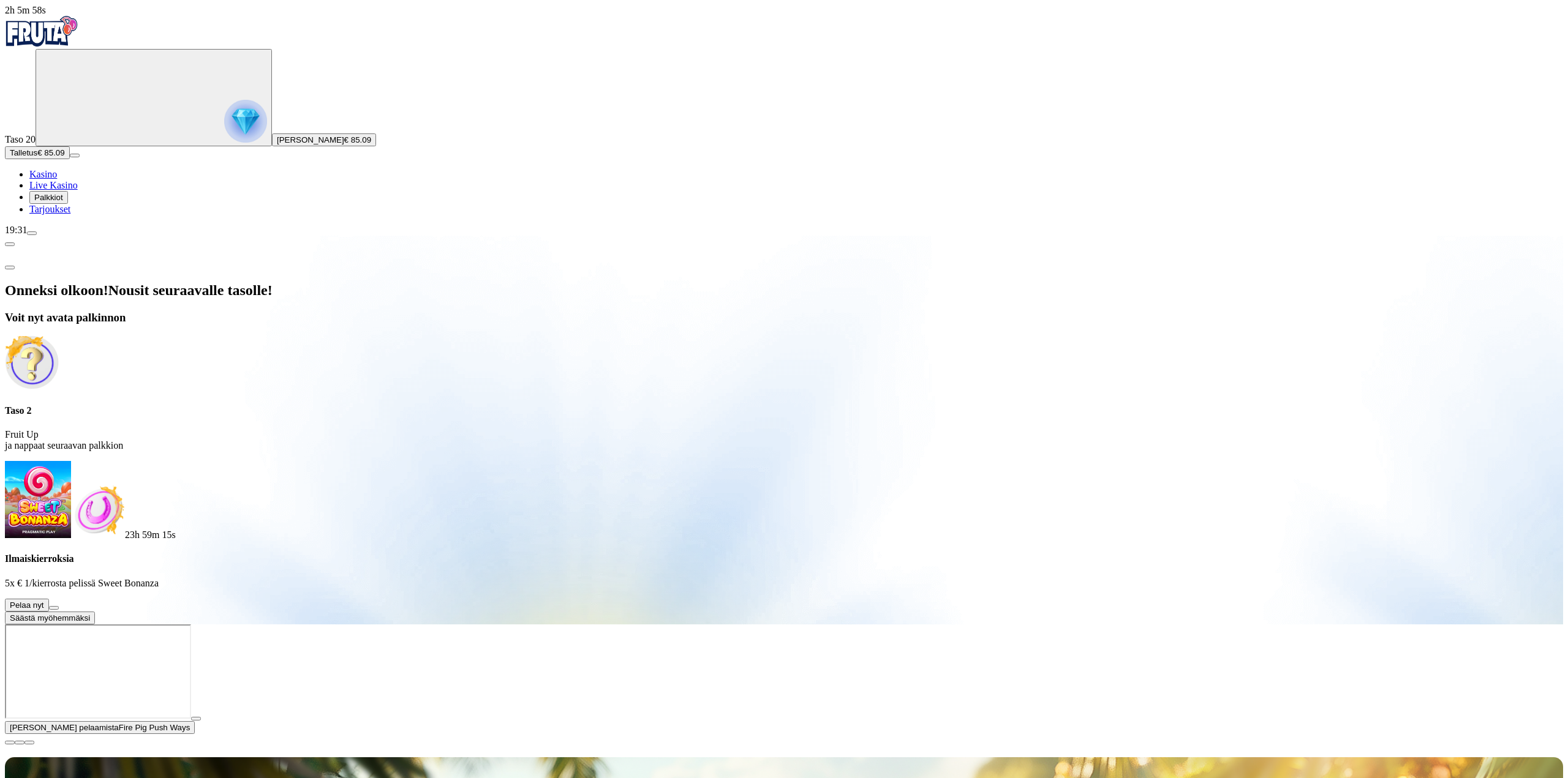
click at [59, 606] on button at bounding box center [54, 608] width 10 height 3
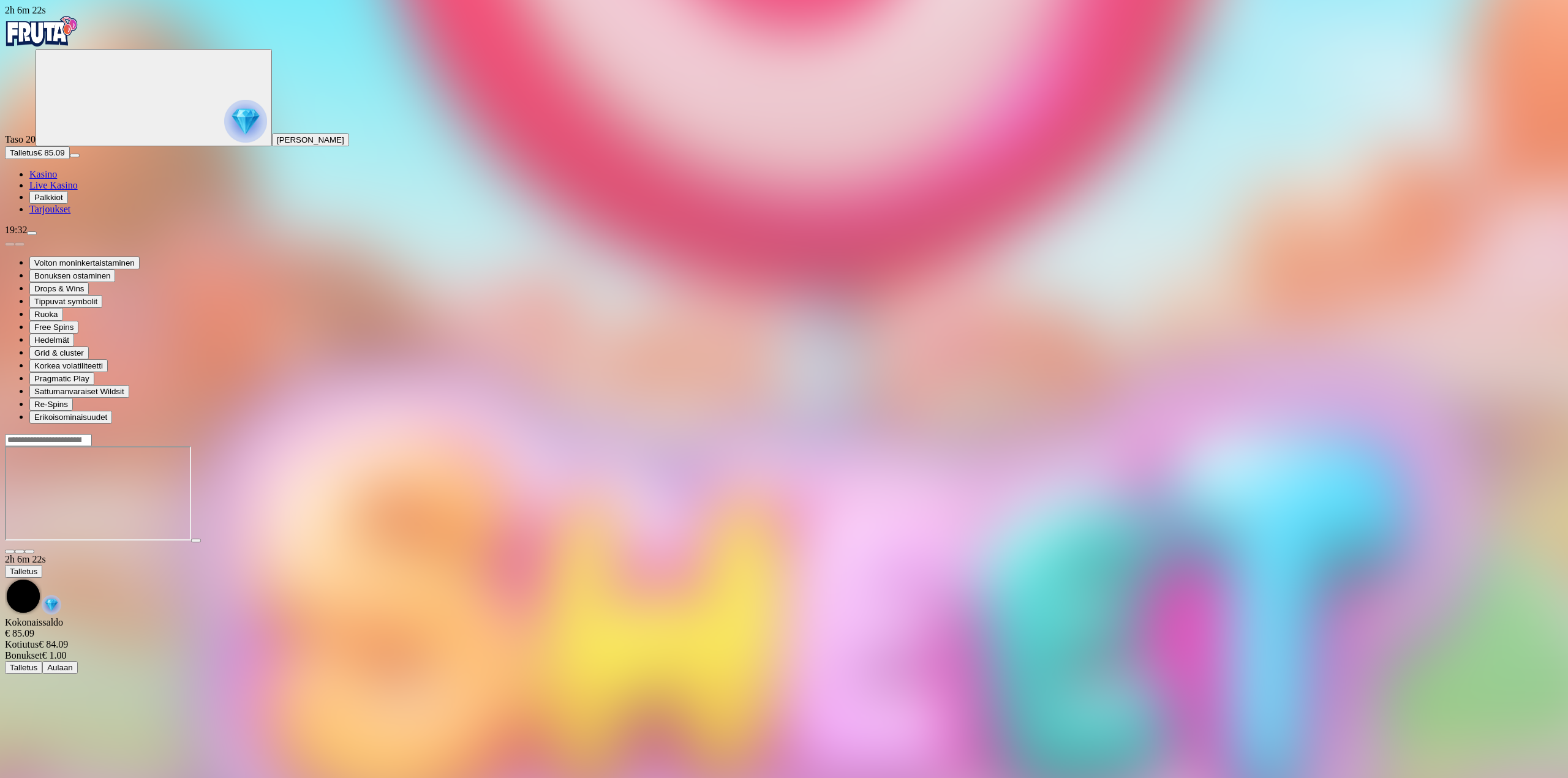
click at [51, 40] on img "Primary" at bounding box center [41, 30] width 73 height 30
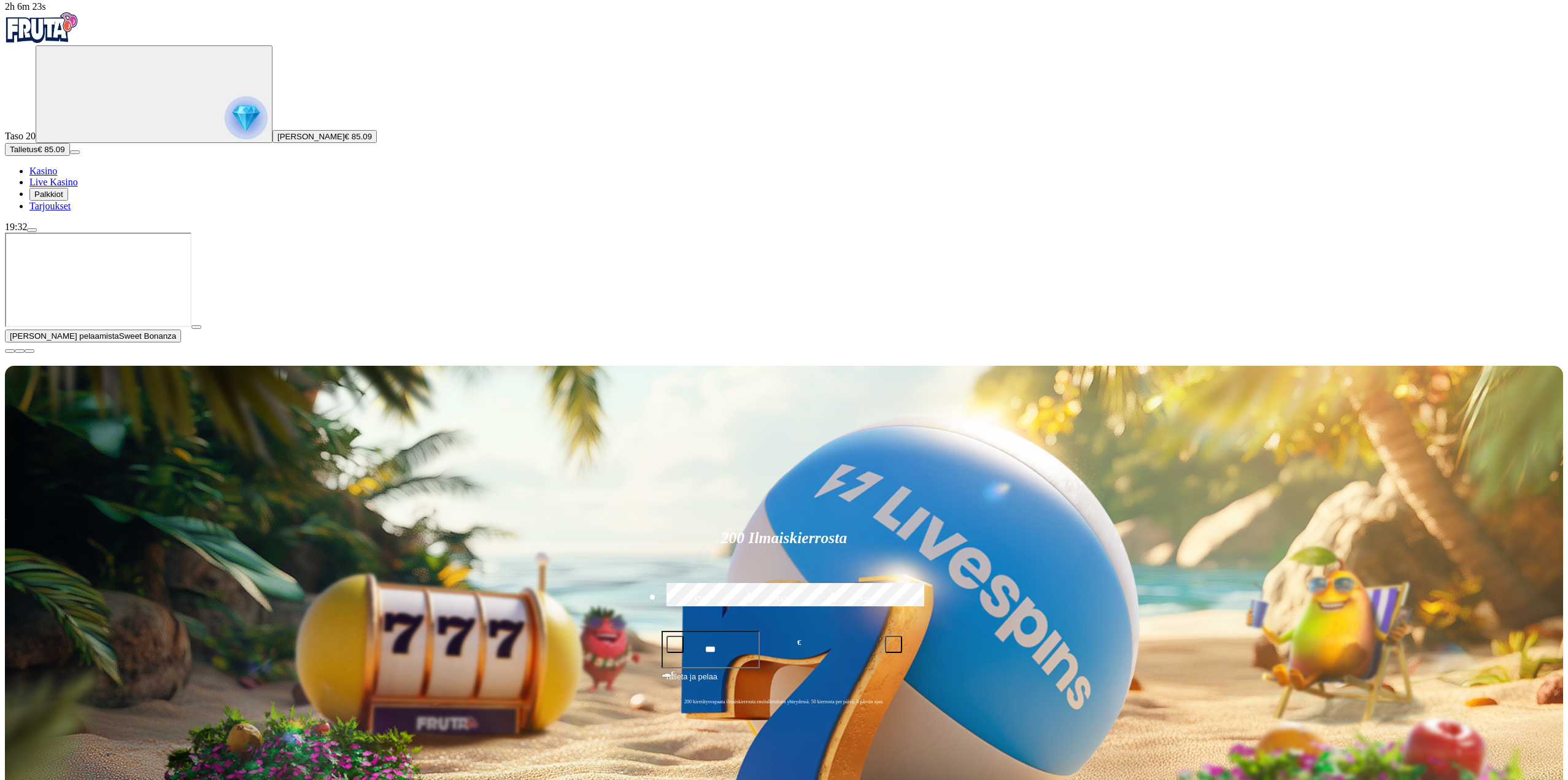
scroll to position [368, 0]
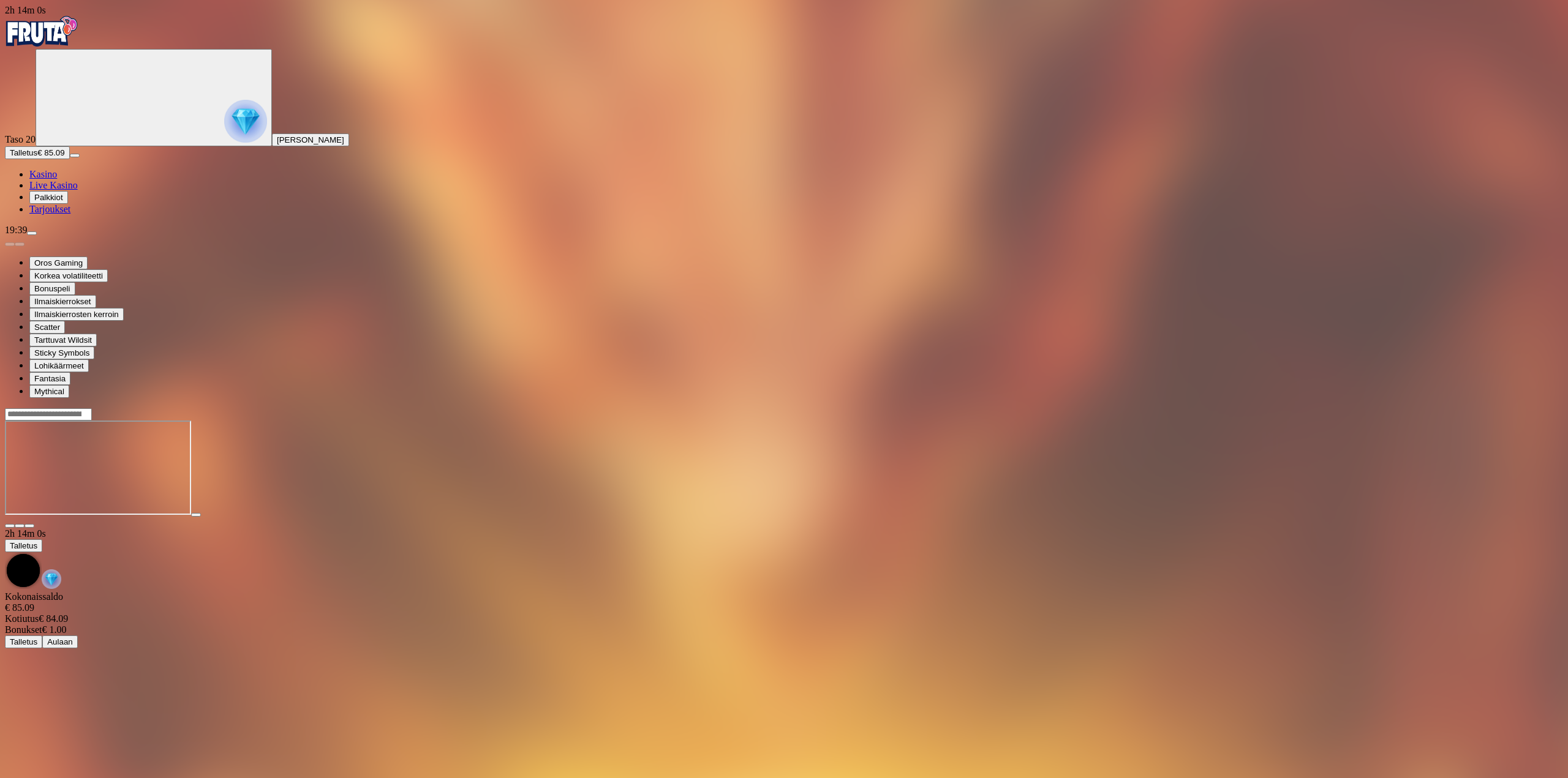
click at [112, 236] on div "19:39" at bounding box center [784, 230] width 1558 height 11
drag, startPoint x: 112, startPoint y: 750, endPoint x: 115, endPoint y: 763, distance: 13.3
click at [32, 233] on span "menu icon" at bounding box center [32, 233] width 0 height 0
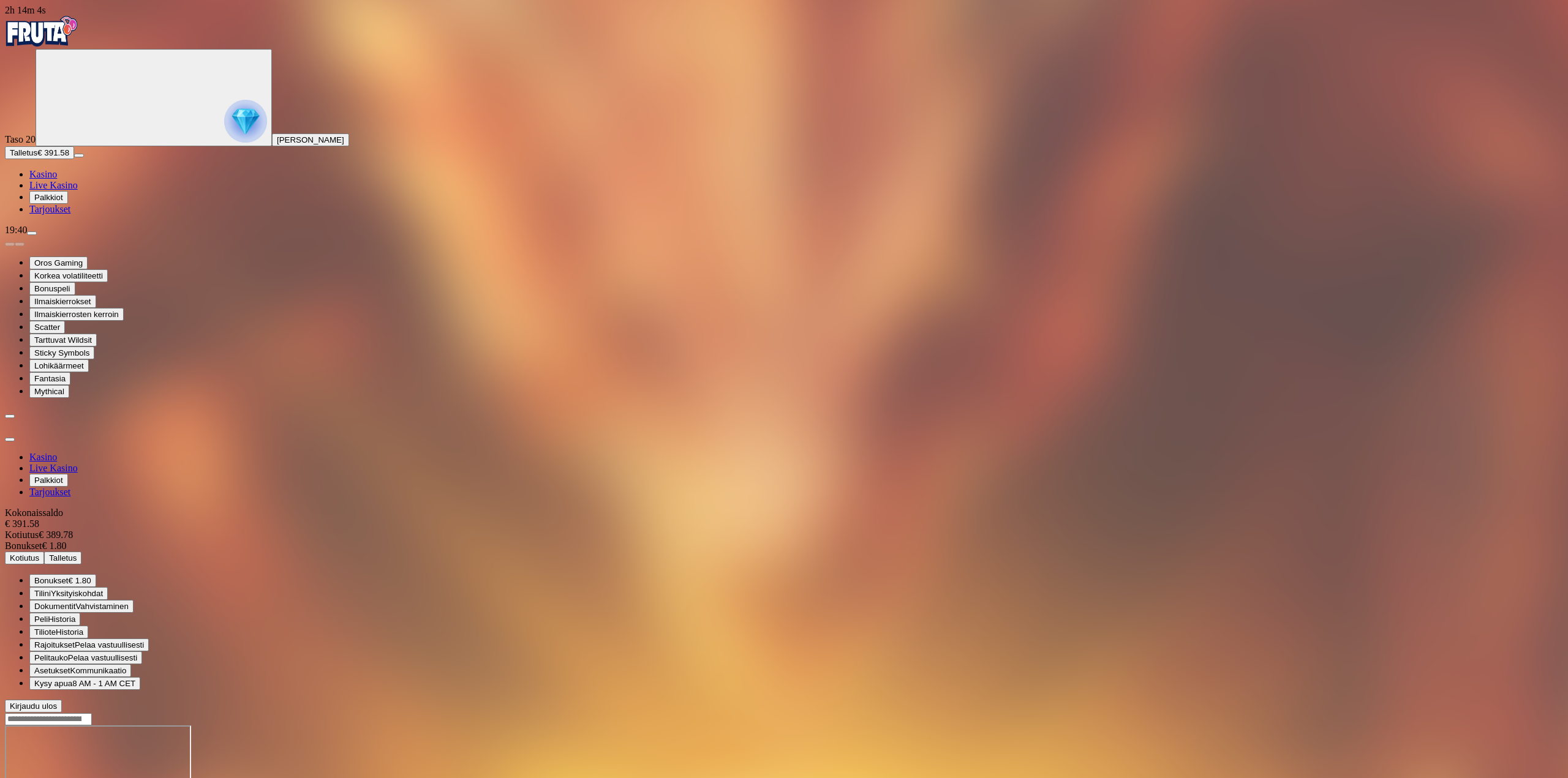
click at [44, 552] on button "Kotiutus" at bounding box center [24, 558] width 39 height 13
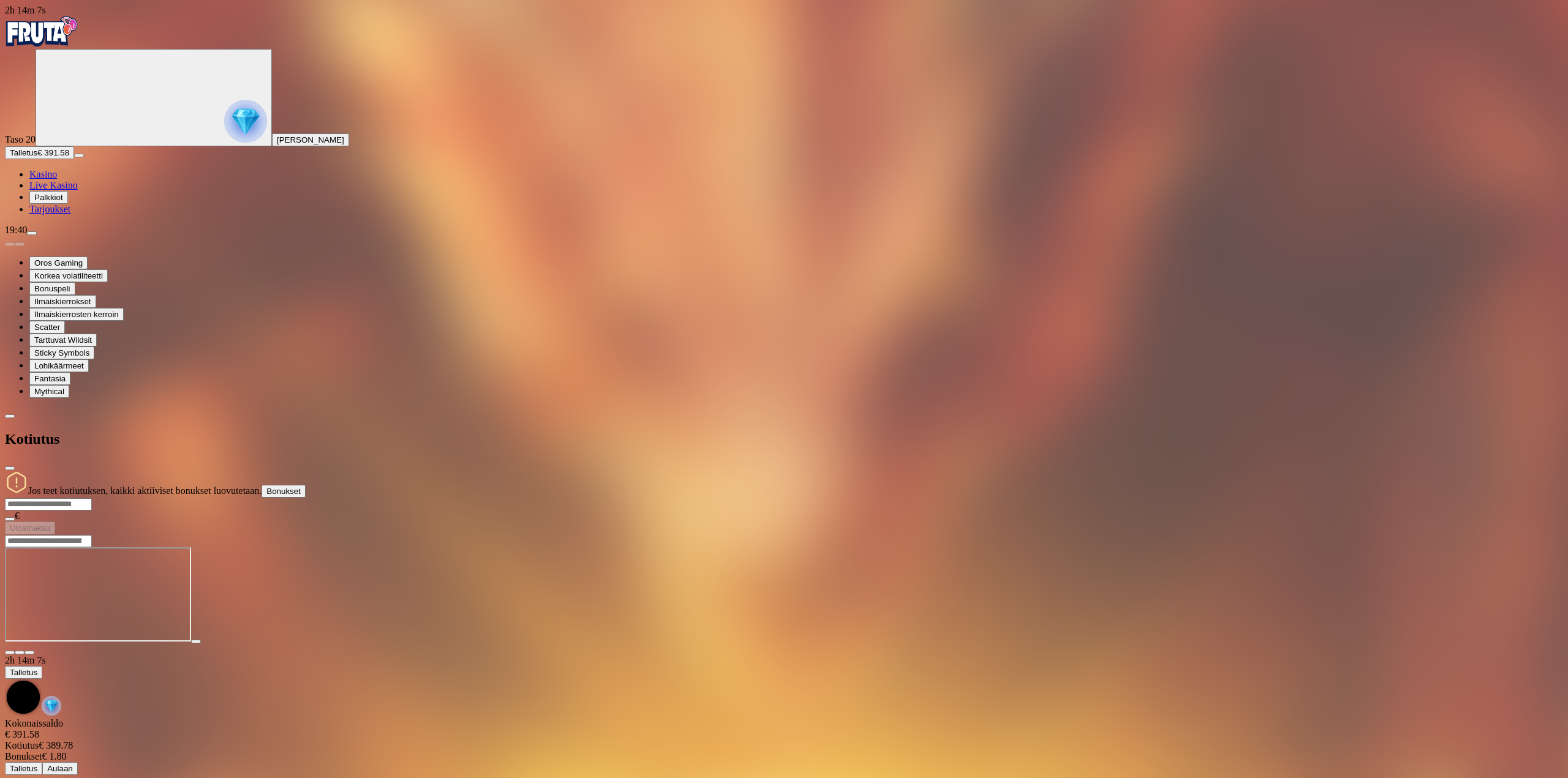
click at [301, 487] on span "Bonukset" at bounding box center [283, 491] width 35 height 9
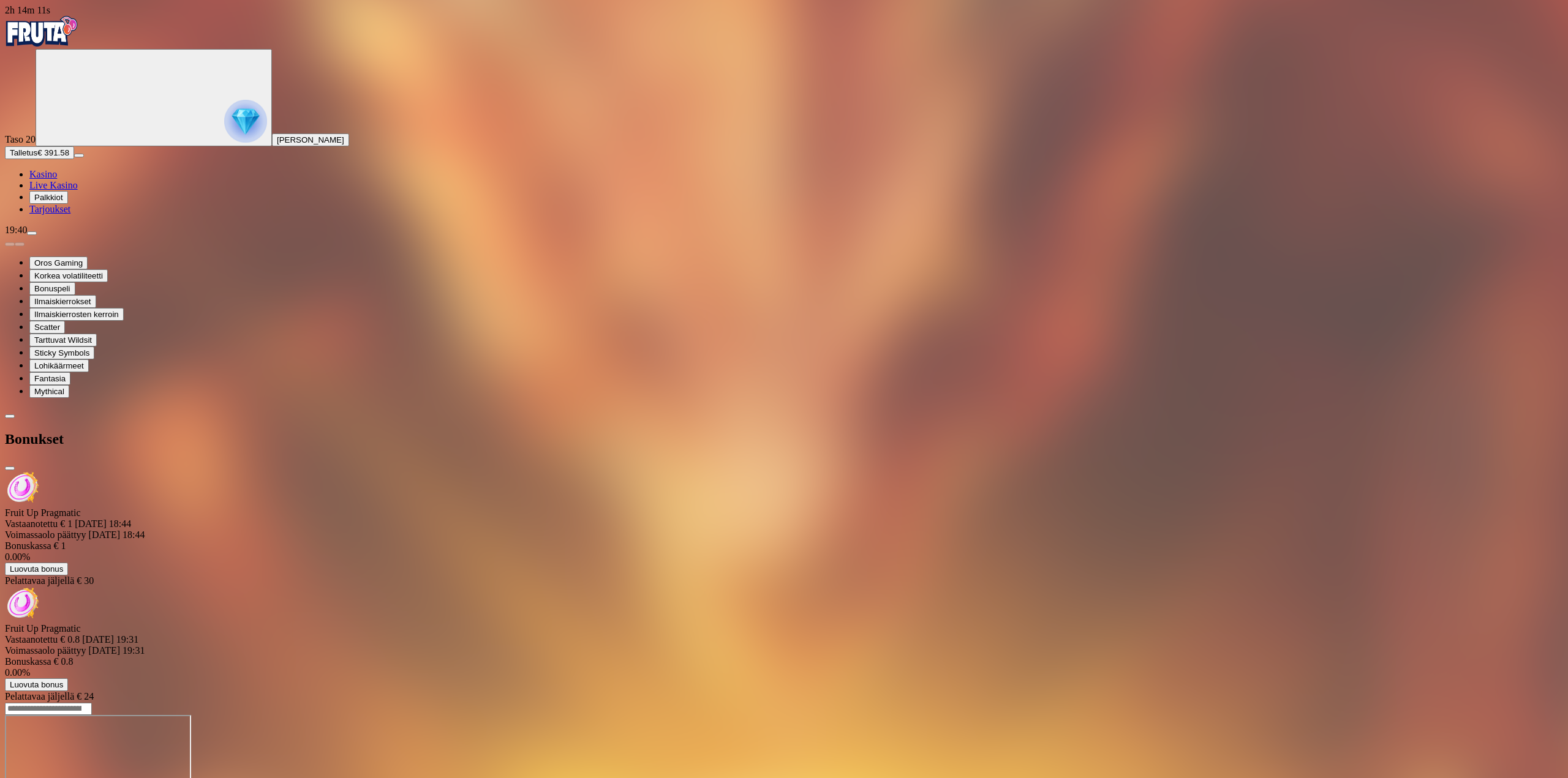
click at [63, 680] on span "Luovuta bonus" at bounding box center [36, 685] width 54 height 9
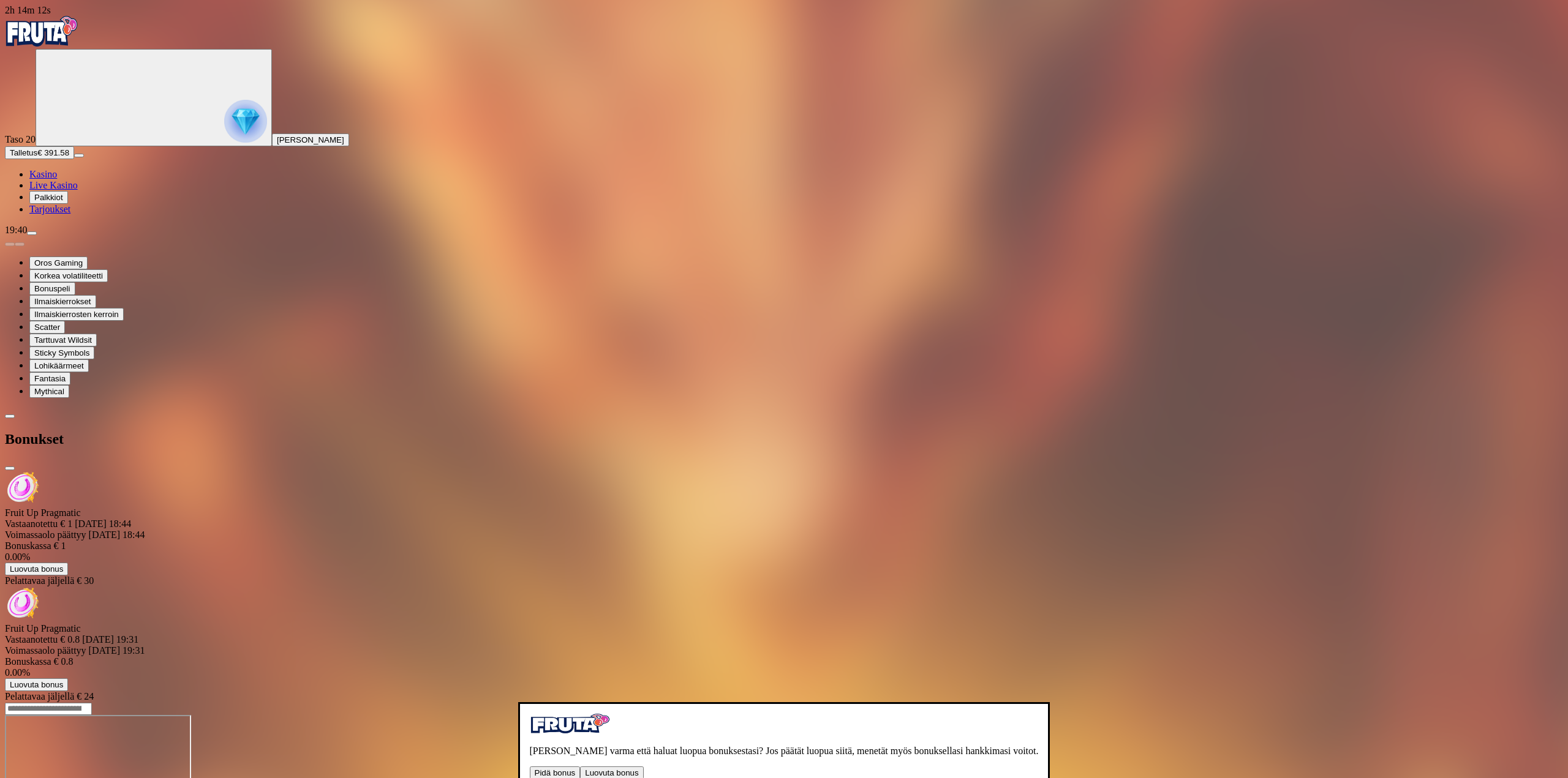
click at [580, 767] on button "Luovuta bonus" at bounding box center [611, 773] width 63 height 13
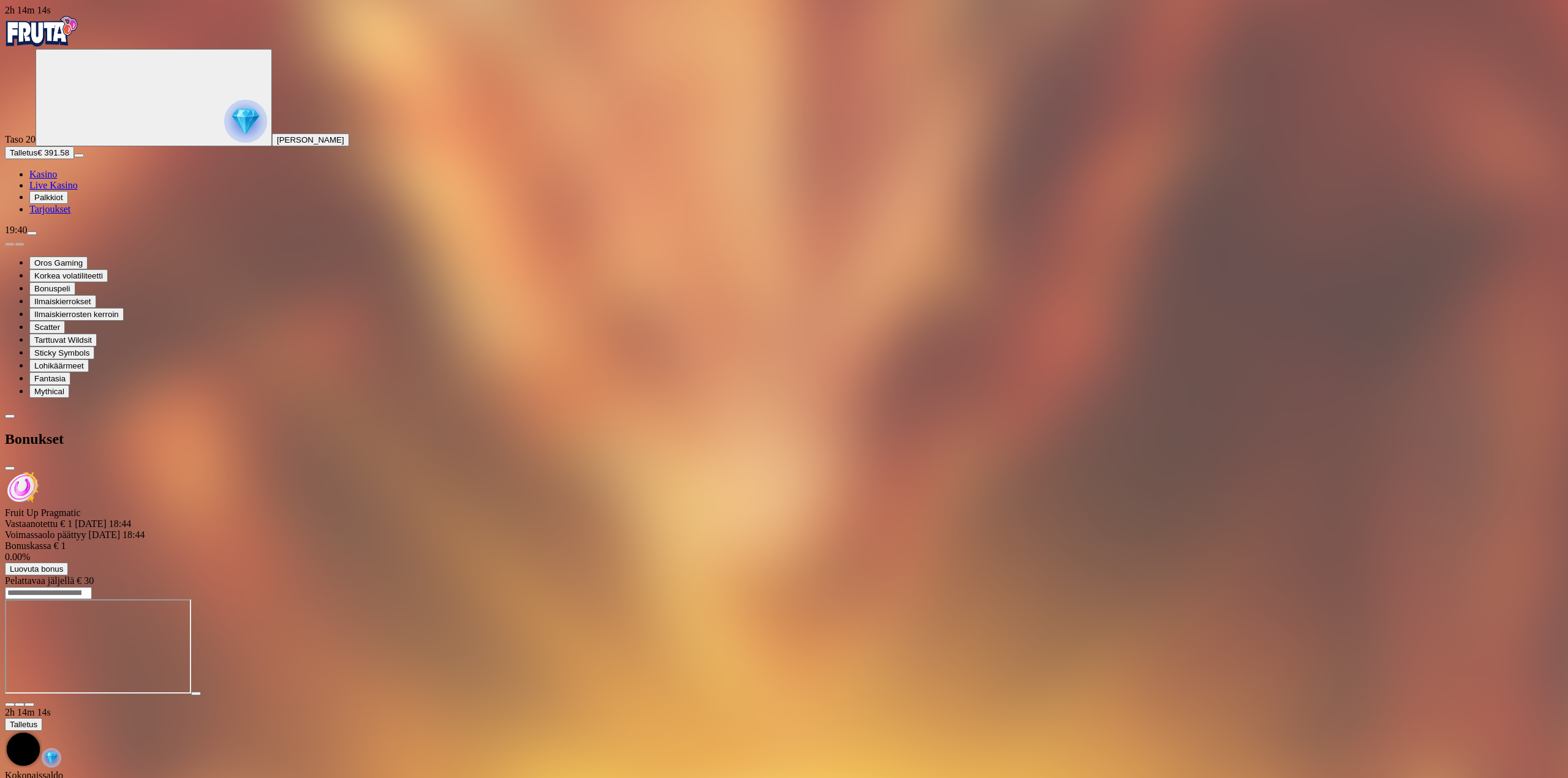
click at [63, 565] on span "Luovuta bonus" at bounding box center [36, 569] width 54 height 9
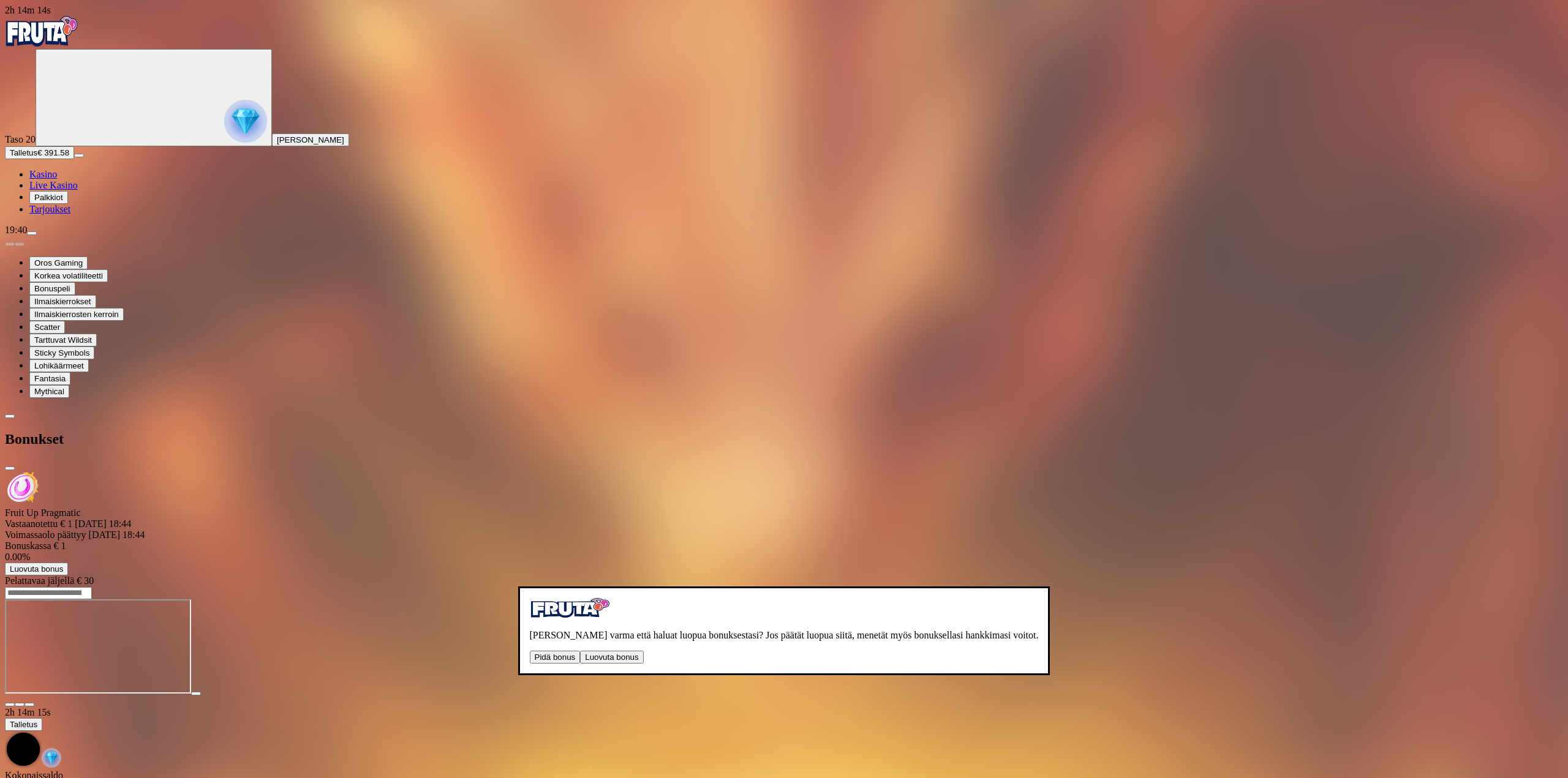
click at [580, 651] on button "Luovuta bonus" at bounding box center [611, 657] width 63 height 13
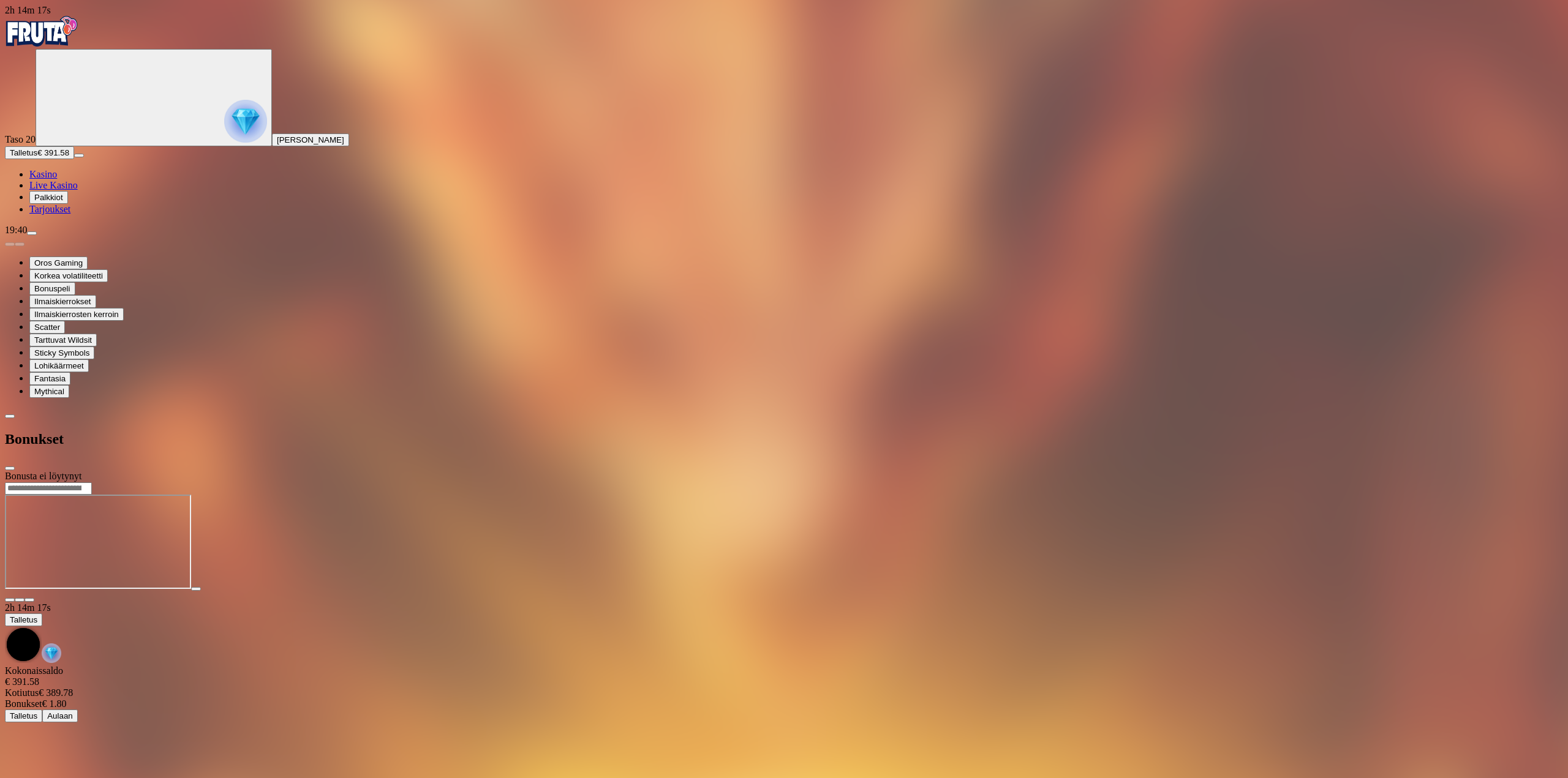
click at [10, 468] on span "close icon" at bounding box center [10, 468] width 0 height 0
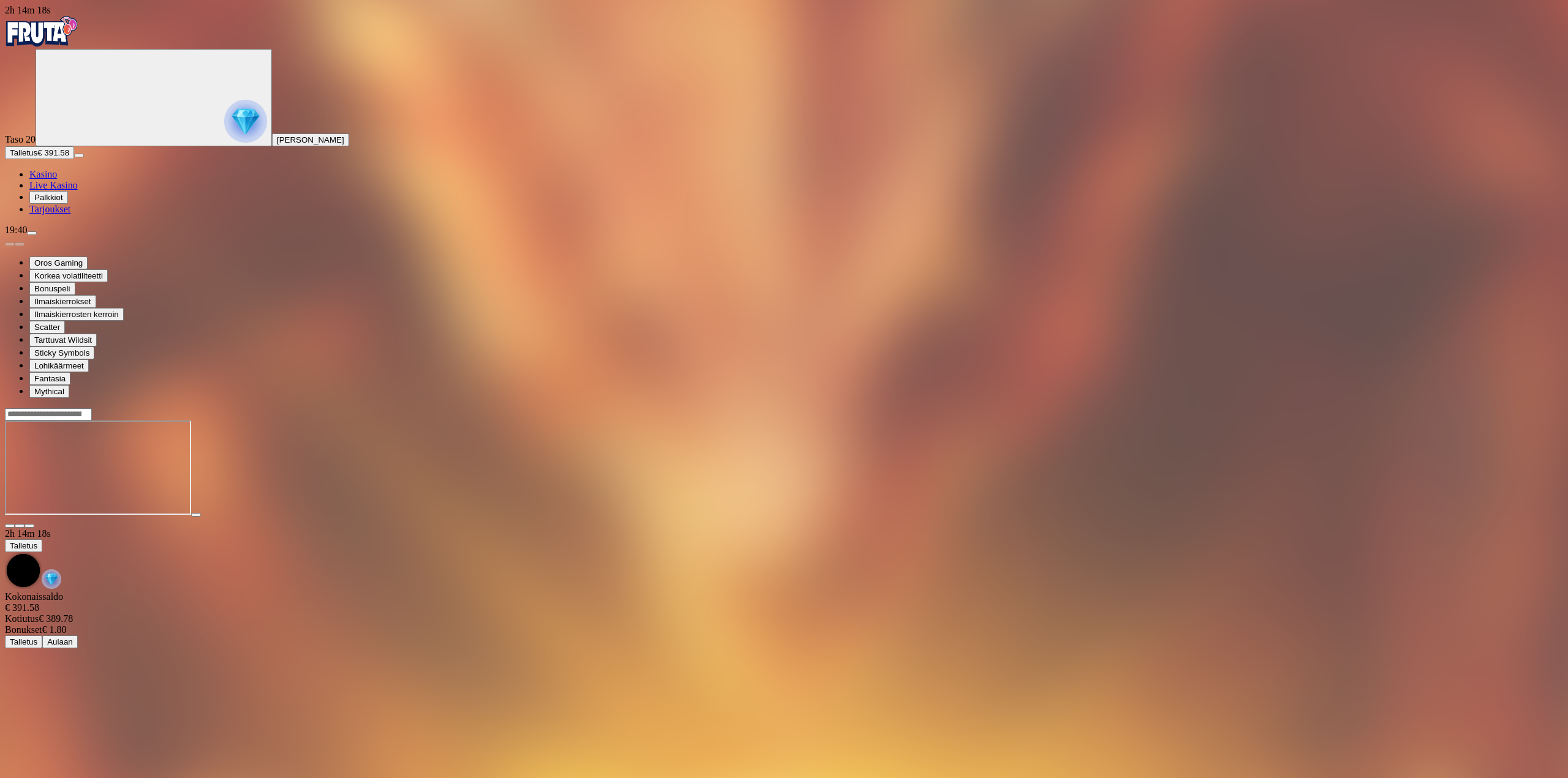
click at [32, 233] on span "menu icon" at bounding box center [32, 233] width 0 height 0
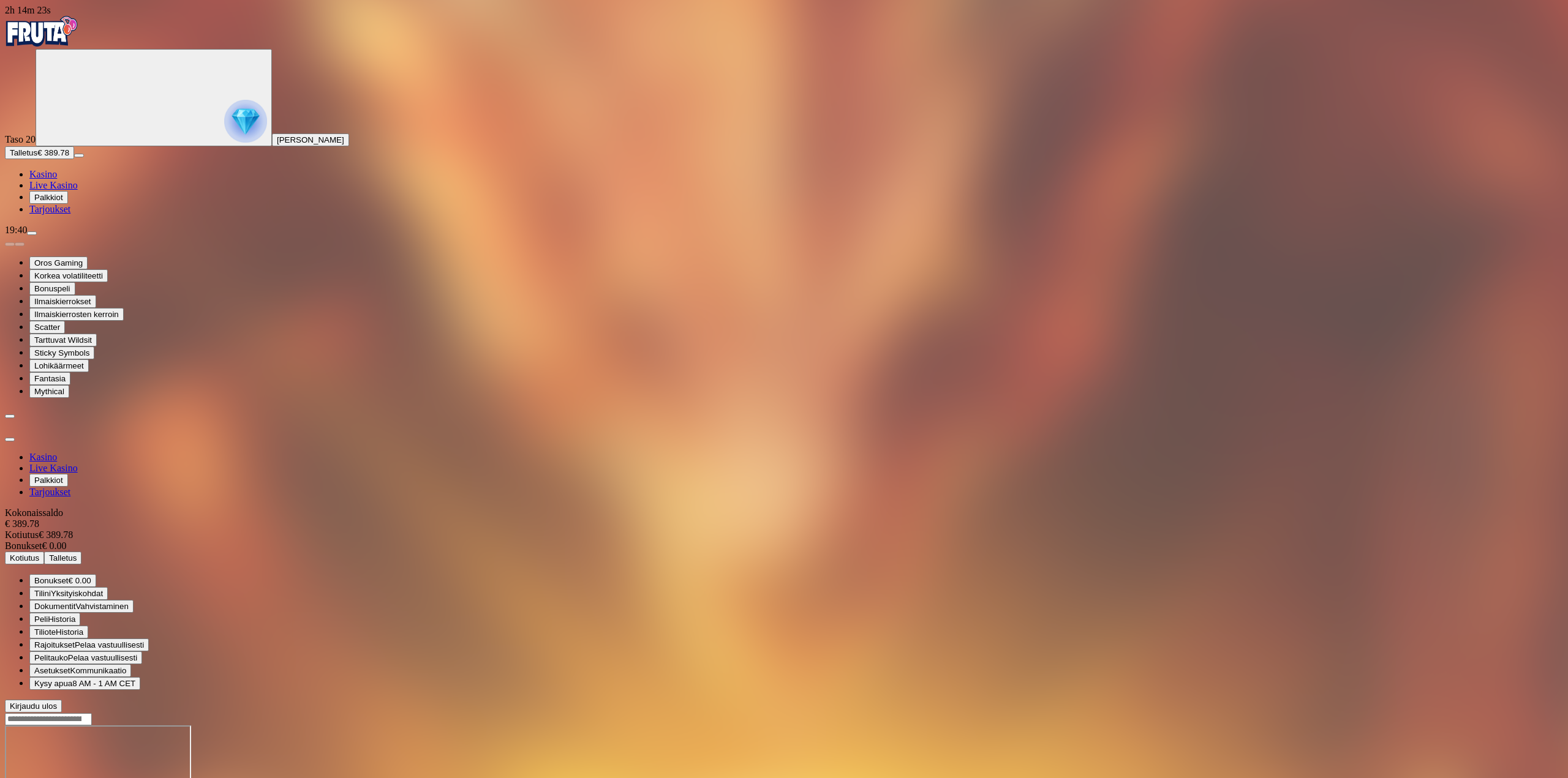
click at [39, 553] on span "Kotiutus" at bounding box center [24, 558] width 29 height 9
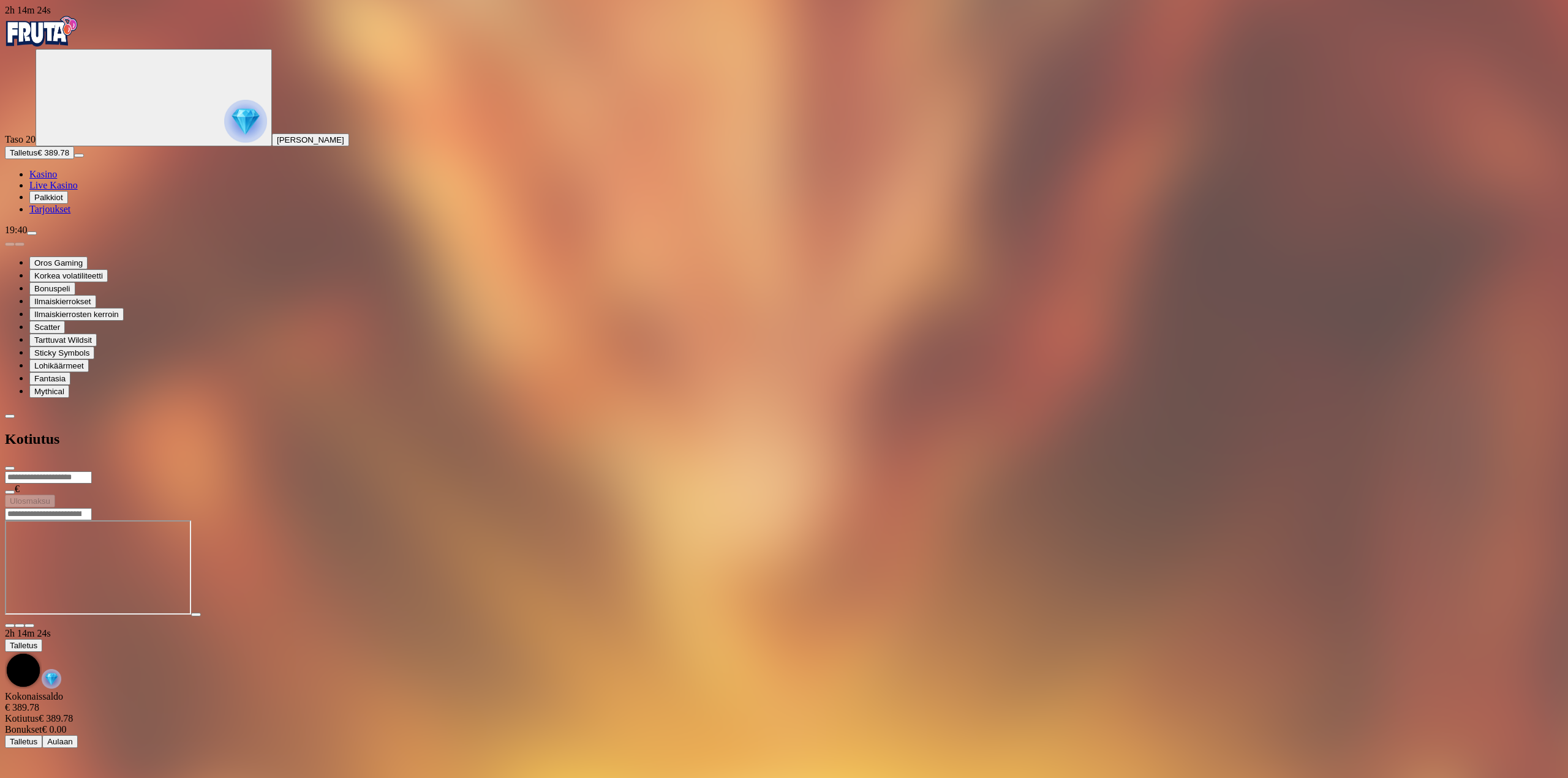
click at [92, 471] on input "number" at bounding box center [48, 478] width 87 height 12
click at [144, 408] on div "Kotiutus" at bounding box center [784, 439] width 1558 height 63
click at [10, 416] on span "chevron-left icon" at bounding box center [10, 416] width 0 height 0
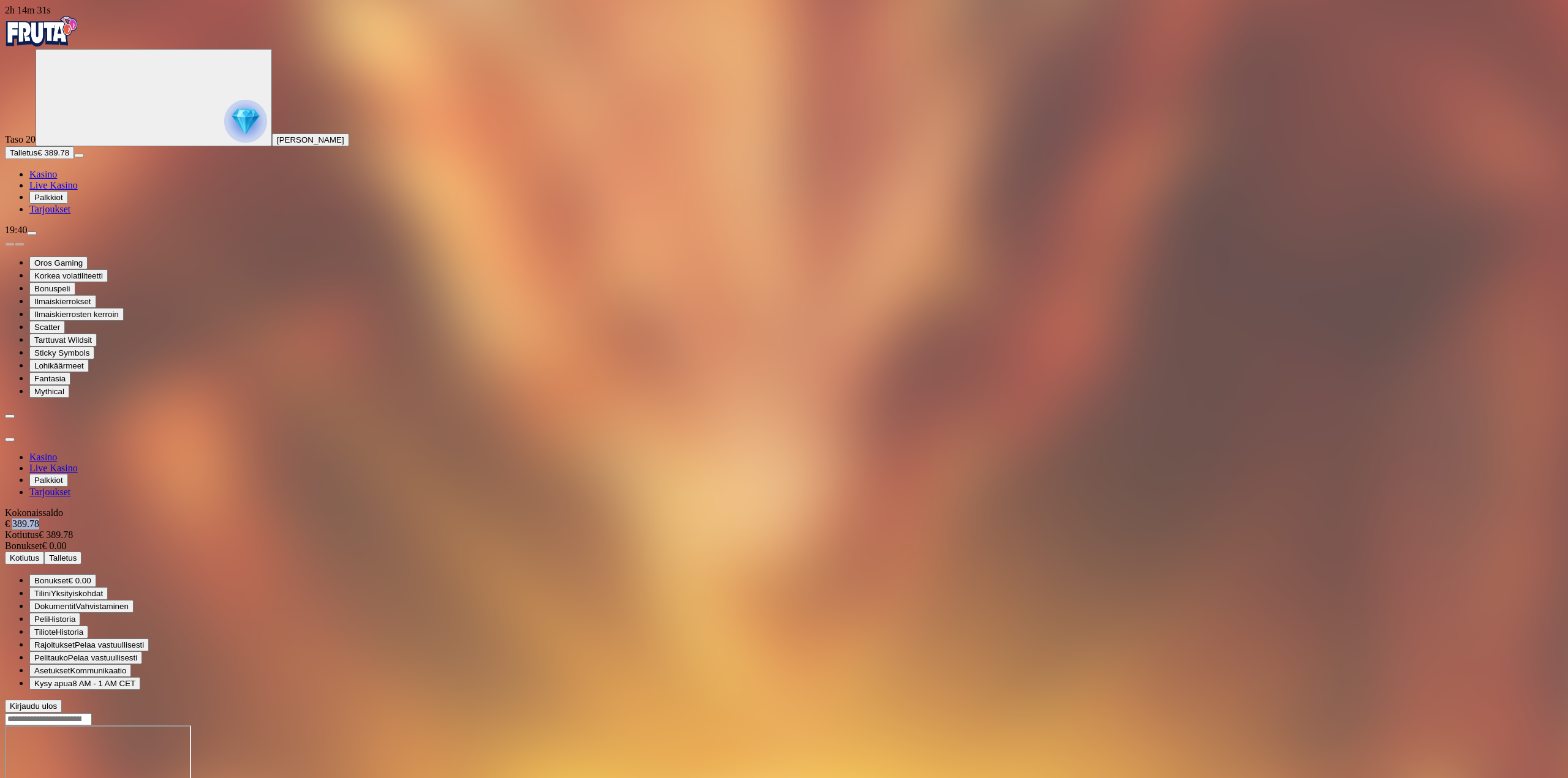
drag, startPoint x: 314, startPoint y: 46, endPoint x: 354, endPoint y: 50, distance: 40.2
click at [354, 519] on div "€ 389.78" at bounding box center [784, 524] width 1558 height 11
copy div "389.78"
click at [44, 552] on button "Kotiutus" at bounding box center [24, 558] width 39 height 13
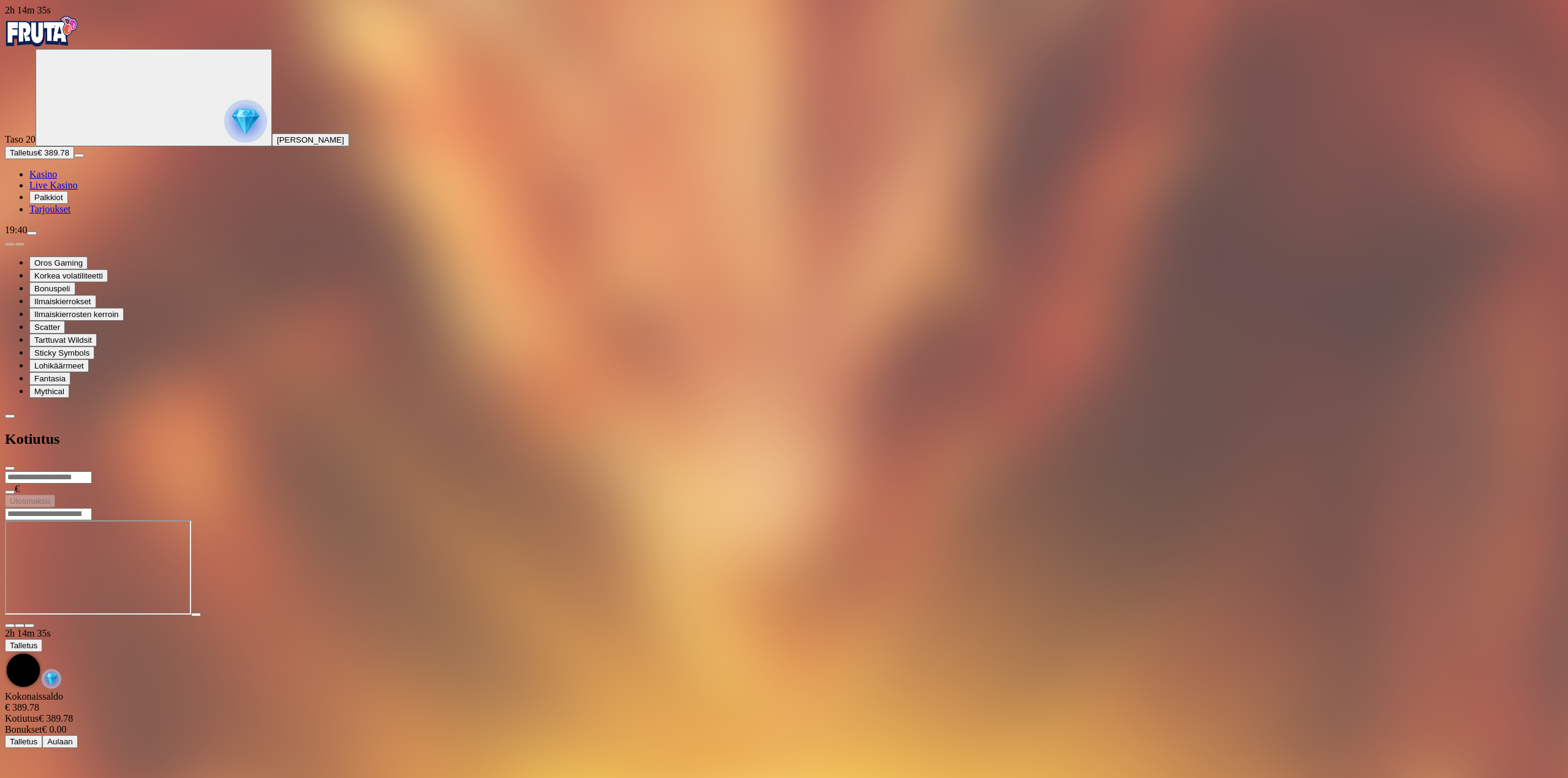
click at [92, 471] on input "number" at bounding box center [48, 478] width 87 height 12
paste input "******"
type input "******"
click at [260, 471] on form "****** € Ulosmaksu" at bounding box center [784, 489] width 1558 height 37
click at [50, 497] on span "Ulosmaksu" at bounding box center [29, 501] width 41 height 9
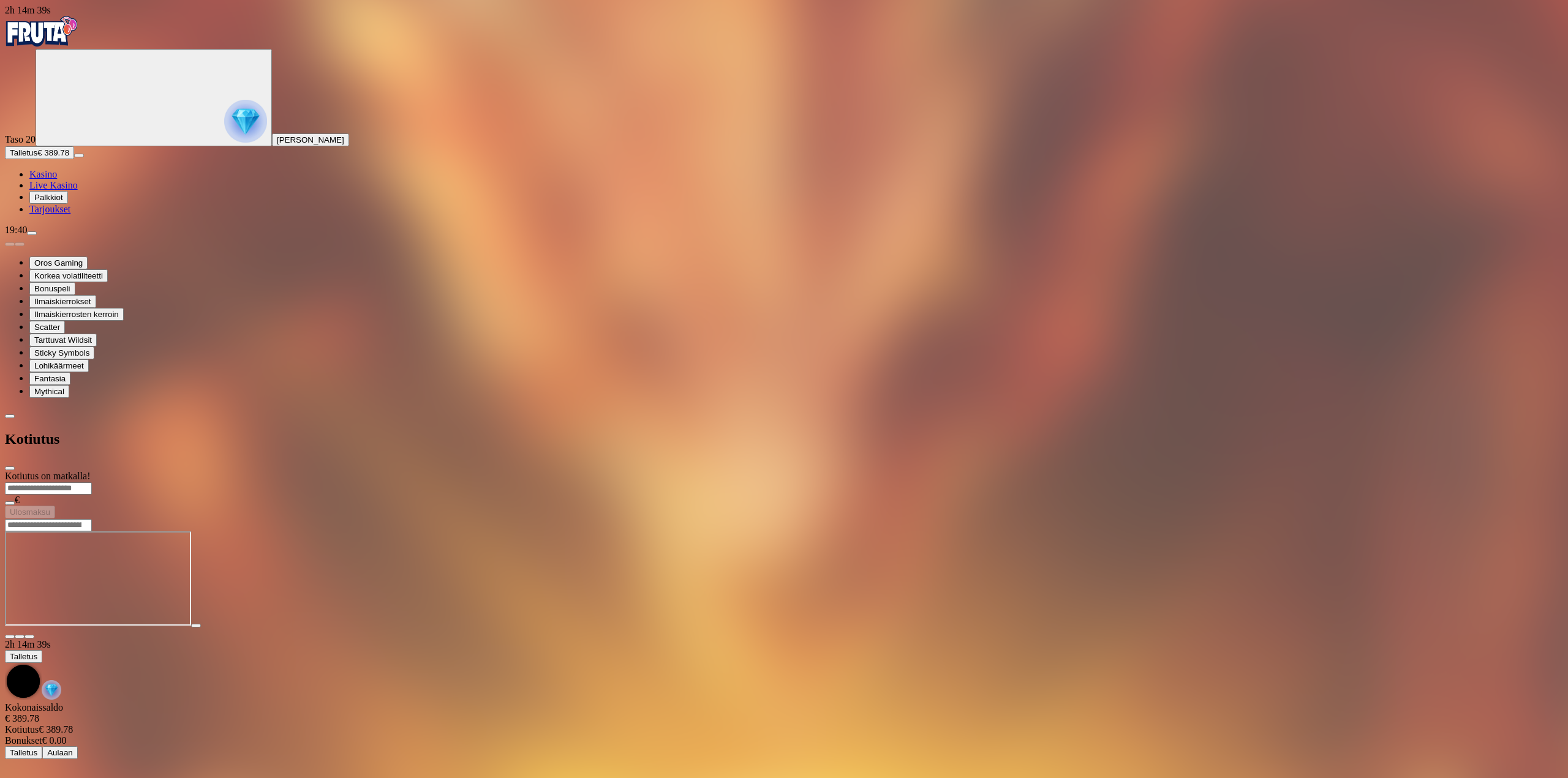
click at [408, 408] on div "Kotiutus" at bounding box center [784, 439] width 1558 height 63
click at [10, 468] on span "close icon" at bounding box center [10, 468] width 0 height 0
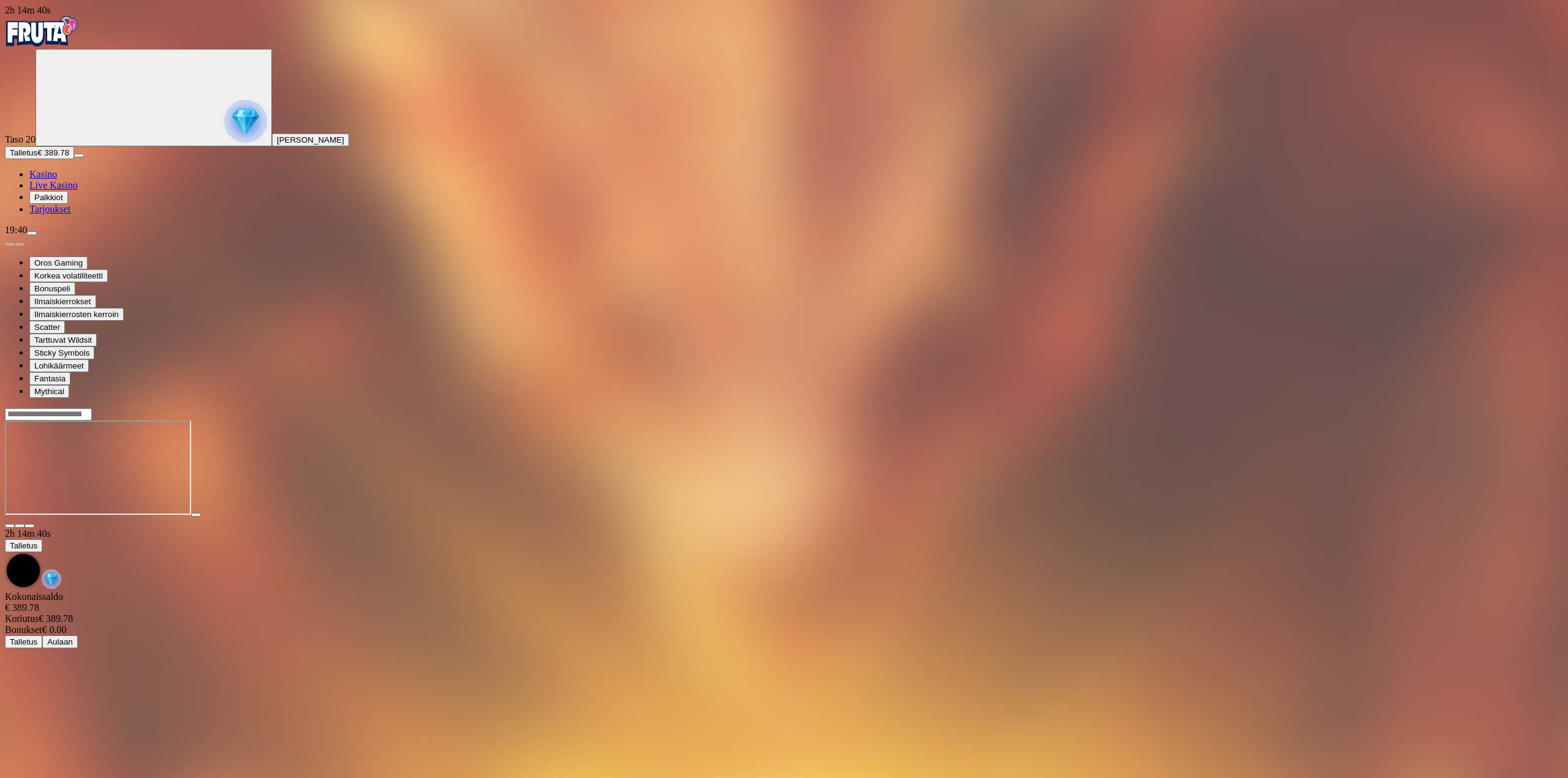
click at [75, 16] on div "Primary" at bounding box center [784, 32] width 1558 height 33
click at [79, 30] on img "Primary" at bounding box center [41, 30] width 73 height 30
click at [79, 43] on img "Primary" at bounding box center [41, 30] width 73 height 30
